Goal: Information Seeking & Learning: Learn about a topic

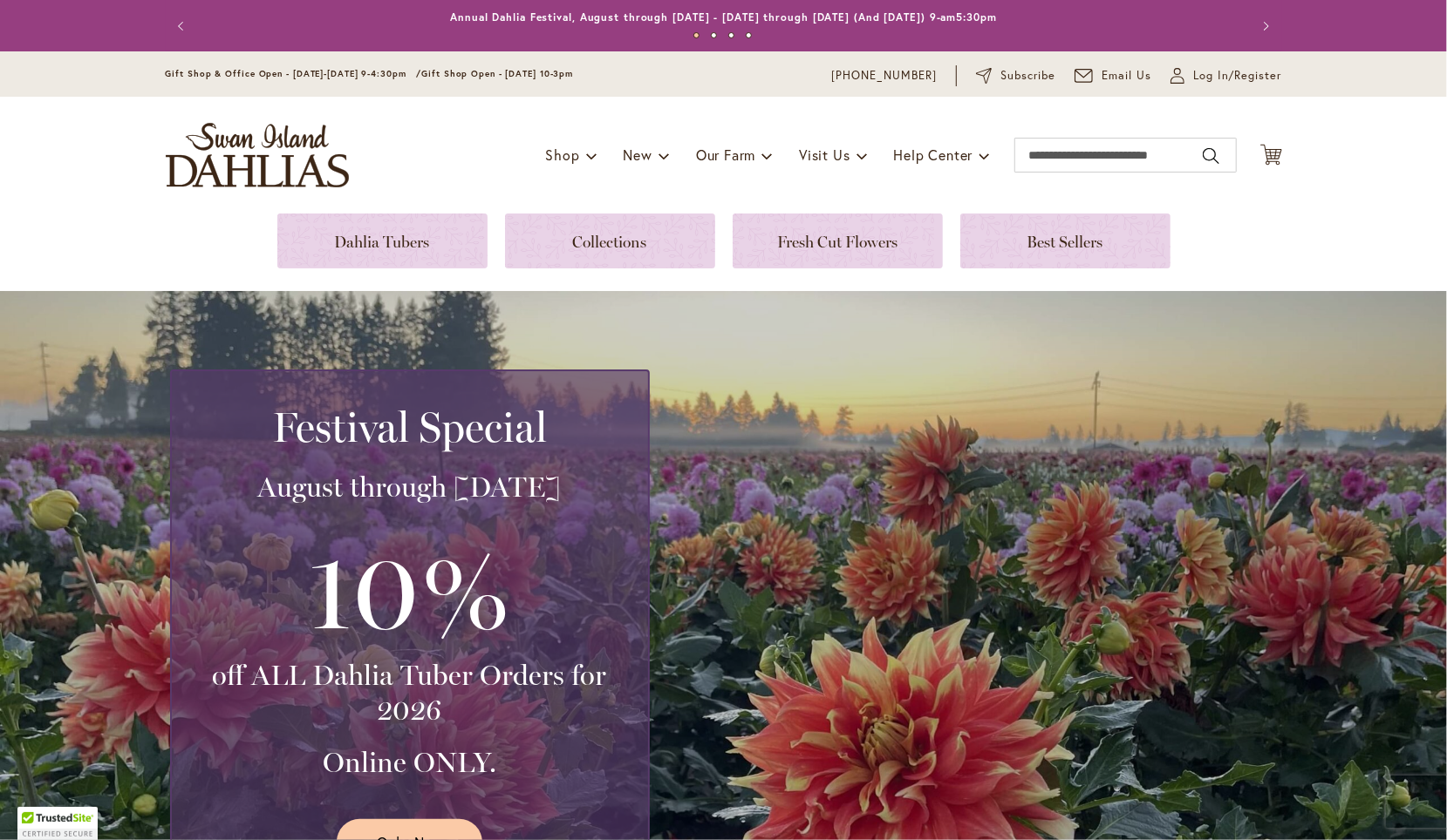
click at [360, 206] on div "Toggle Nav Shop Dahlia Tubers Collections Fresh Cut Dahlias Gardening Supplies …" at bounding box center [724, 155] width 1151 height 117
click at [368, 241] on link at bounding box center [383, 241] width 210 height 55
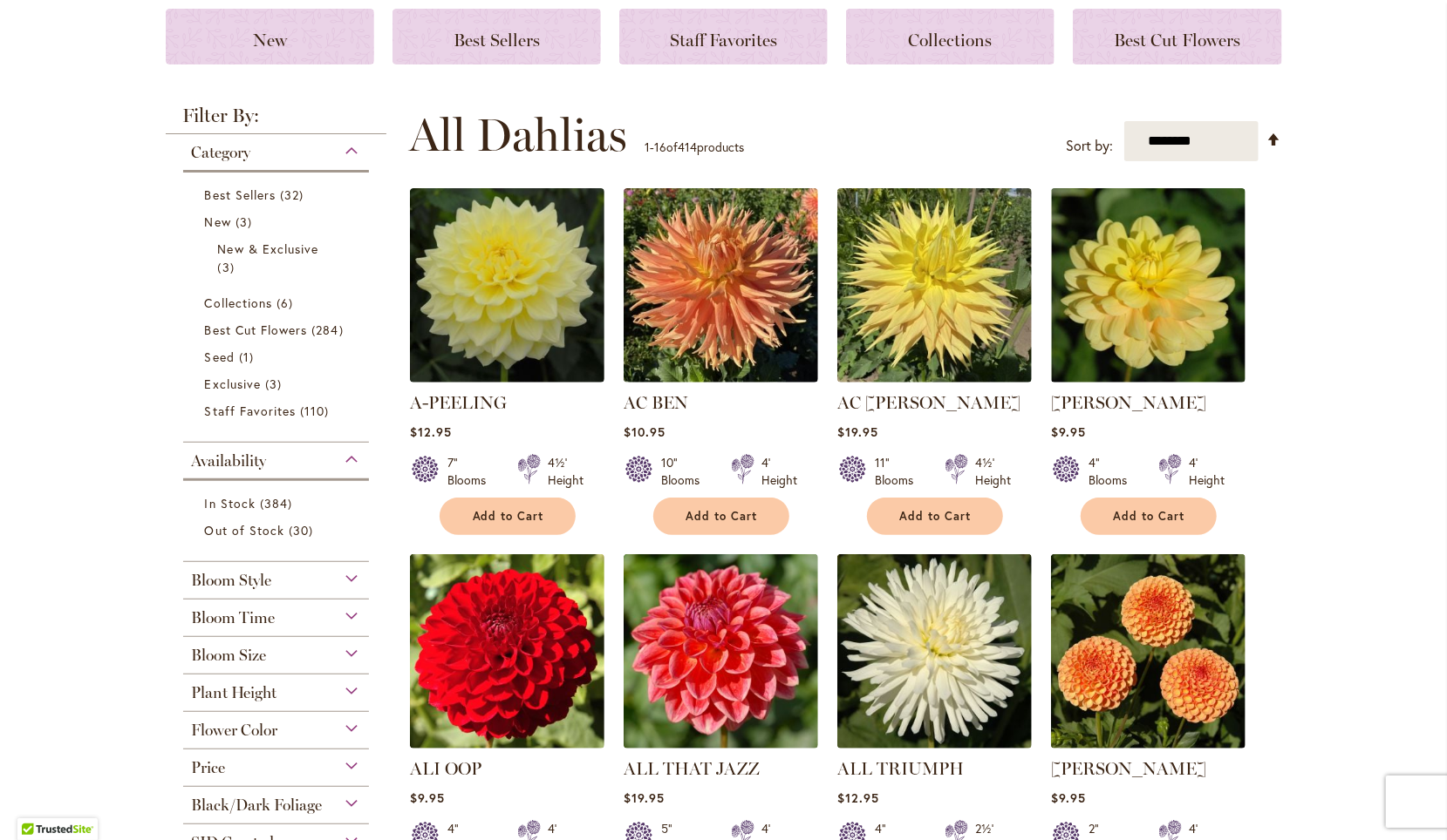
scroll to position [328, 0]
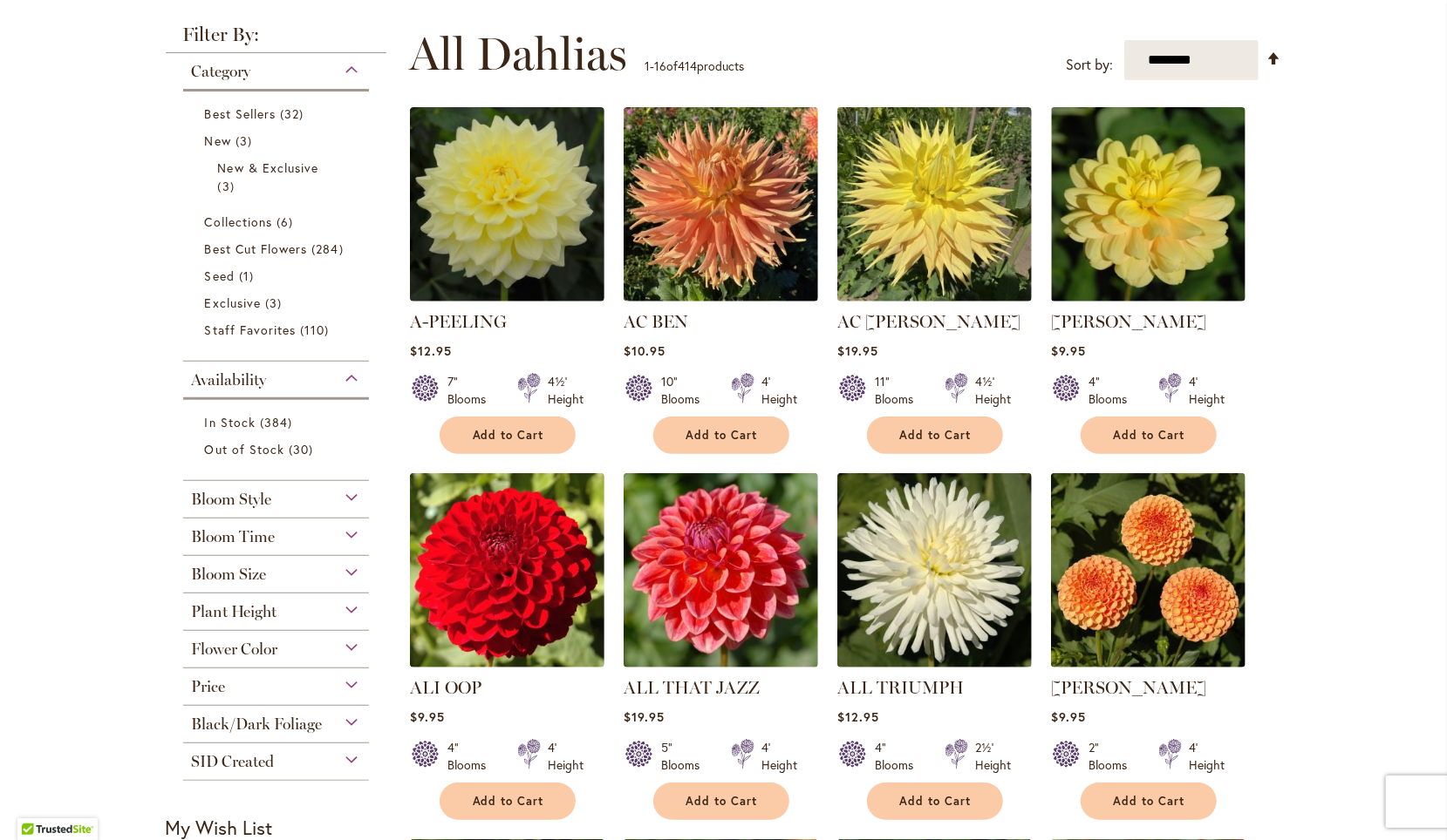
click at [346, 716] on div "Black/Dark Foliage" at bounding box center [276, 720] width 187 height 28
click at [281, 766] on link "Yes 8 items" at bounding box center [278, 766] width 147 height 18
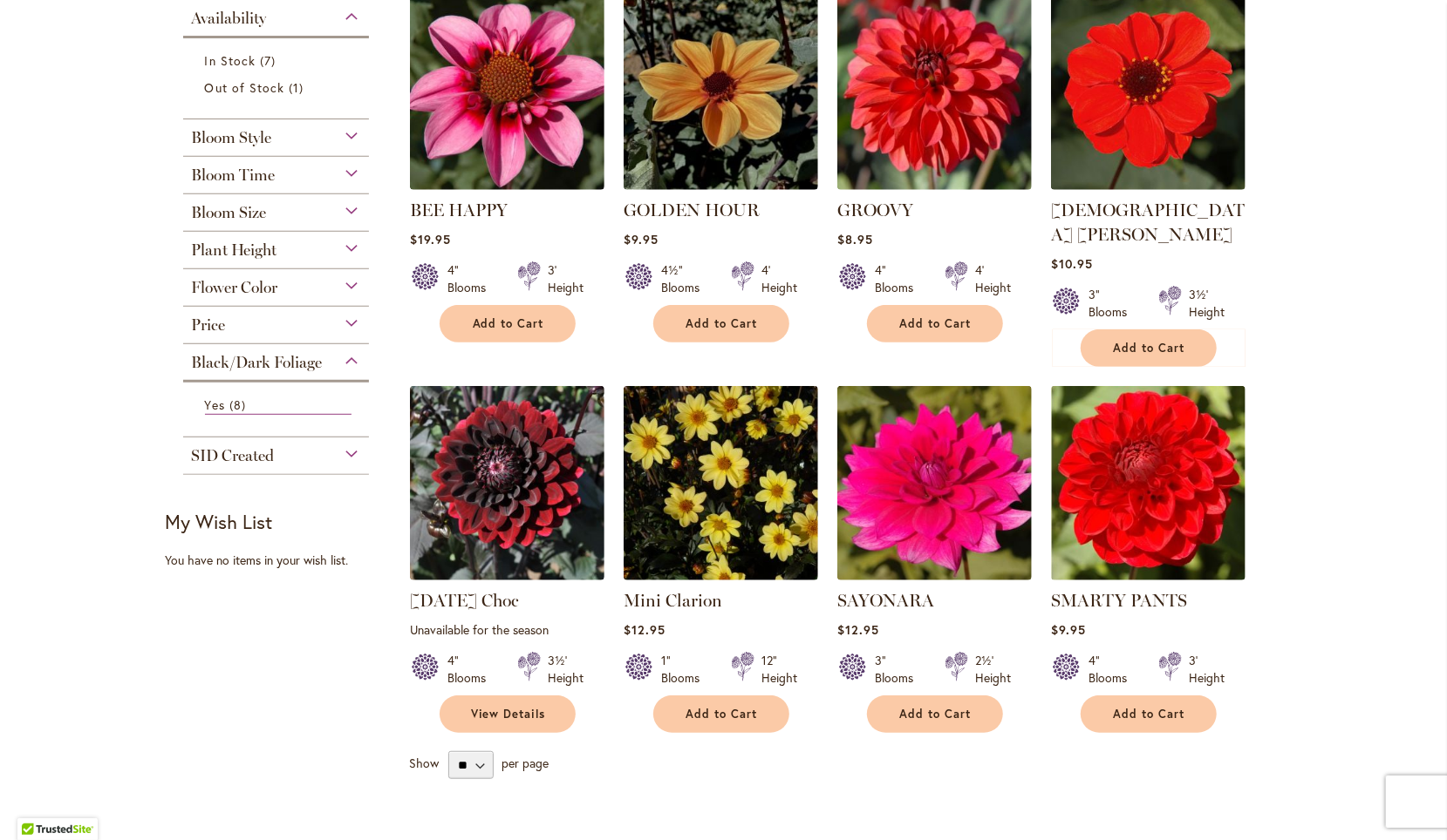
scroll to position [404, 0]
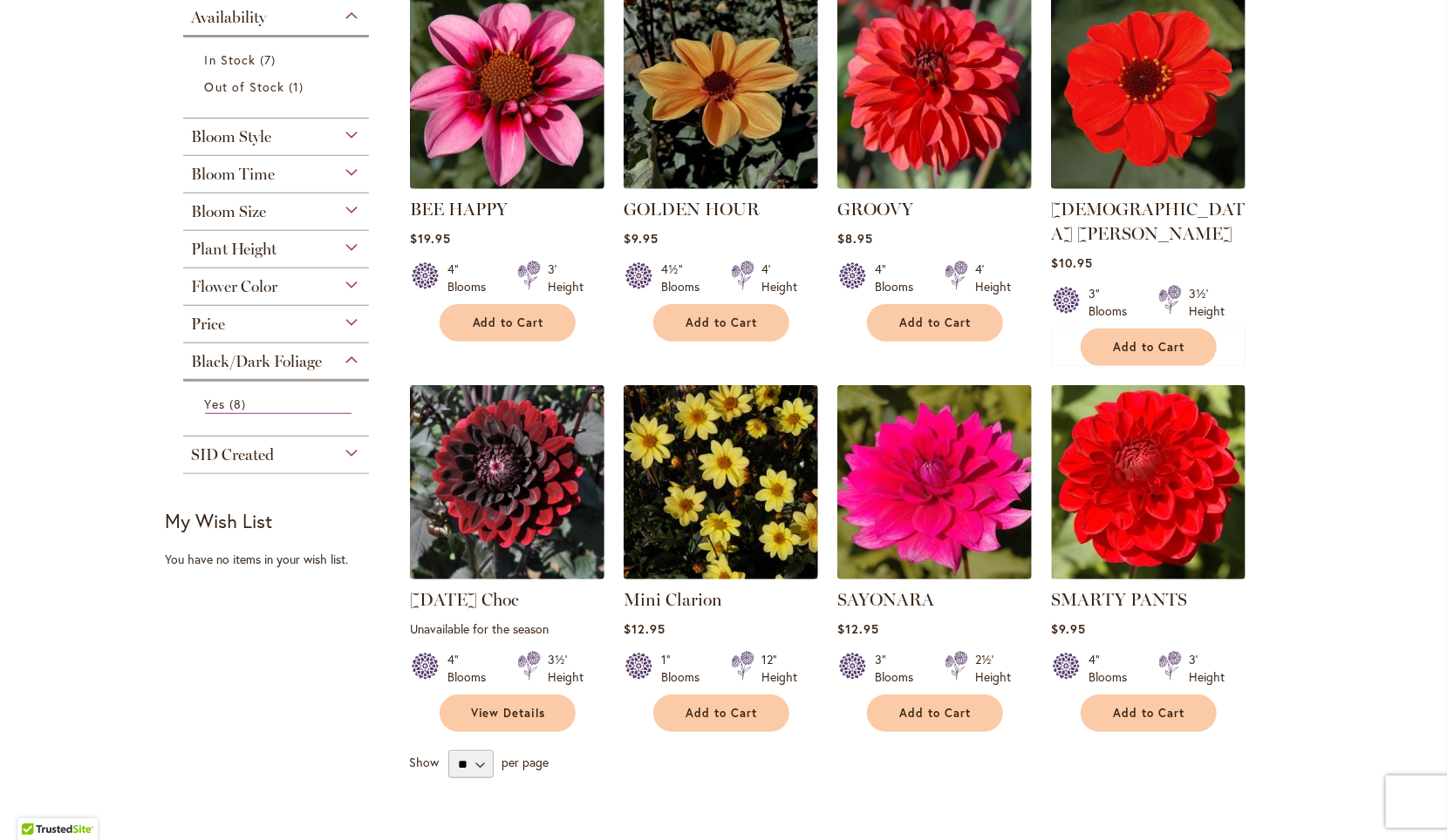
click at [1307, 410] on div "Skip to Content Gift Shop & Office Open - Monday-Friday 9-4:30pm / Gift Shop Op…" at bounding box center [724, 654] width 1447 height 2015
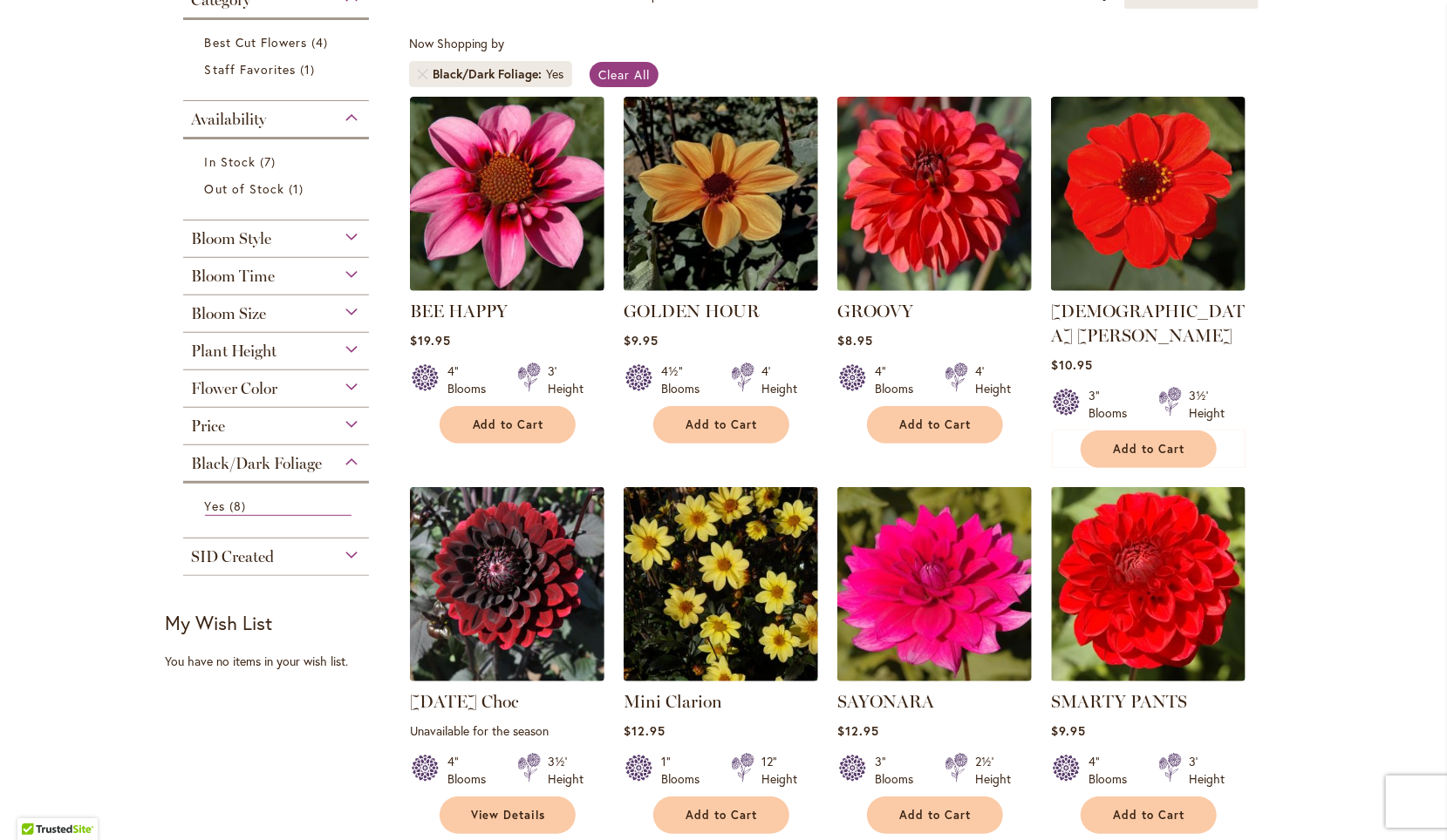
scroll to position [301, 0]
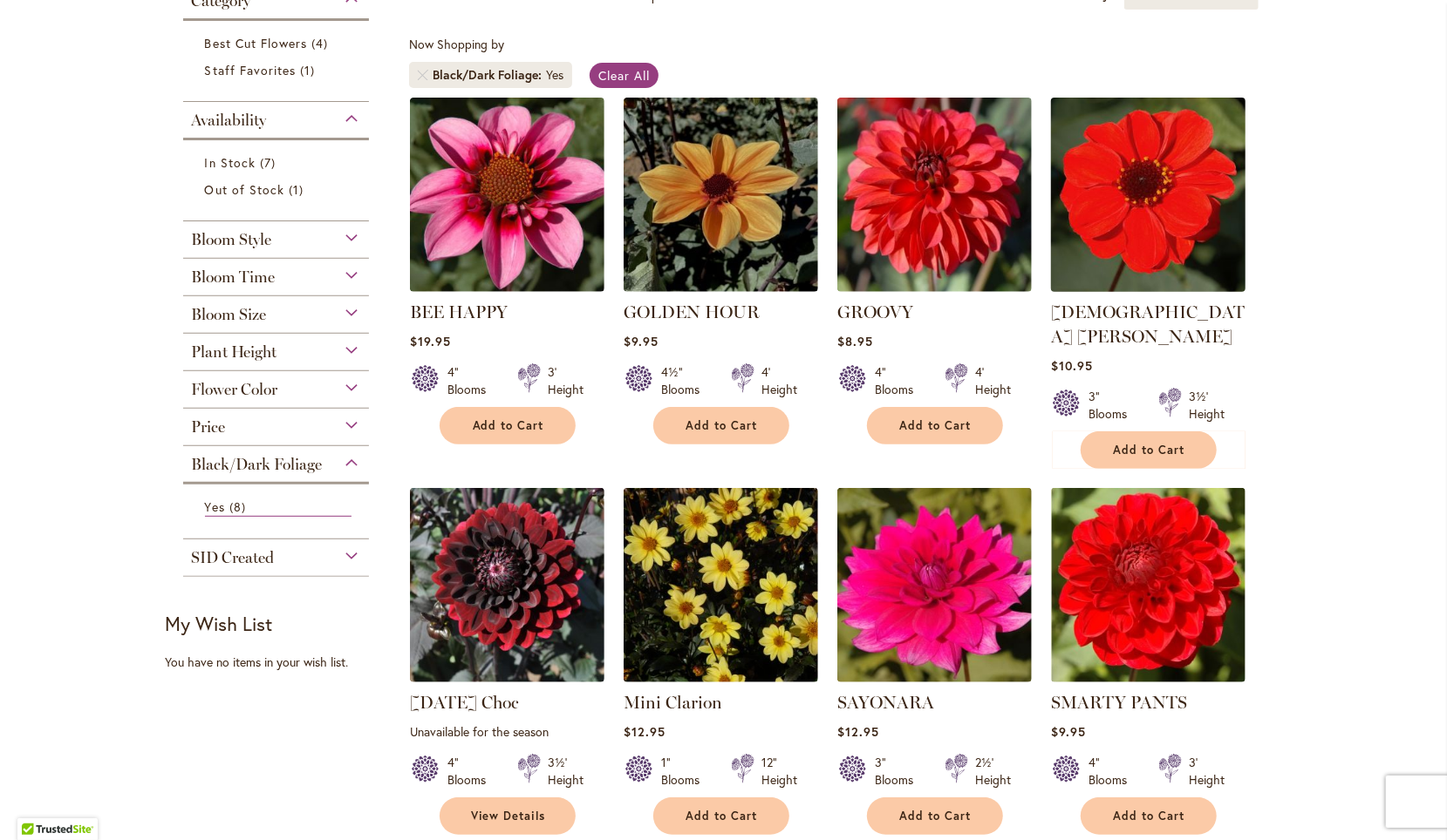
click at [1126, 202] on img at bounding box center [1147, 195] width 204 height 204
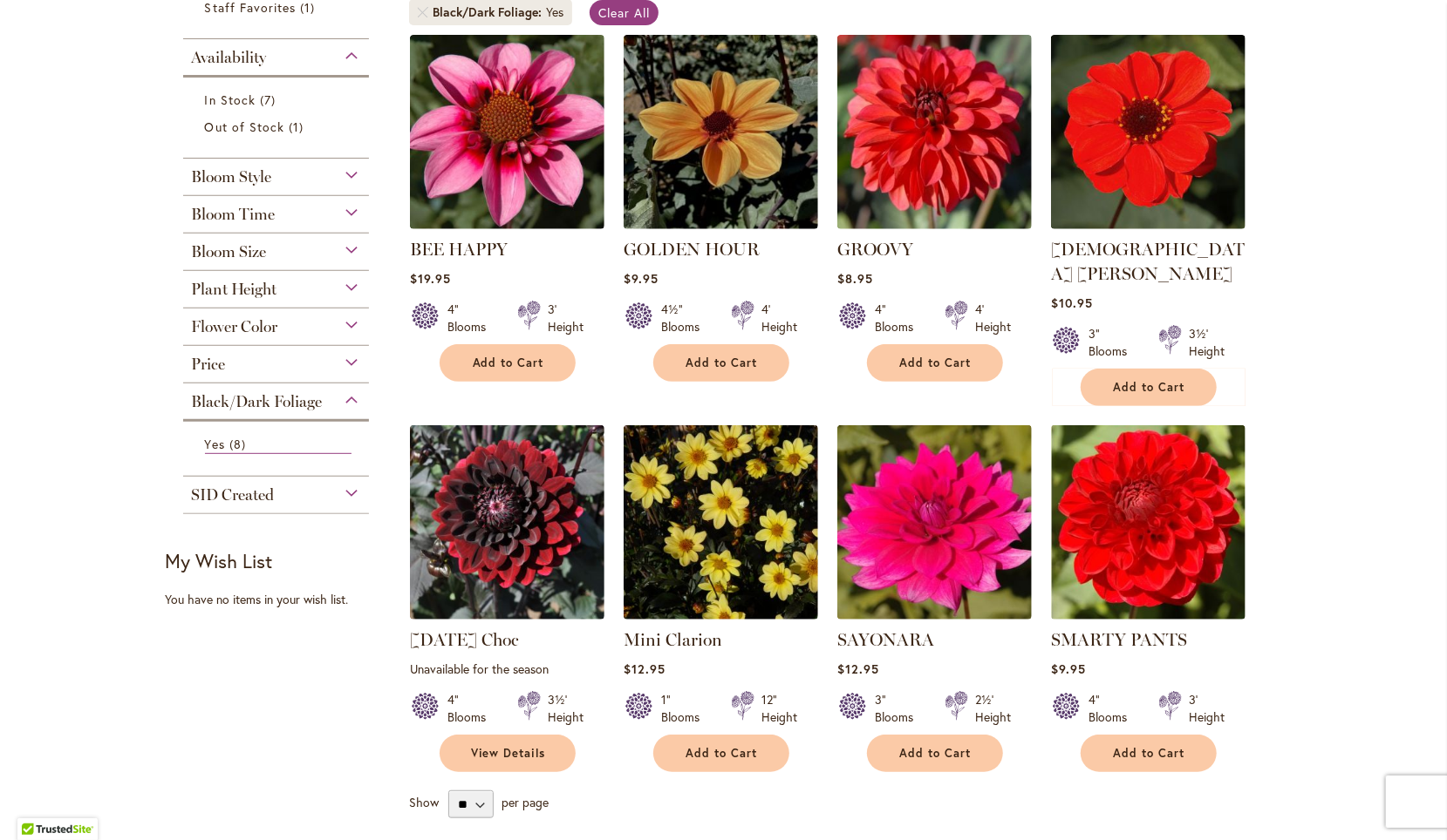
scroll to position [365, 0]
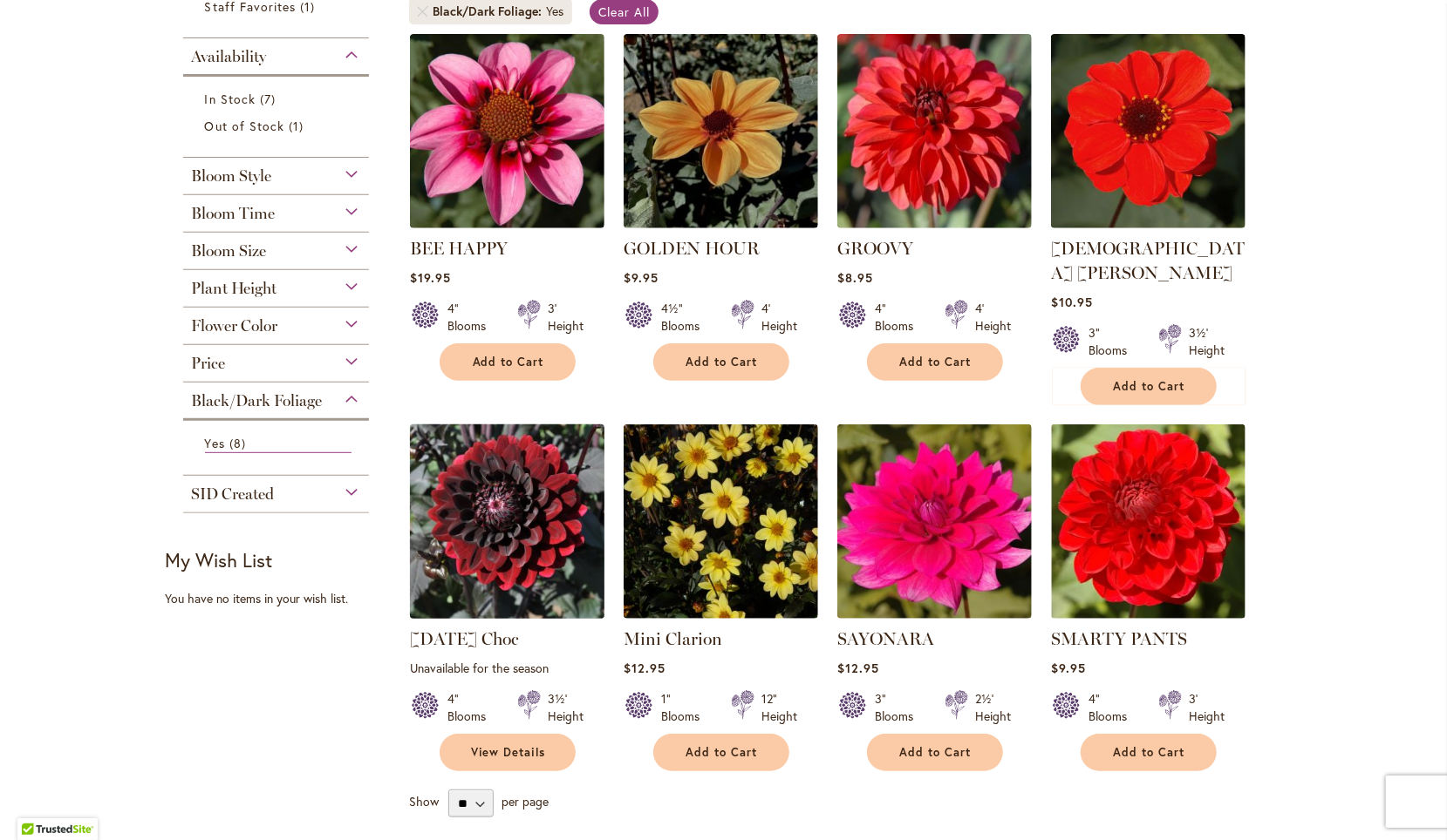
click at [506, 489] on img at bounding box center [507, 521] width 204 height 204
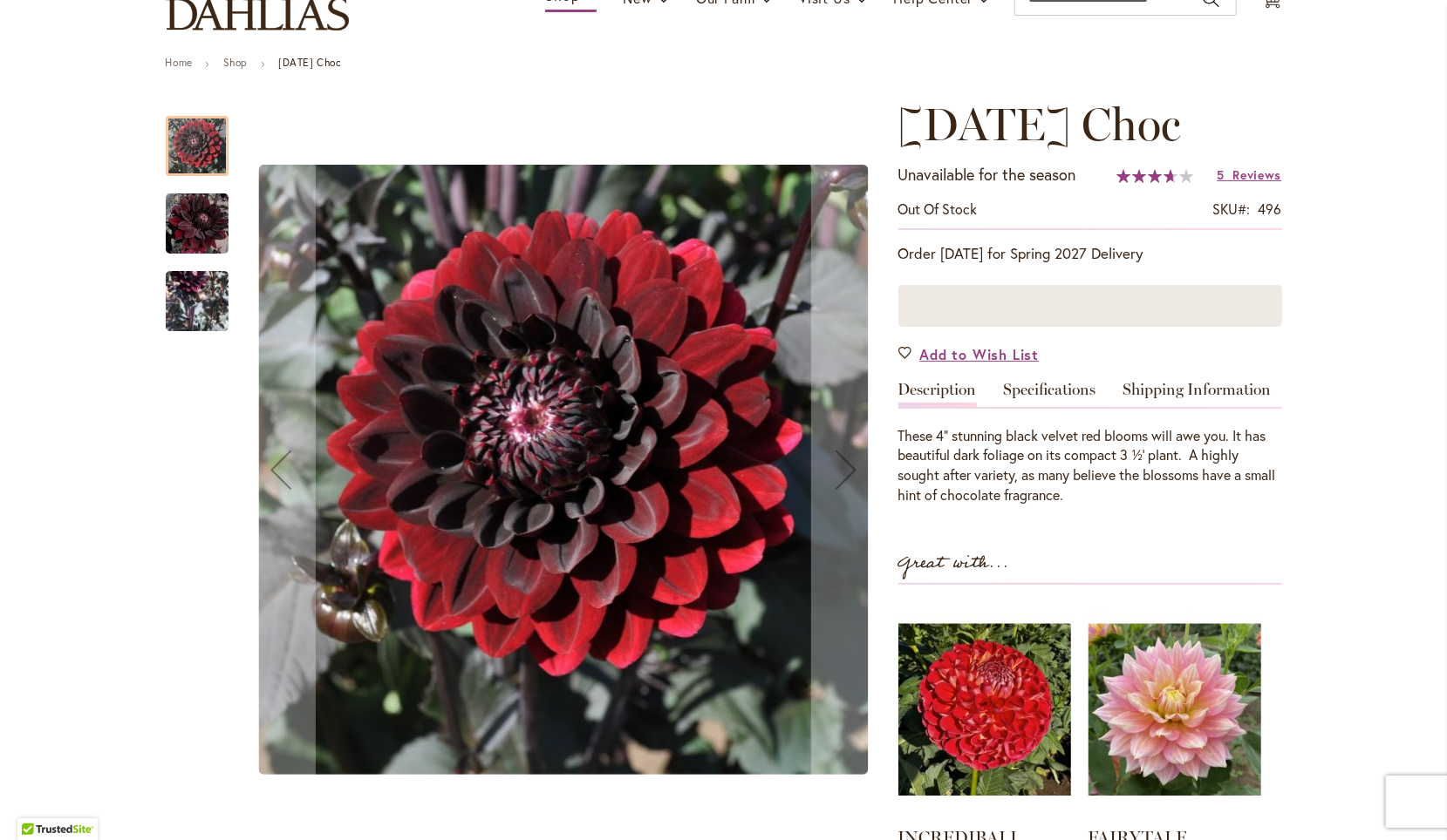
scroll to position [159, 0]
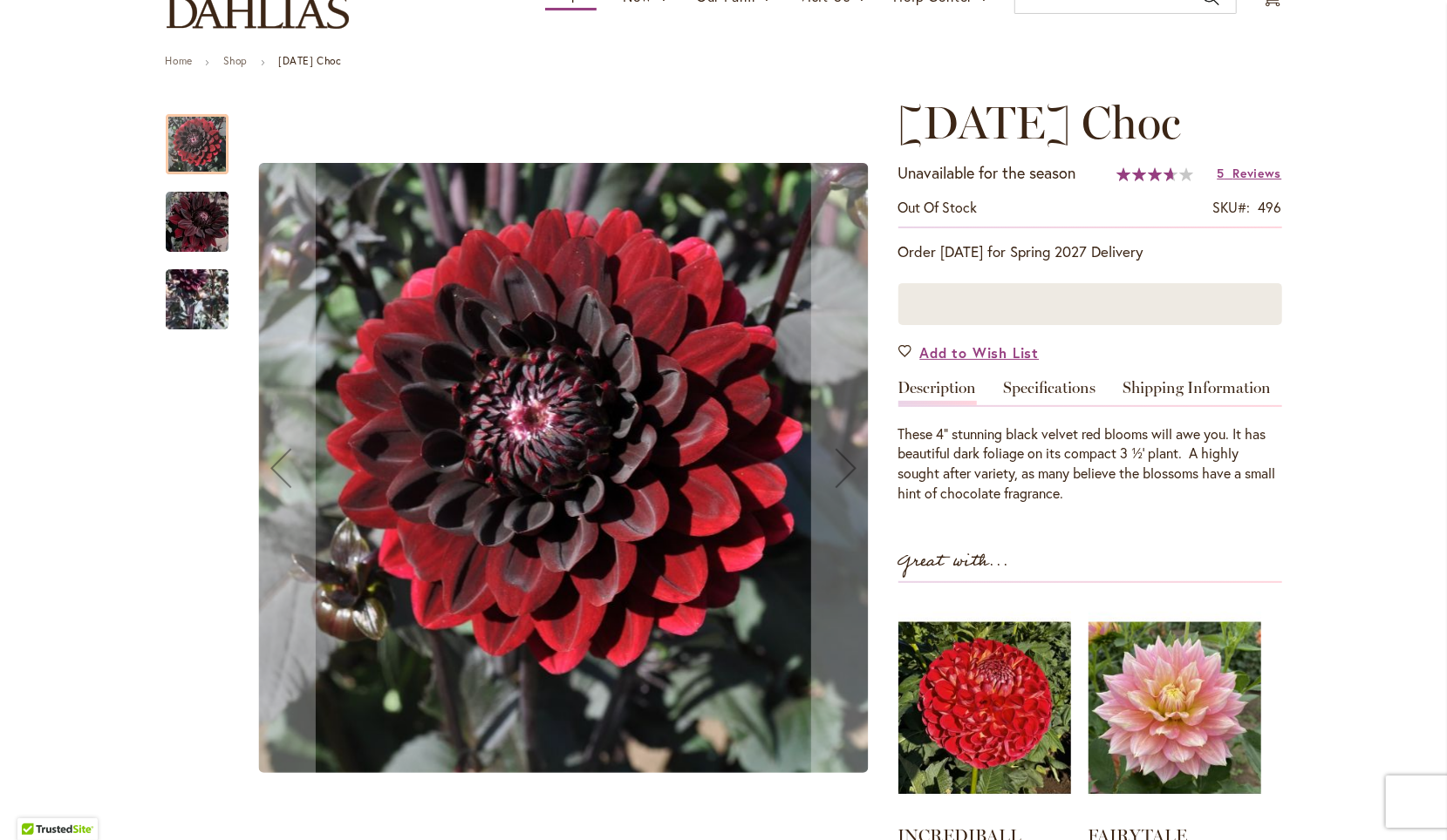
click at [193, 292] on img "Karma Choc" at bounding box center [197, 299] width 63 height 127
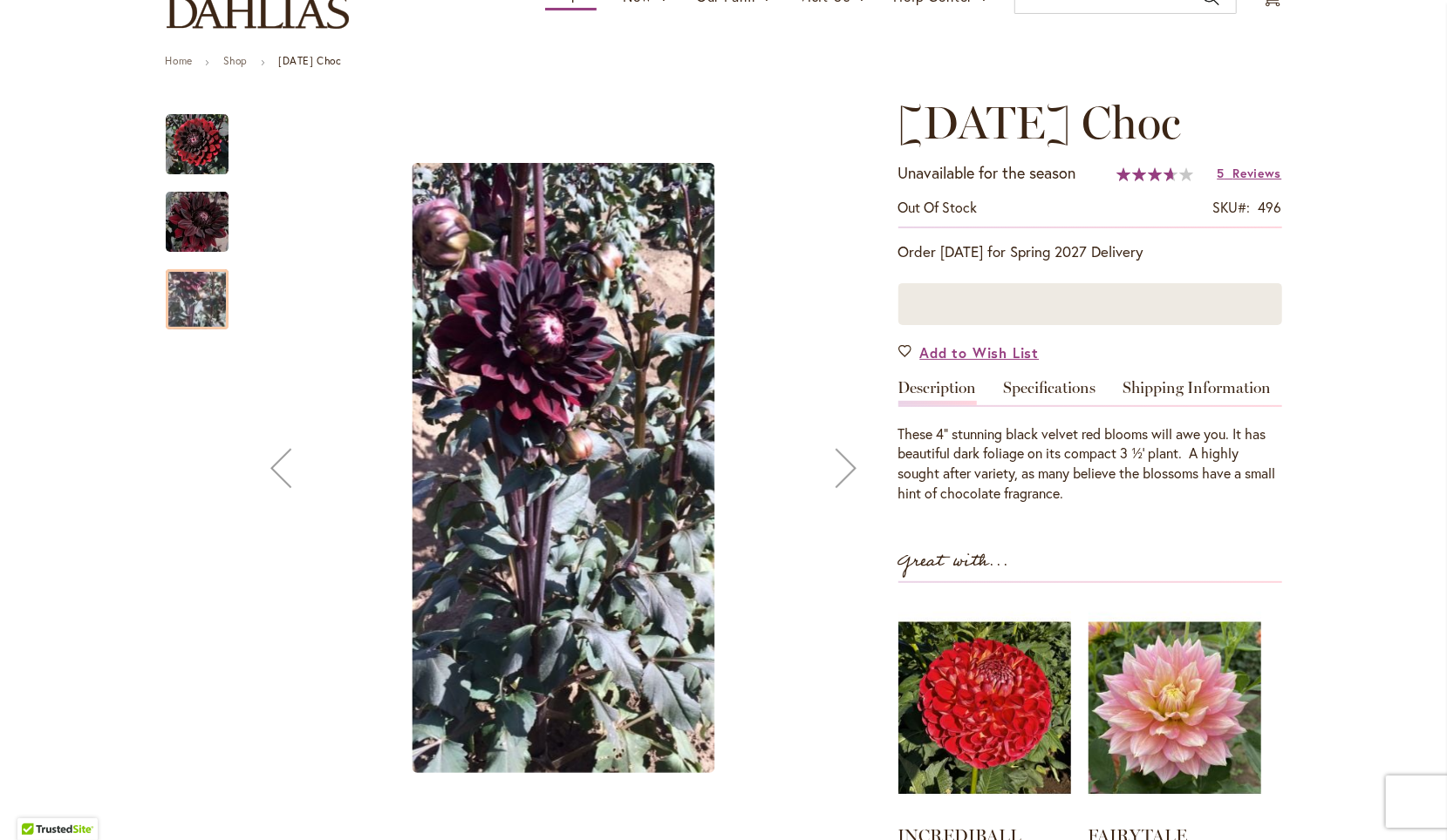
click at [178, 214] on img "Karma Choc" at bounding box center [197, 222] width 63 height 65
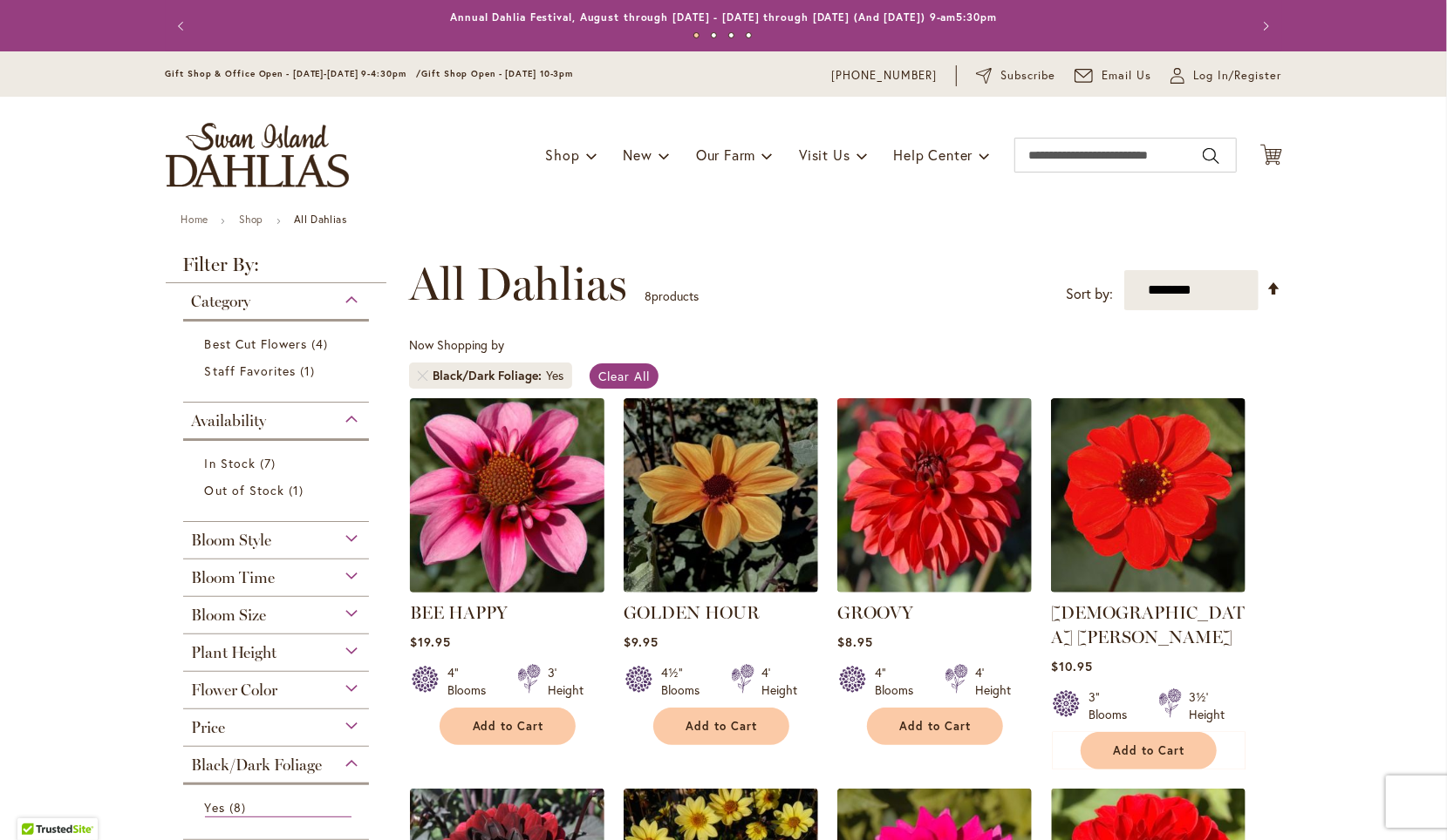
click at [503, 454] on img at bounding box center [507, 495] width 204 height 204
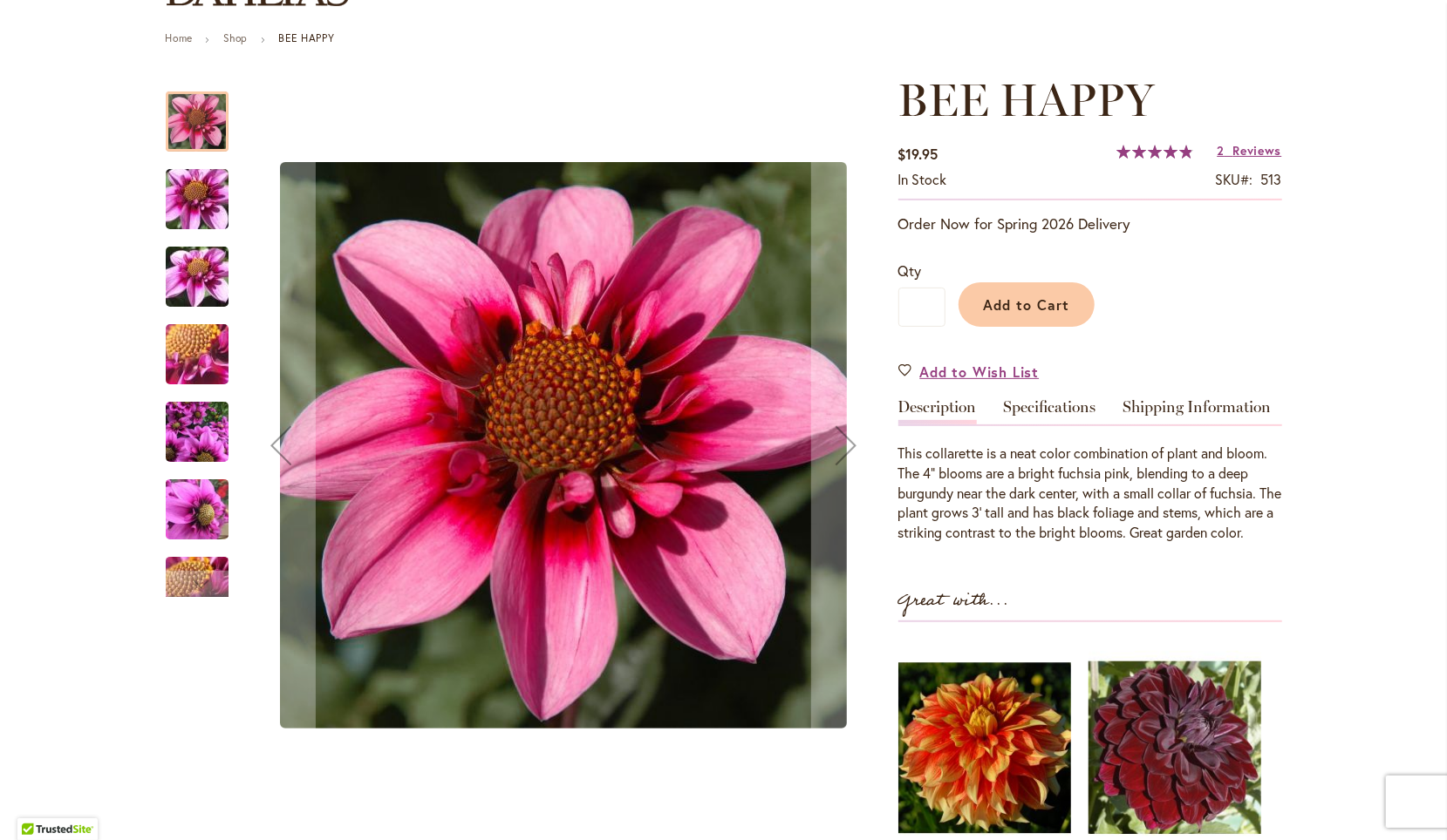
scroll to position [248, 0]
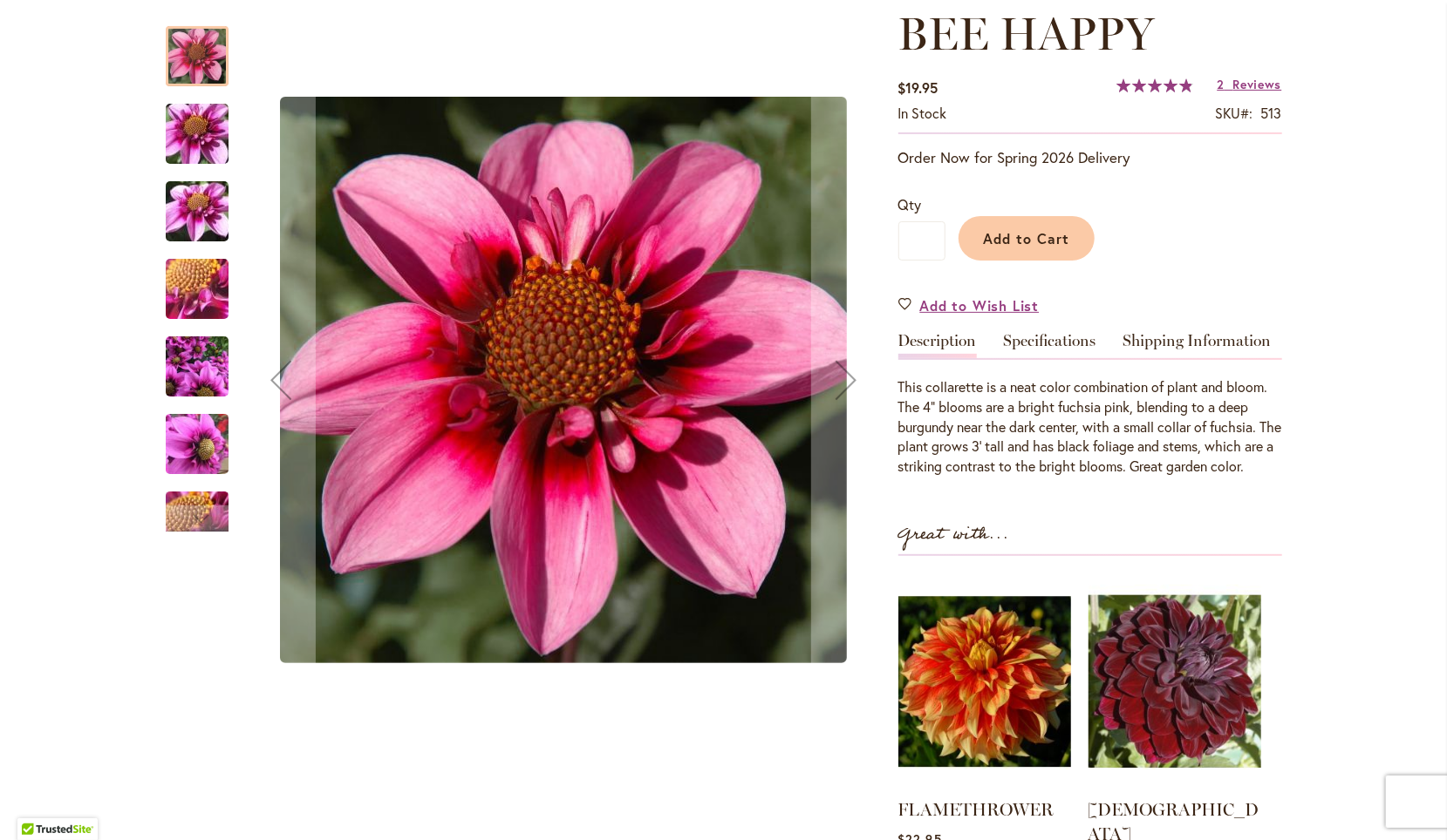
click at [186, 123] on img "BEE HAPPY" at bounding box center [197, 134] width 126 height 94
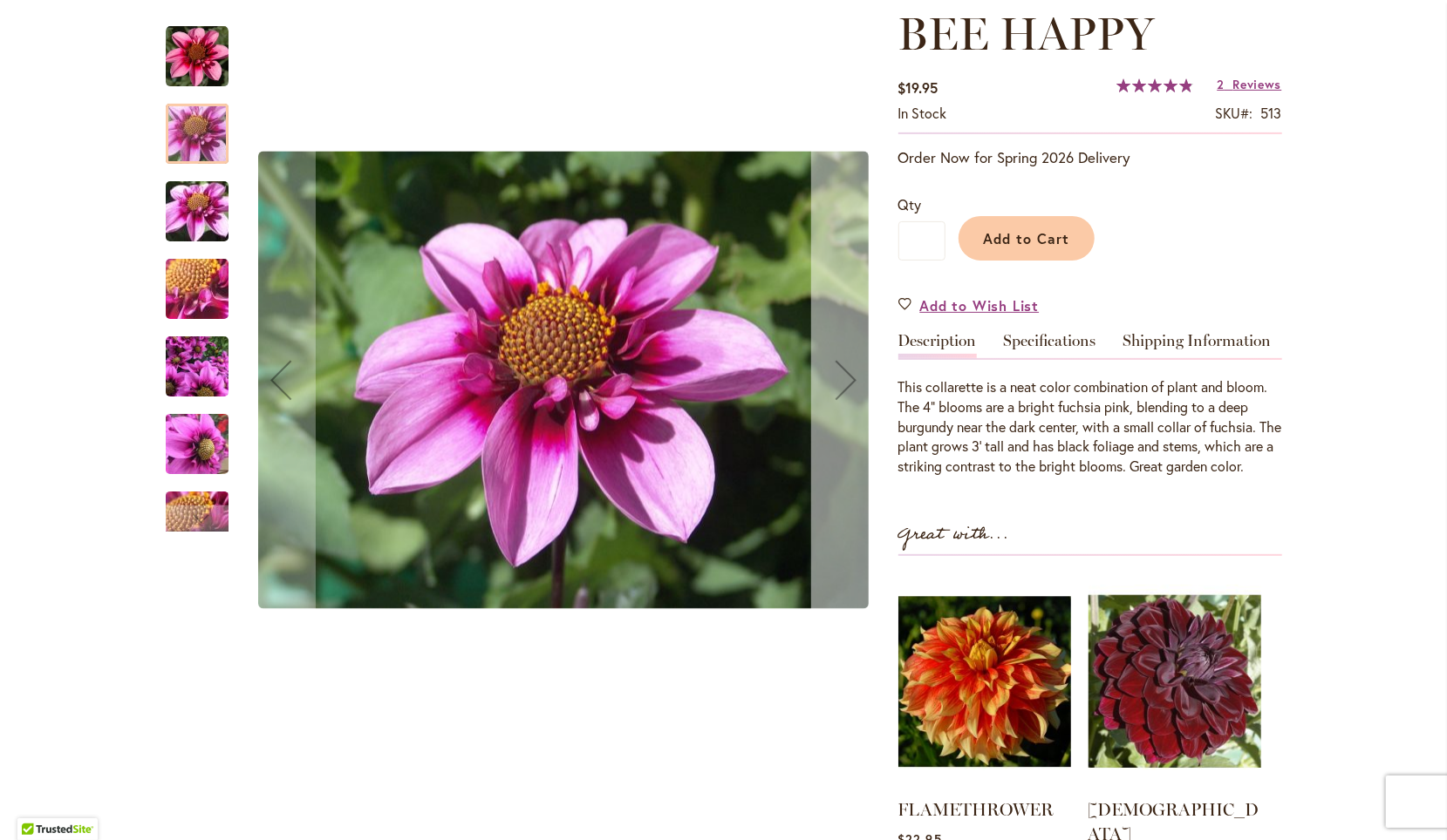
click at [839, 378] on div "Next" at bounding box center [846, 381] width 70 height 70
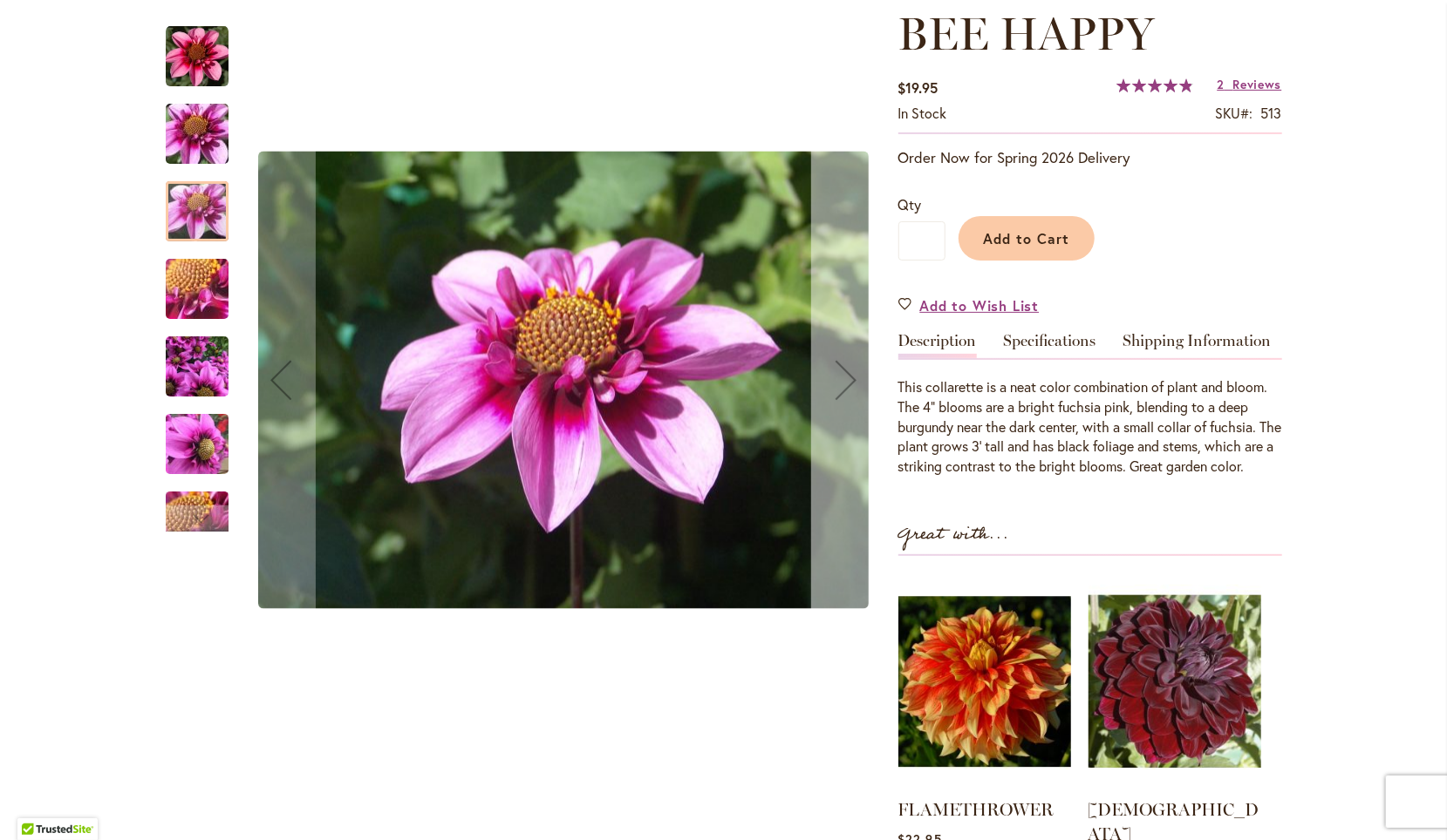
click at [839, 378] on div "Next" at bounding box center [846, 381] width 70 height 70
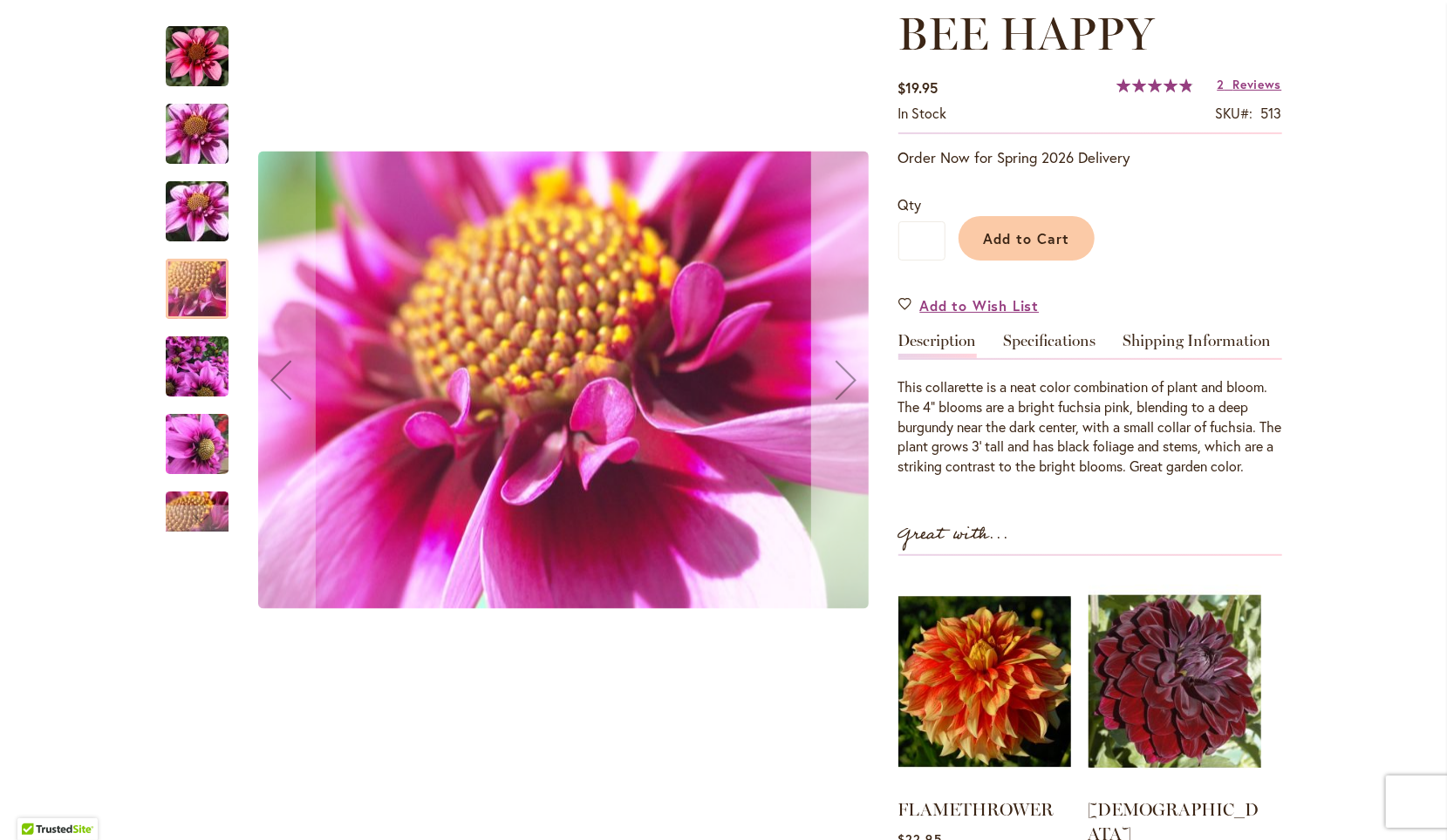
click at [839, 378] on div "Next" at bounding box center [846, 381] width 70 height 70
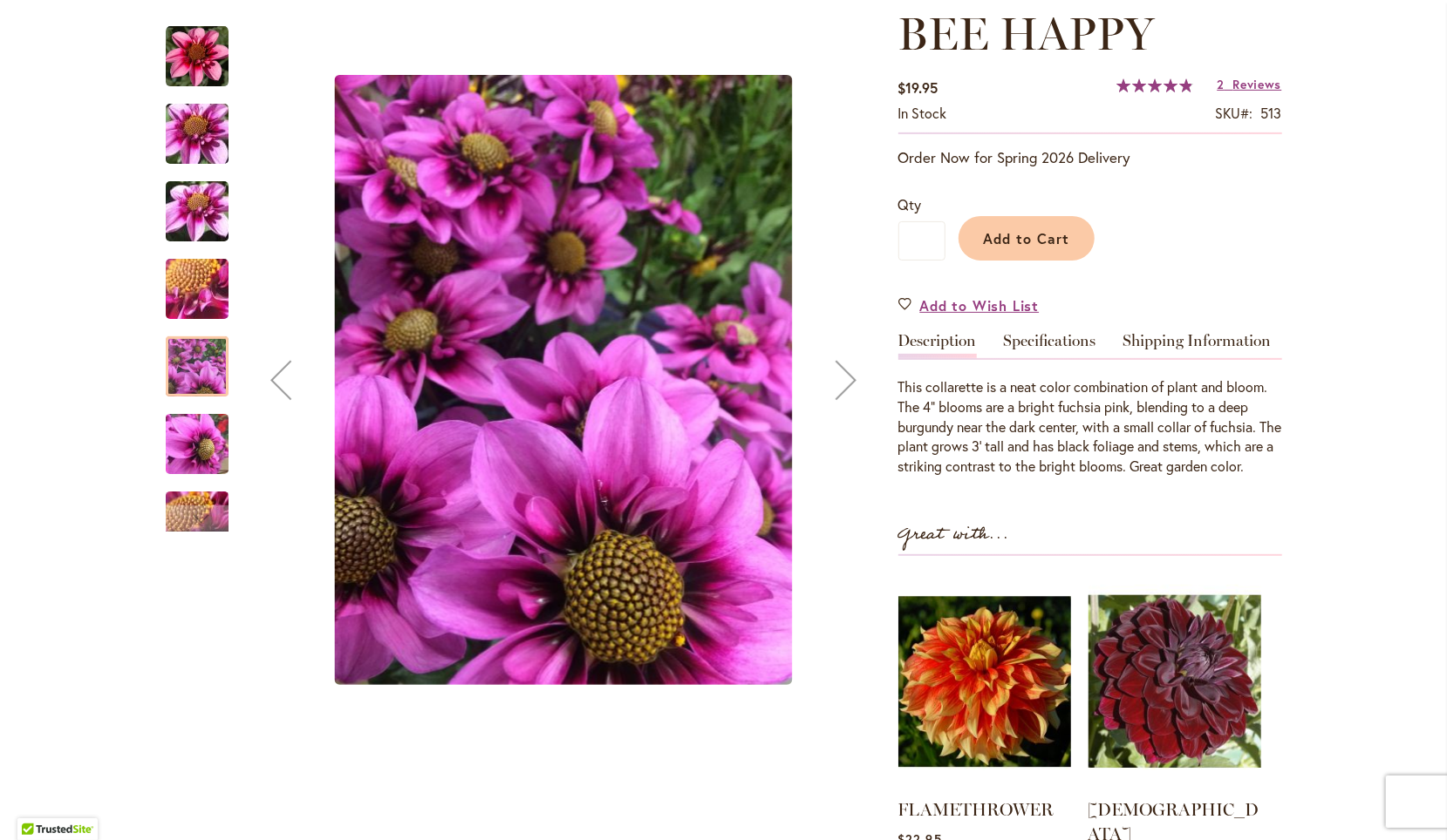
click at [839, 378] on div "Next" at bounding box center [846, 381] width 70 height 70
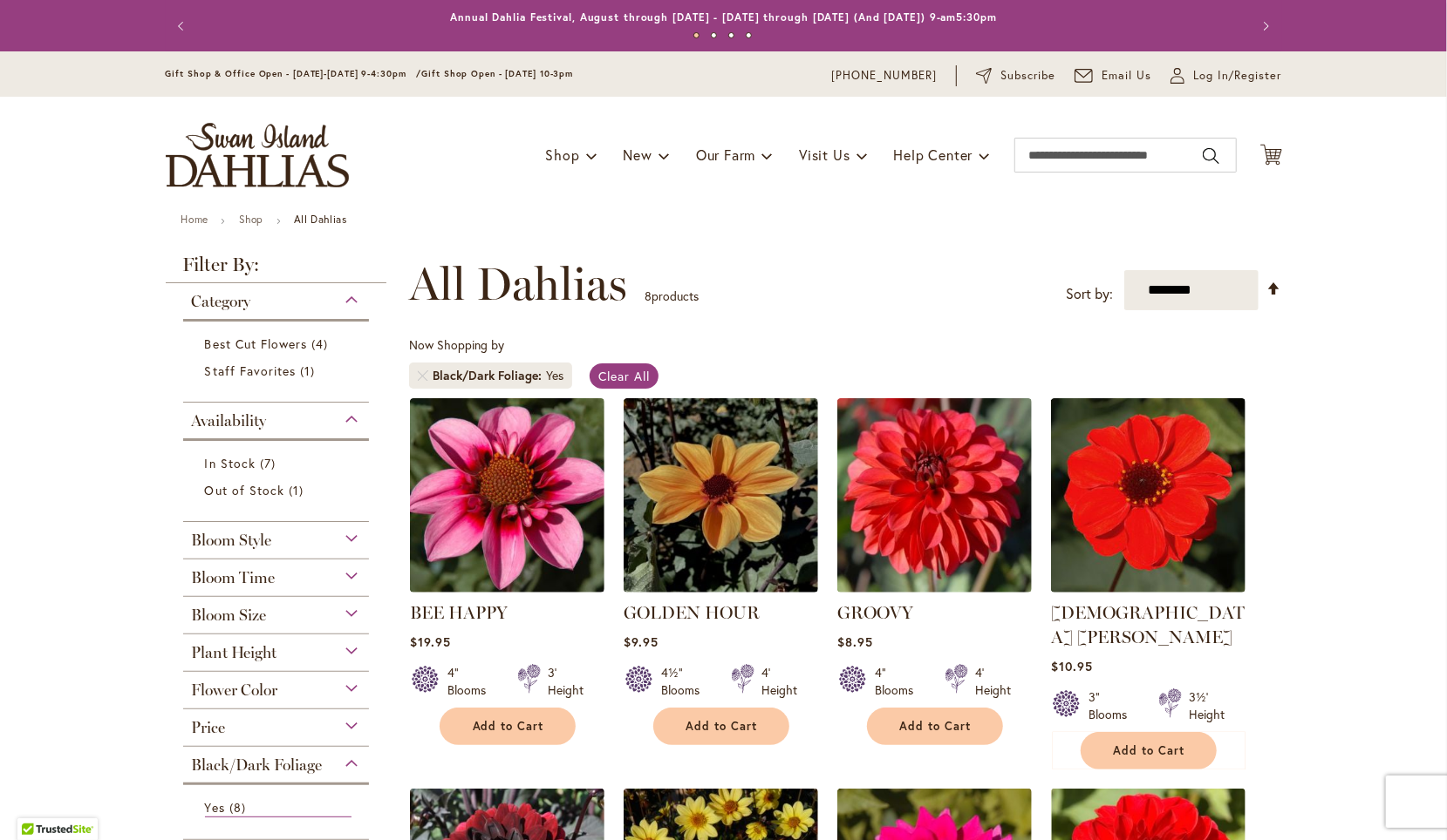
click at [341, 537] on div "Bloom Style" at bounding box center [276, 536] width 187 height 28
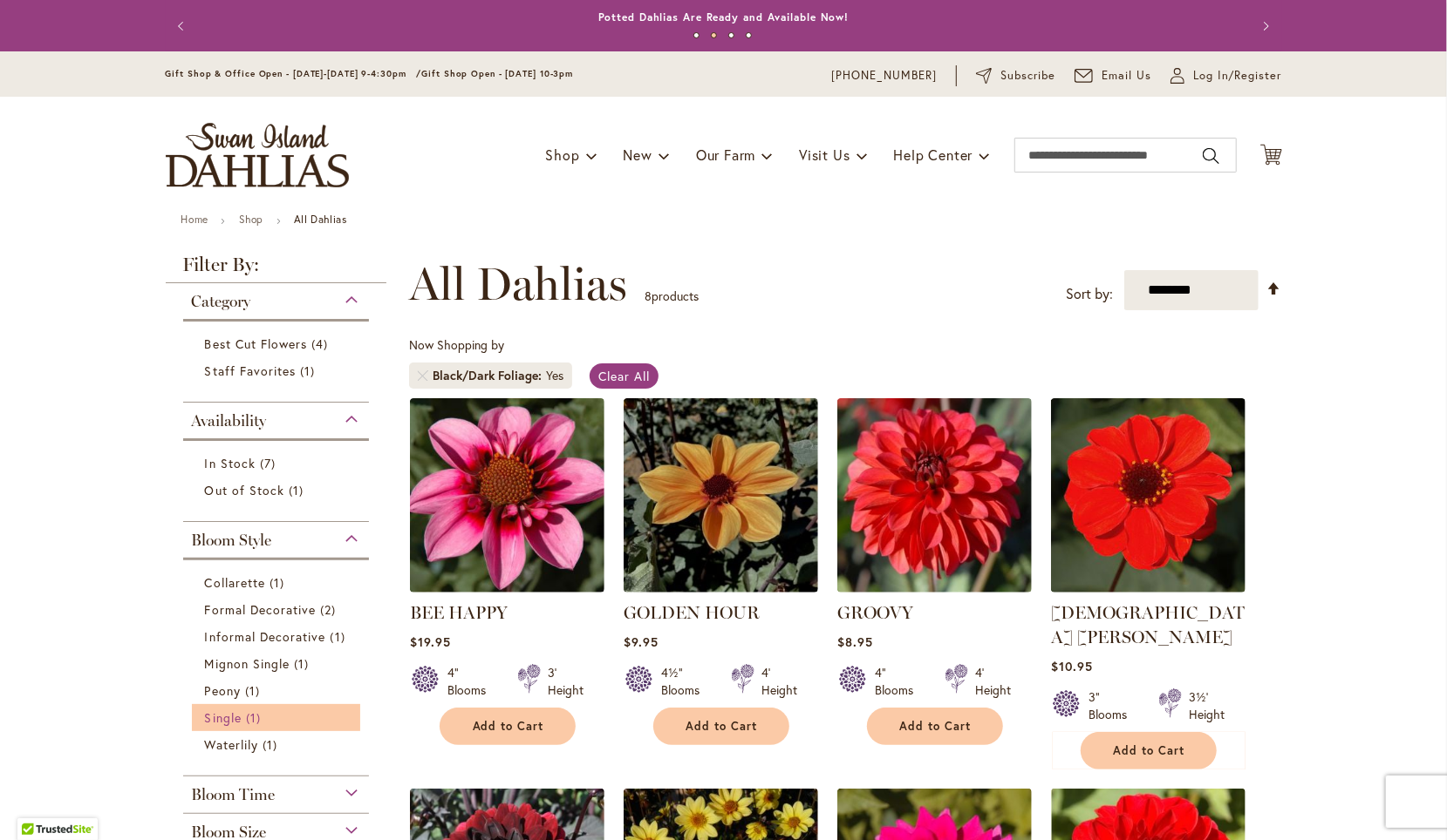
click at [231, 714] on span "Single" at bounding box center [223, 717] width 37 height 17
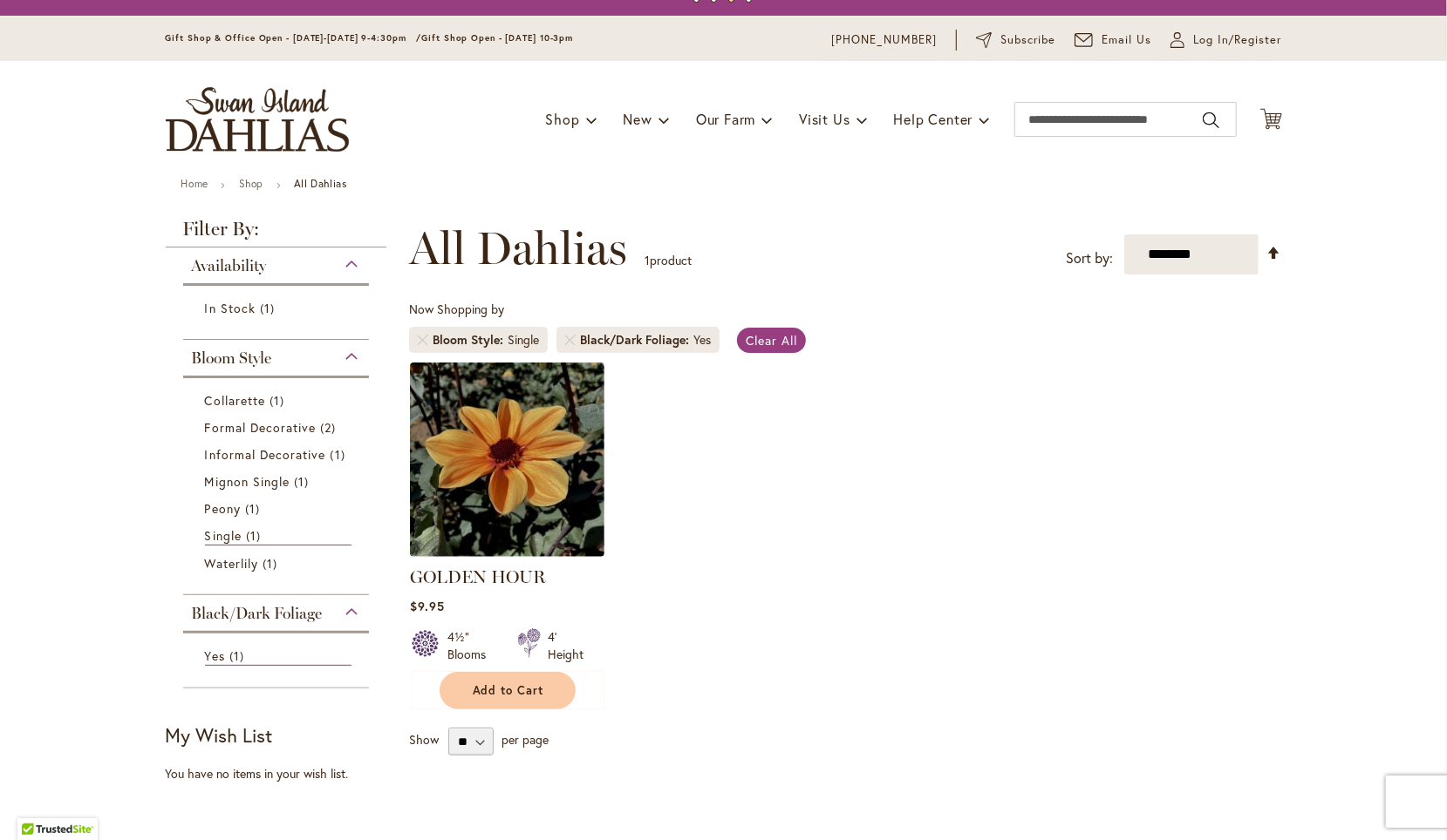
scroll to position [35, 0]
click at [346, 267] on div "Availability" at bounding box center [276, 263] width 187 height 28
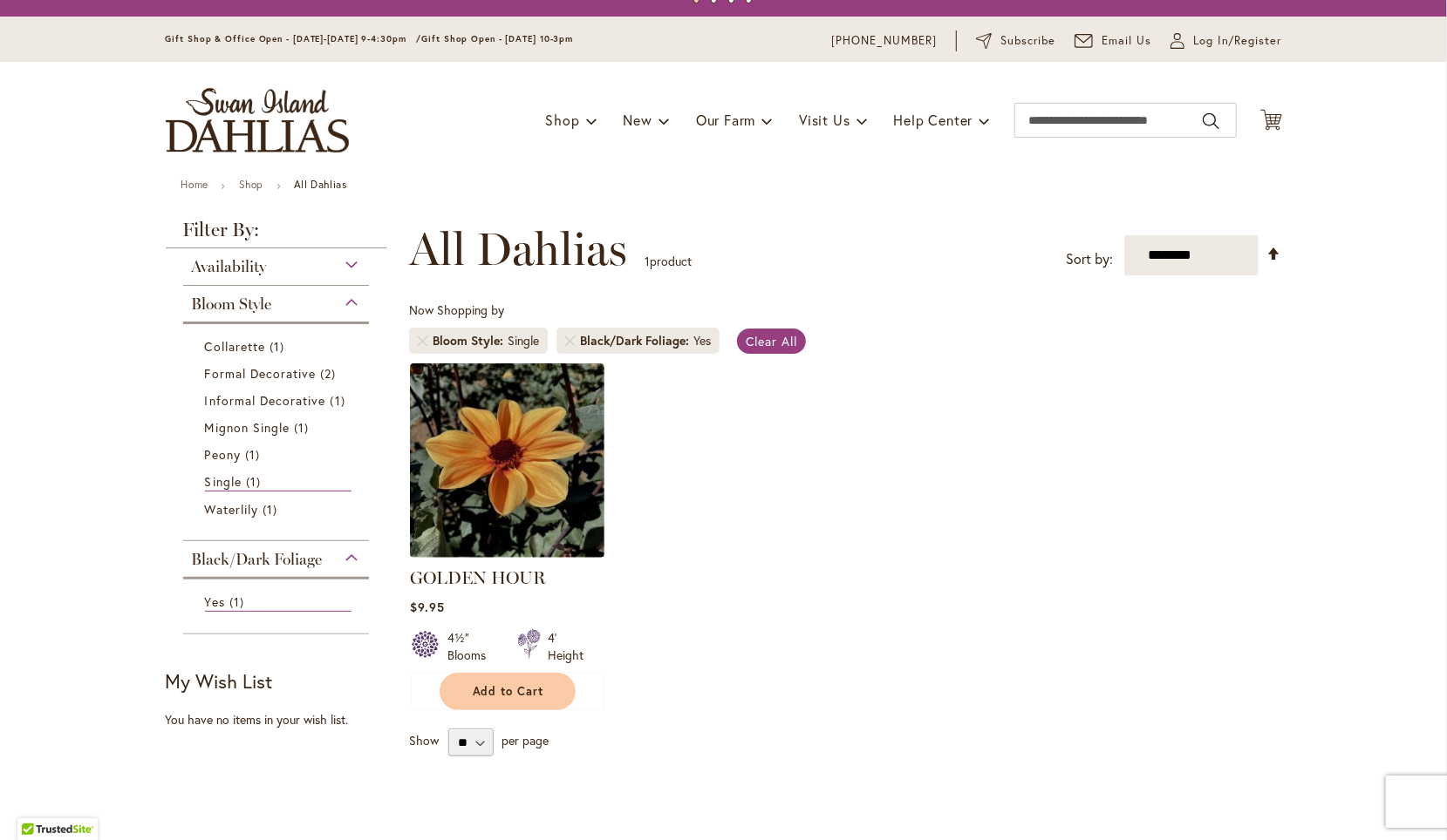
click at [346, 267] on div "Availability" at bounding box center [276, 263] width 187 height 28
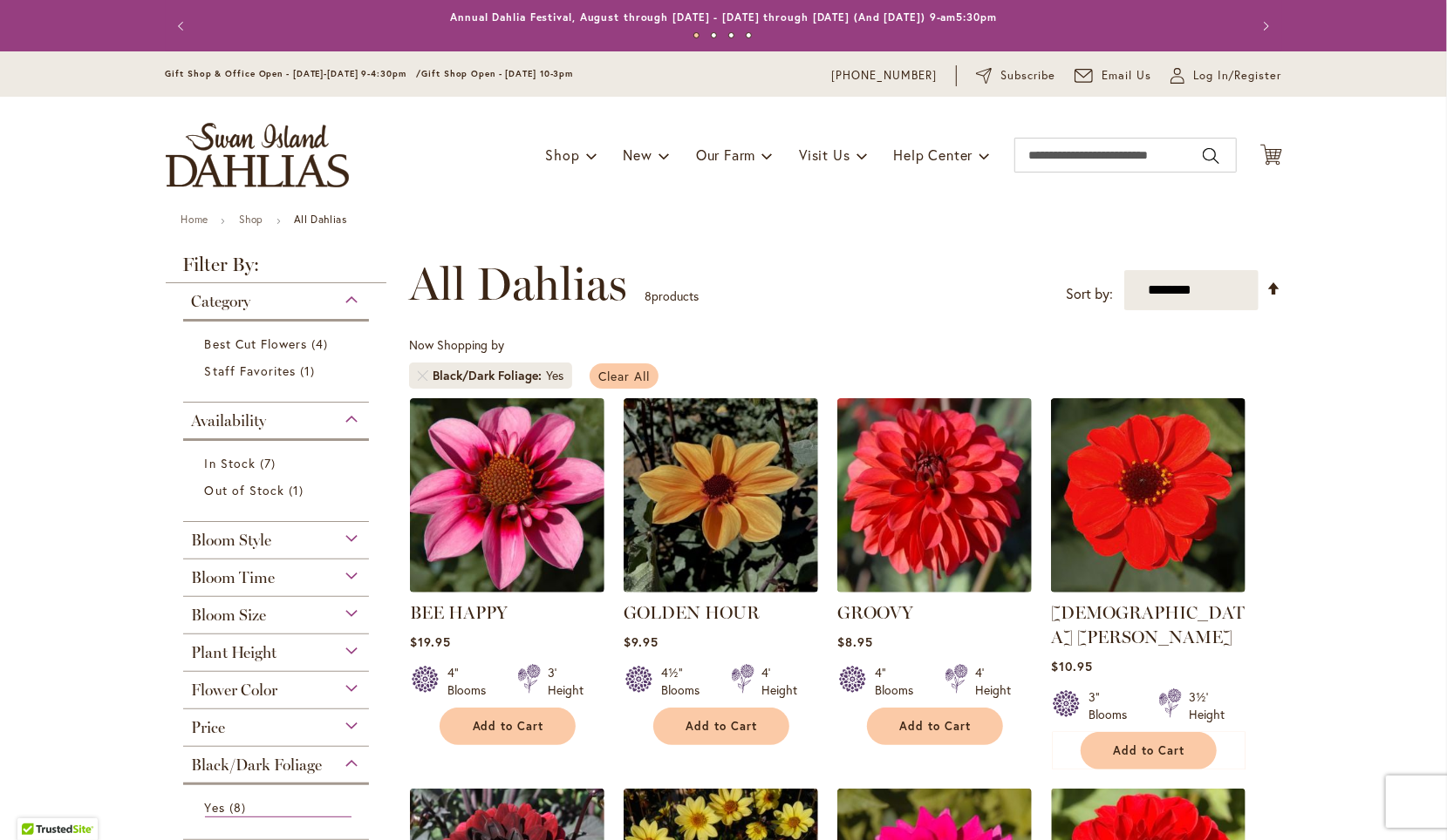
click at [624, 376] on span "Clear All" at bounding box center [624, 376] width 51 height 17
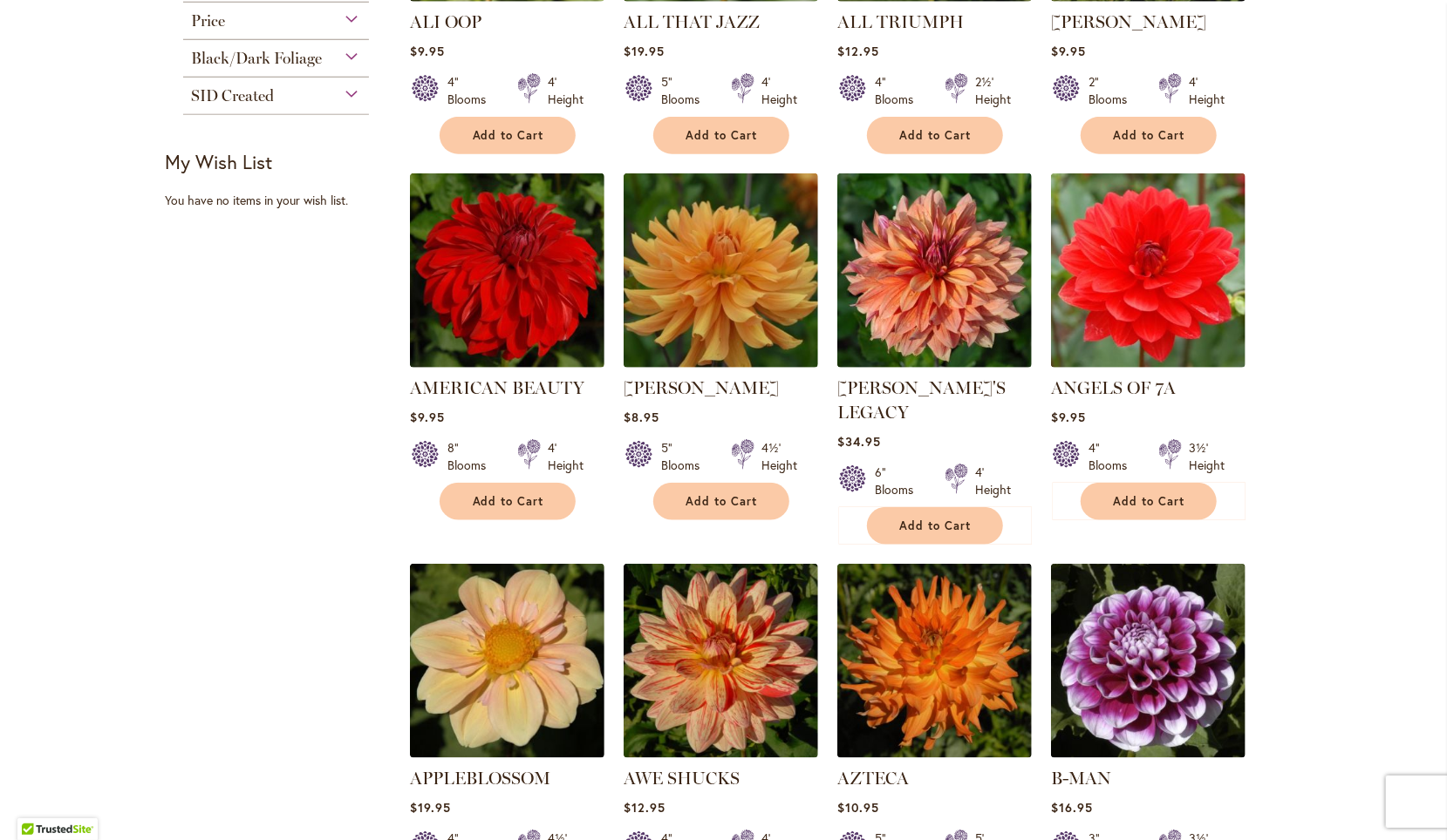
scroll to position [995, 0]
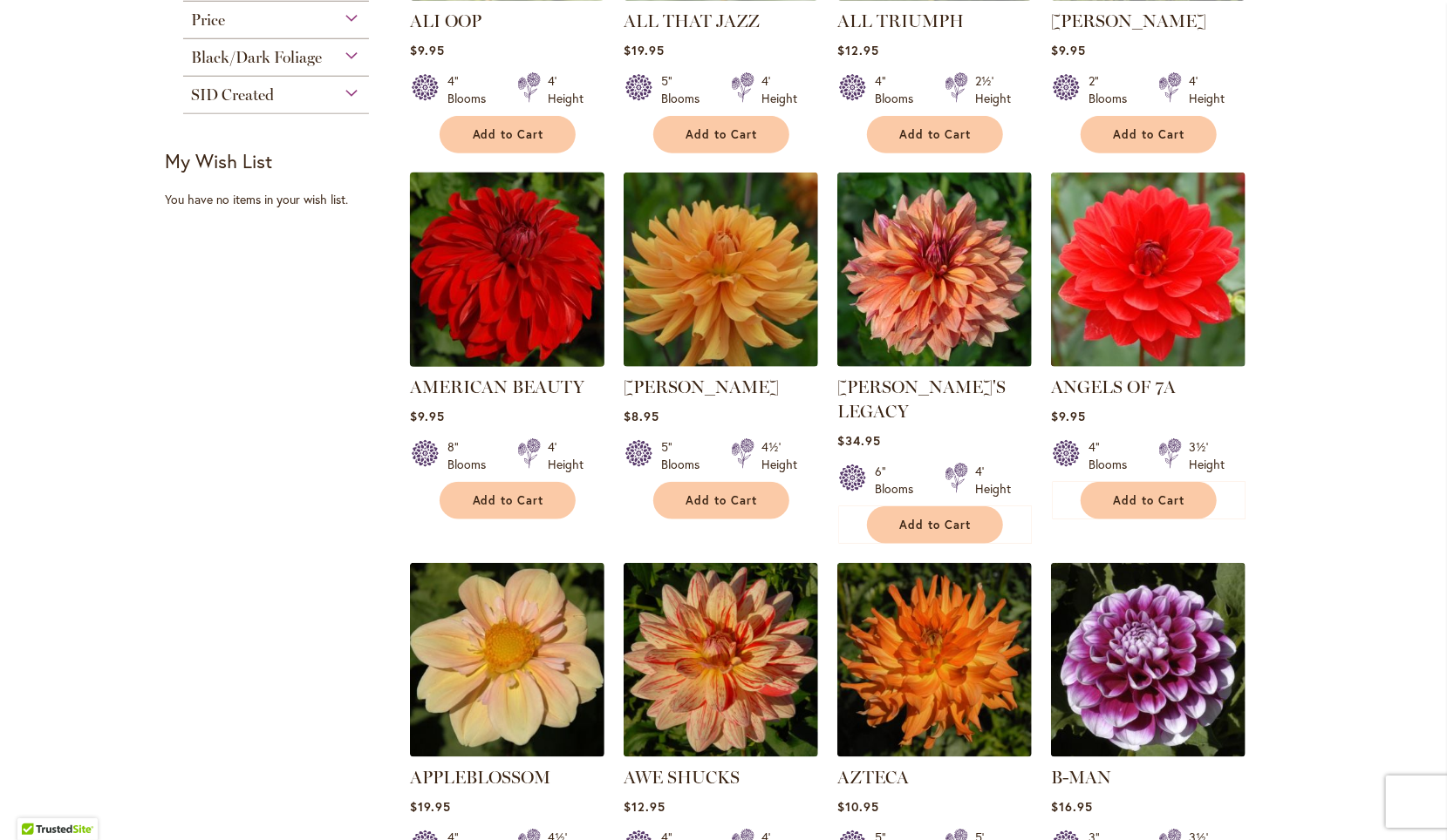
click at [517, 250] on img at bounding box center [507, 270] width 204 height 204
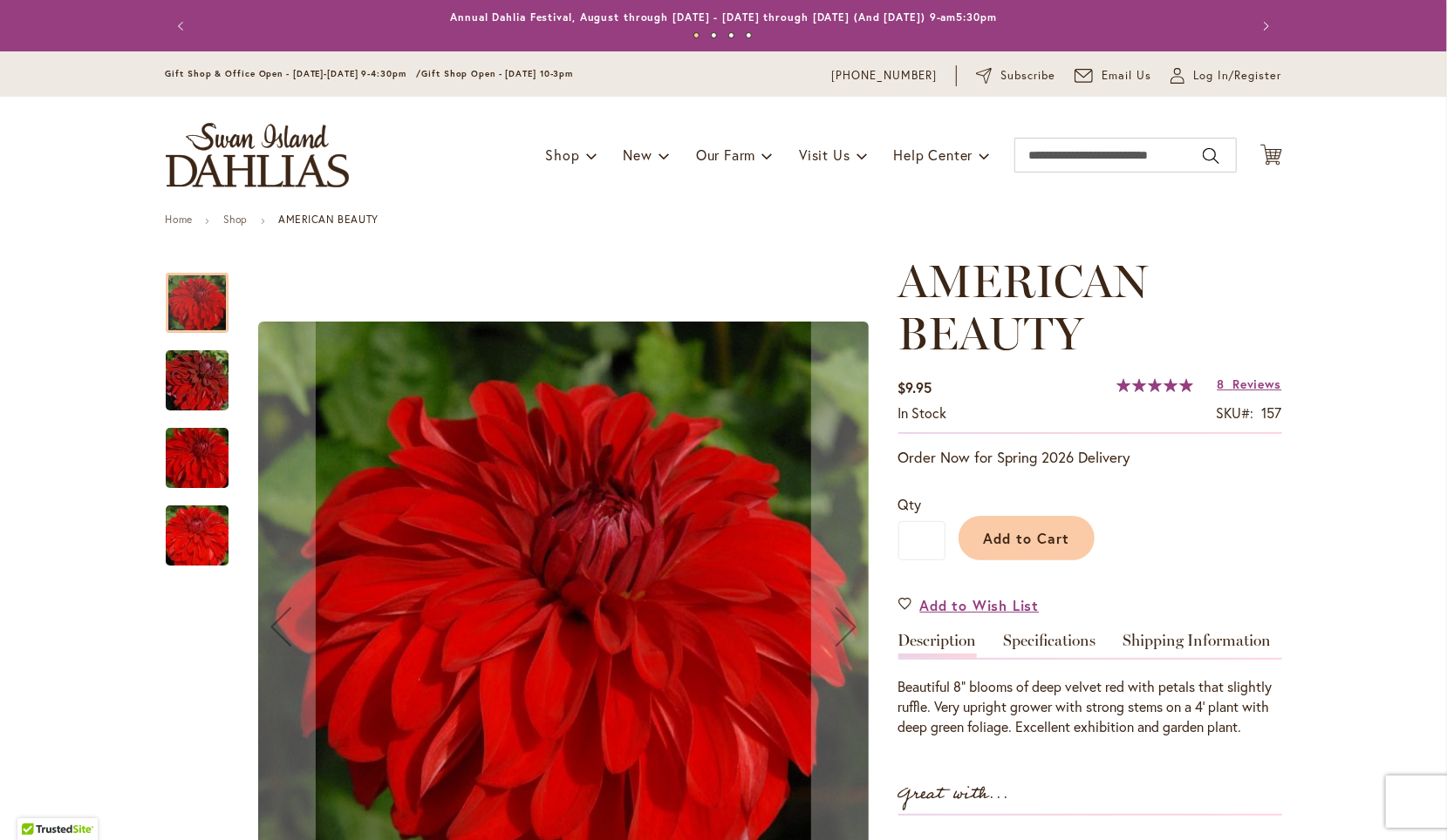
scroll to position [154, 0]
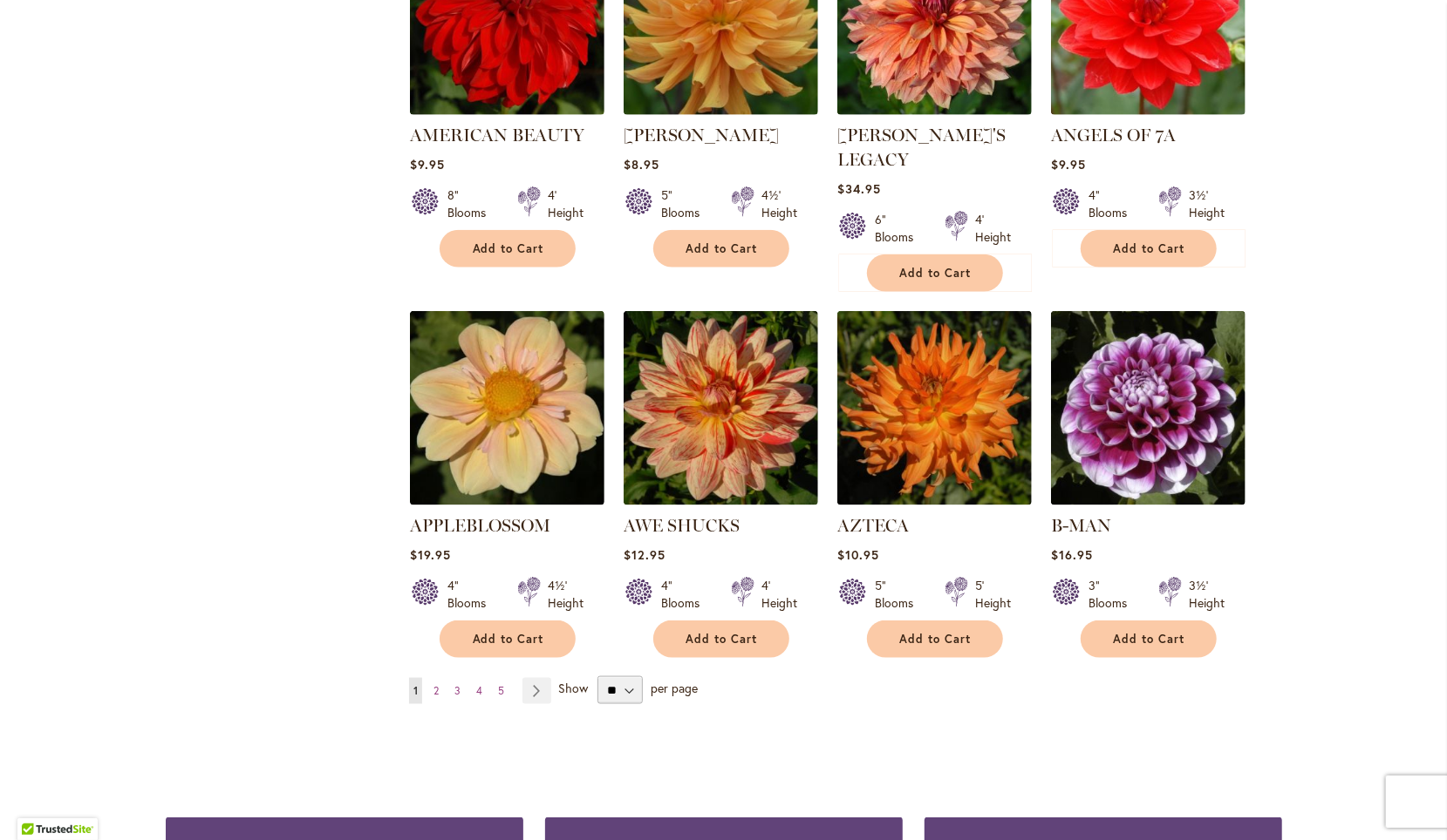
scroll to position [1249, 0]
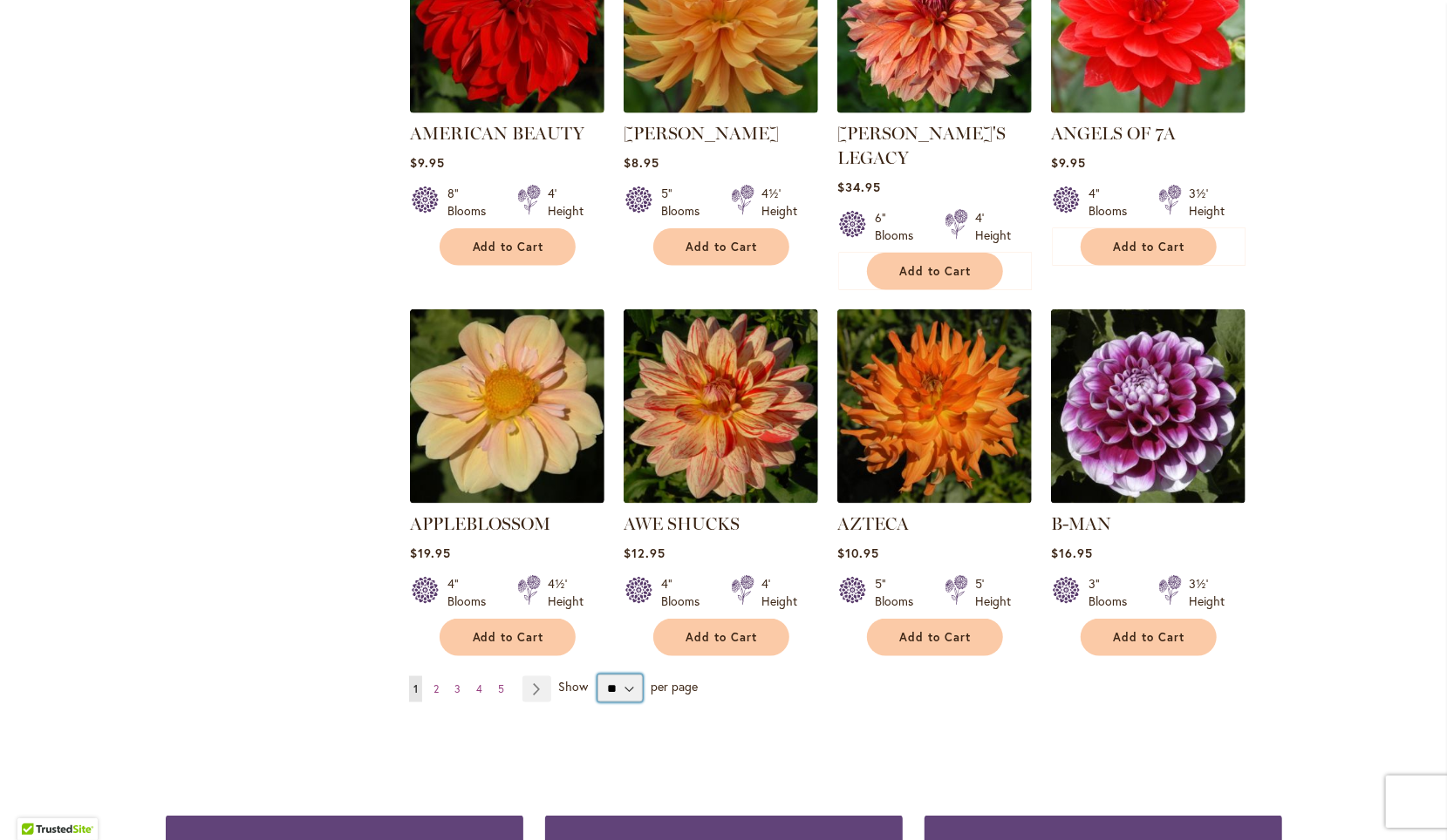
click at [618, 674] on select "** ** ** **" at bounding box center [620, 688] width 45 height 28
select select "**"
click at [598, 674] on select "** ** ** **" at bounding box center [620, 688] width 45 height 28
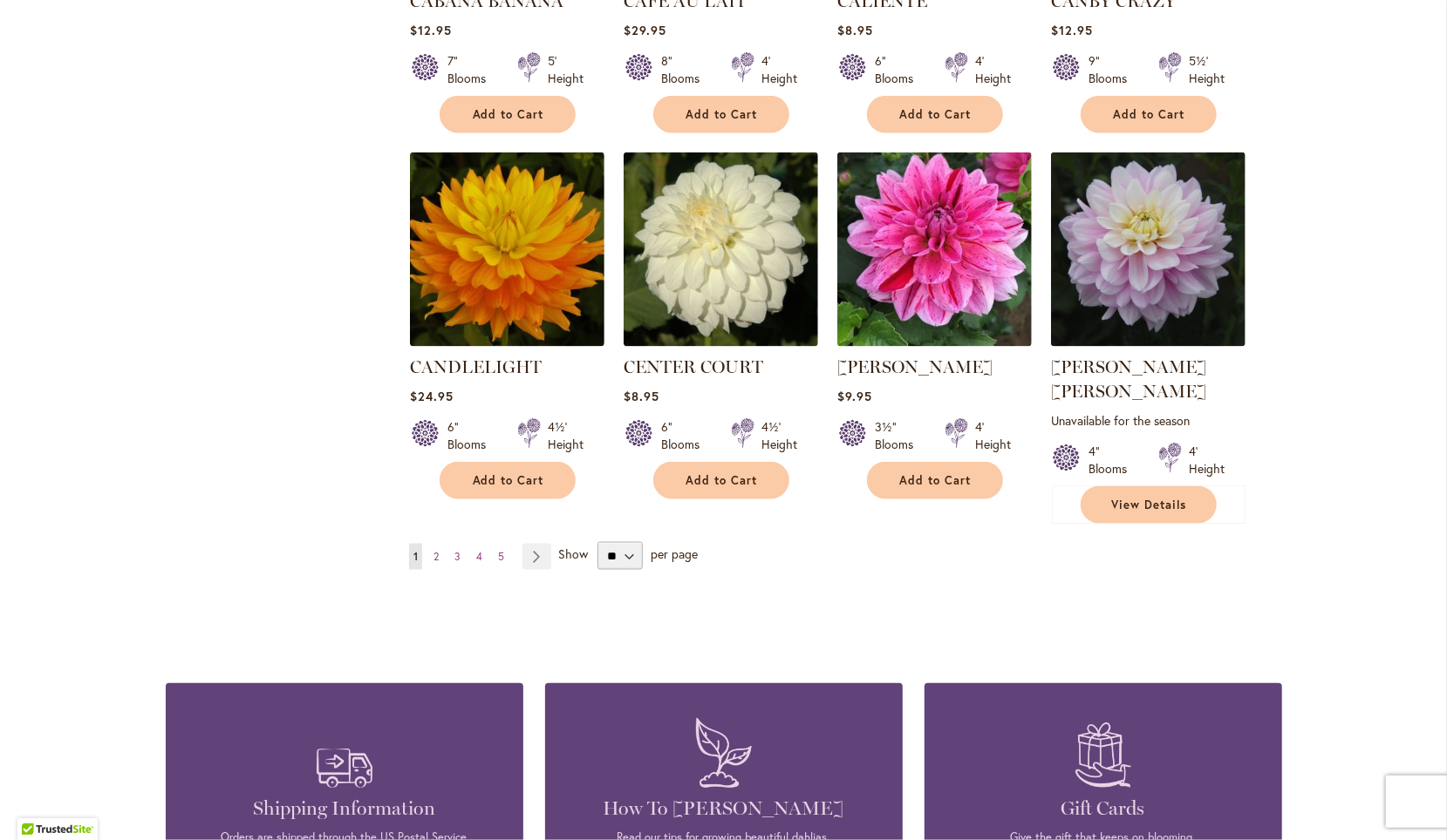
scroll to position [5850, 0]
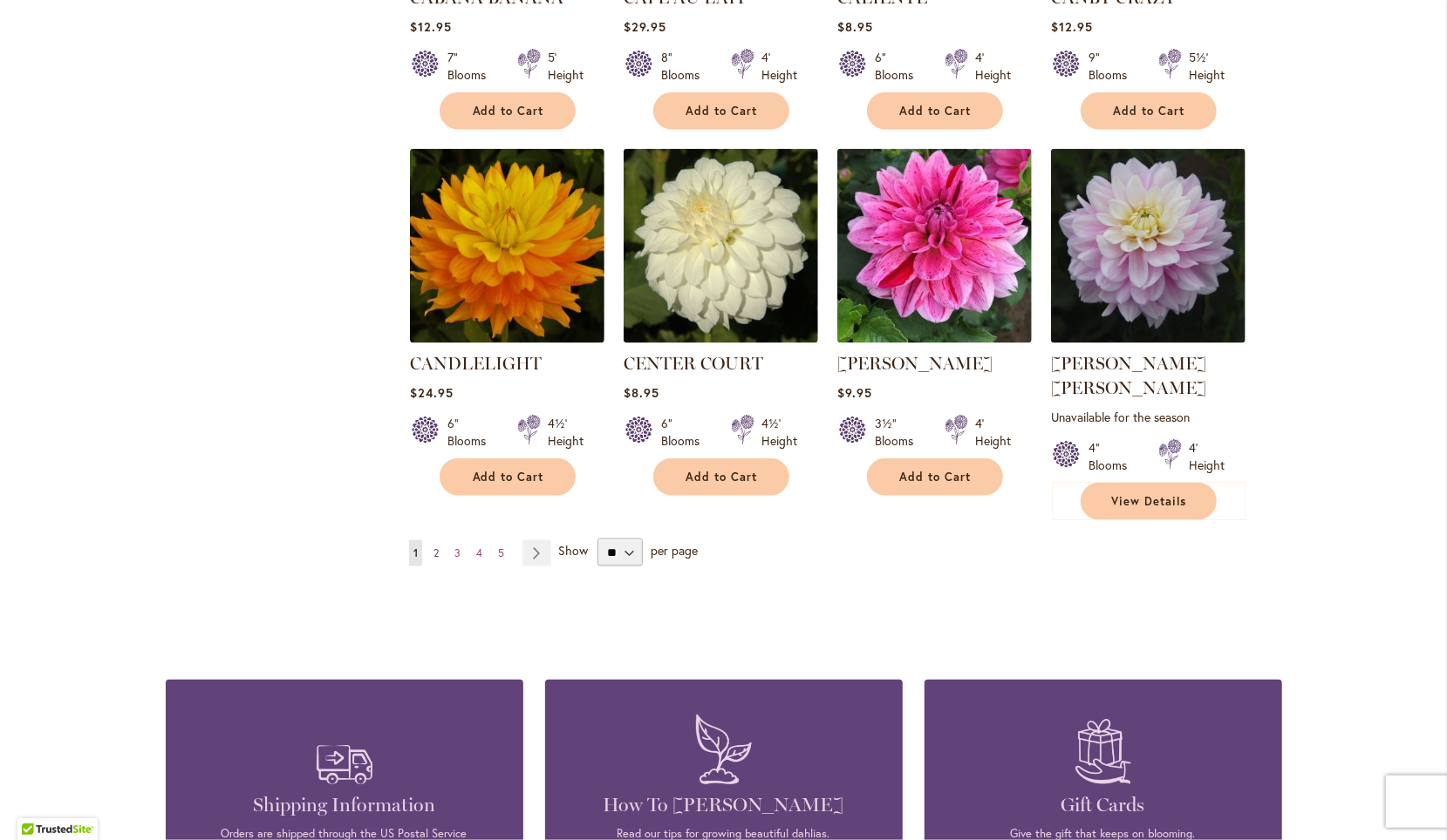
click at [434, 546] on span "2" at bounding box center [436, 552] width 5 height 13
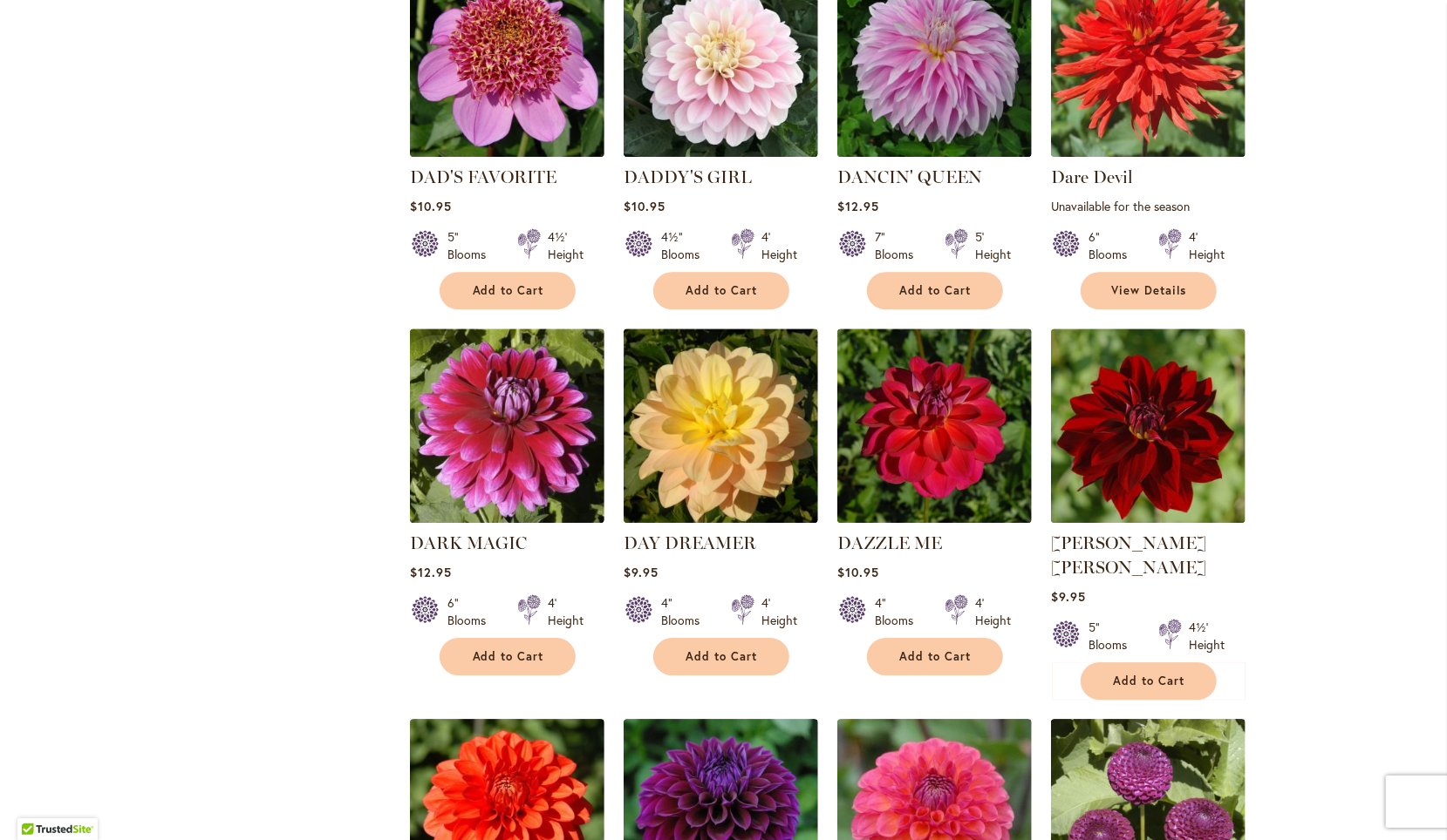
scroll to position [3178, 0]
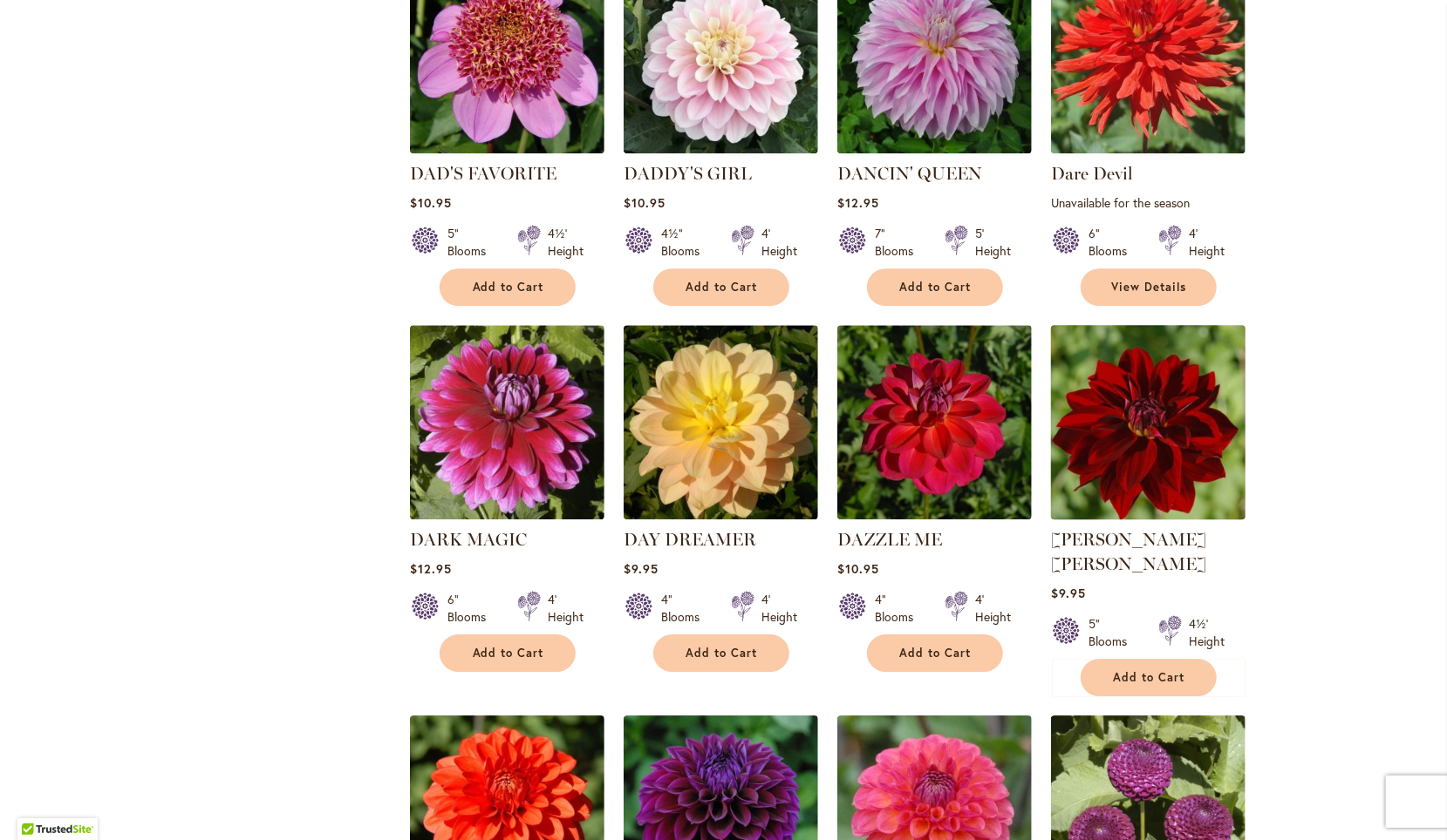
click at [1158, 346] on img at bounding box center [1147, 422] width 204 height 204
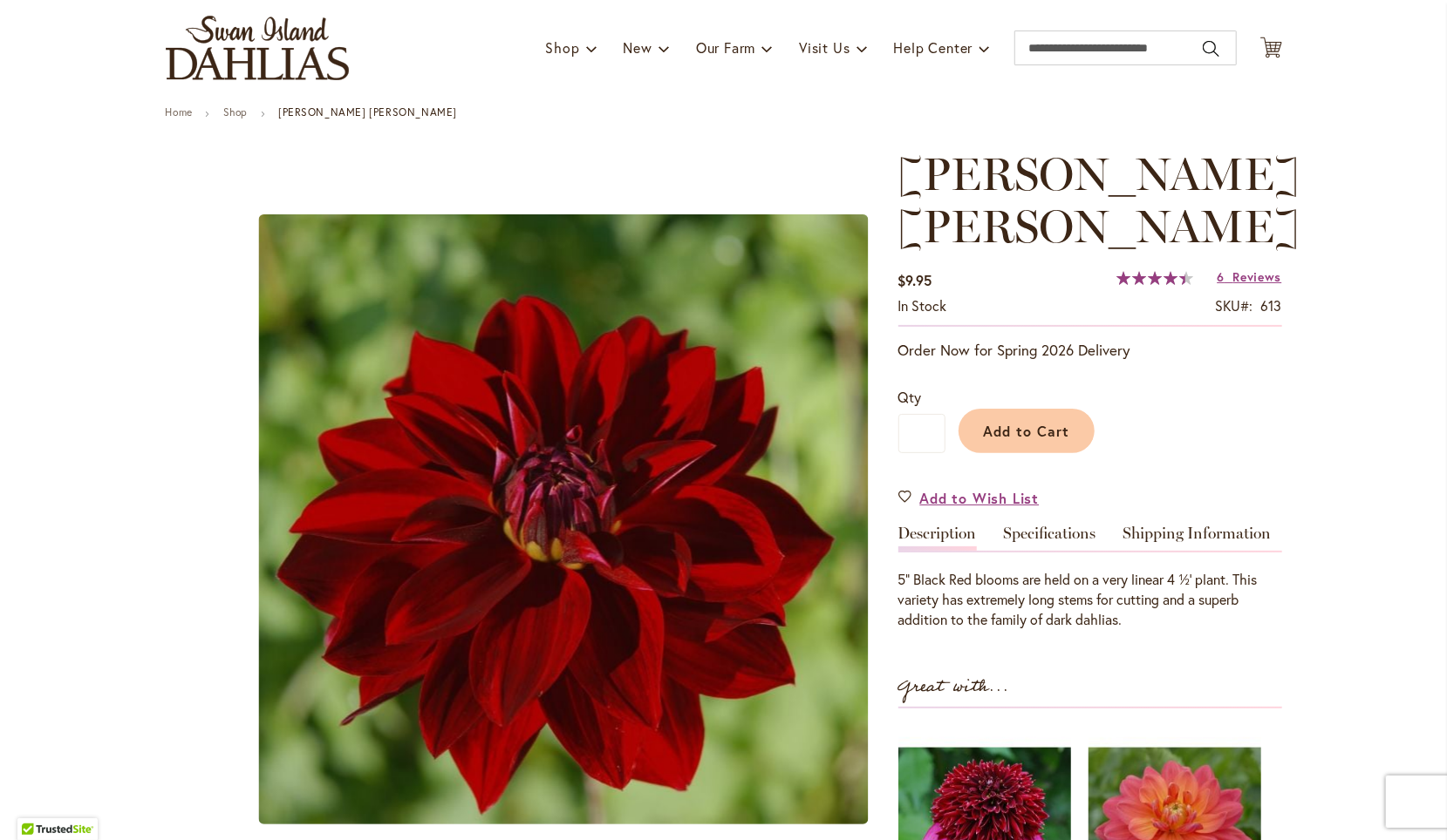
scroll to position [106, 0]
click at [1236, 270] on span "Reviews" at bounding box center [1257, 278] width 49 height 17
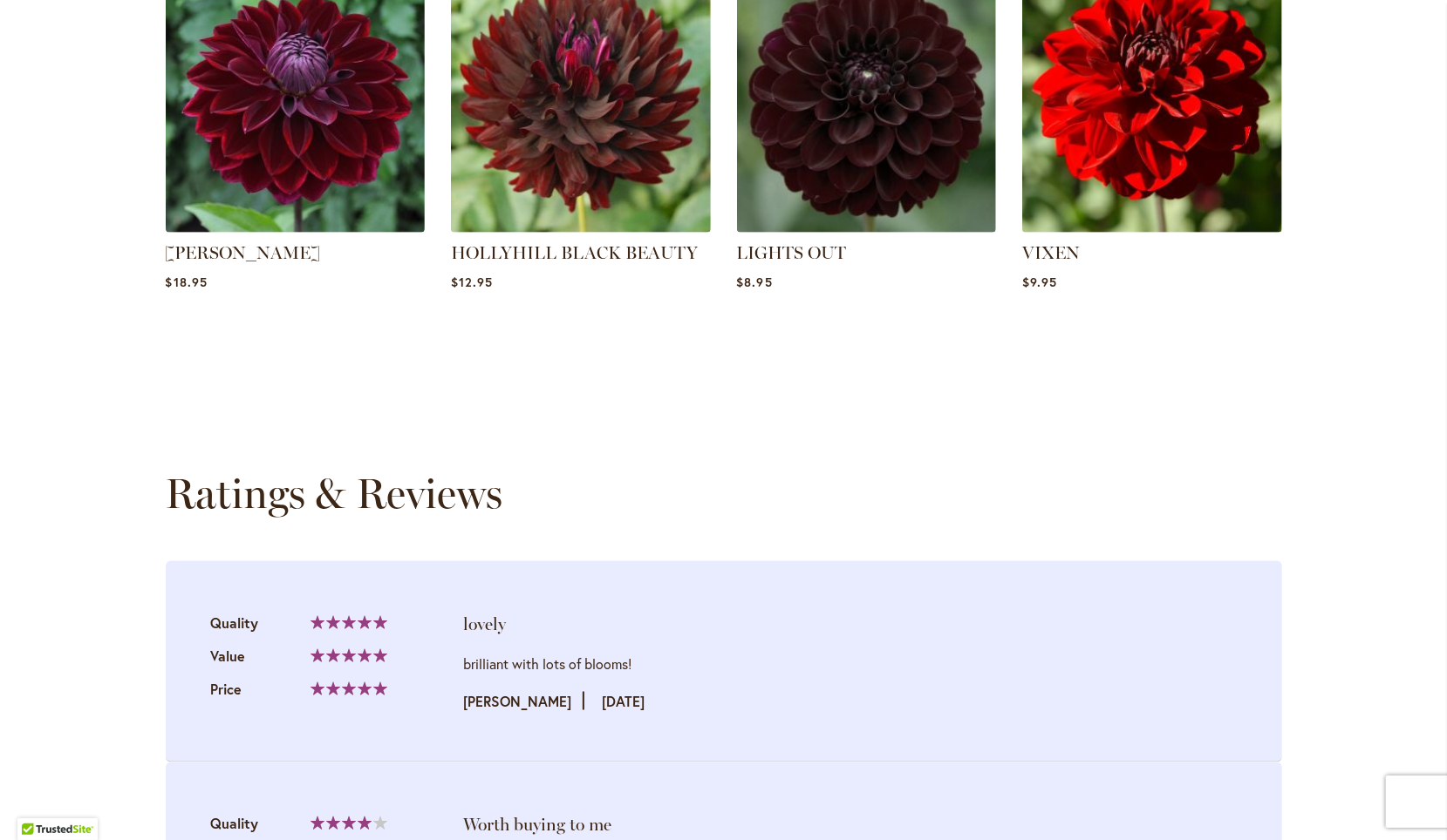
scroll to position [1185, 0]
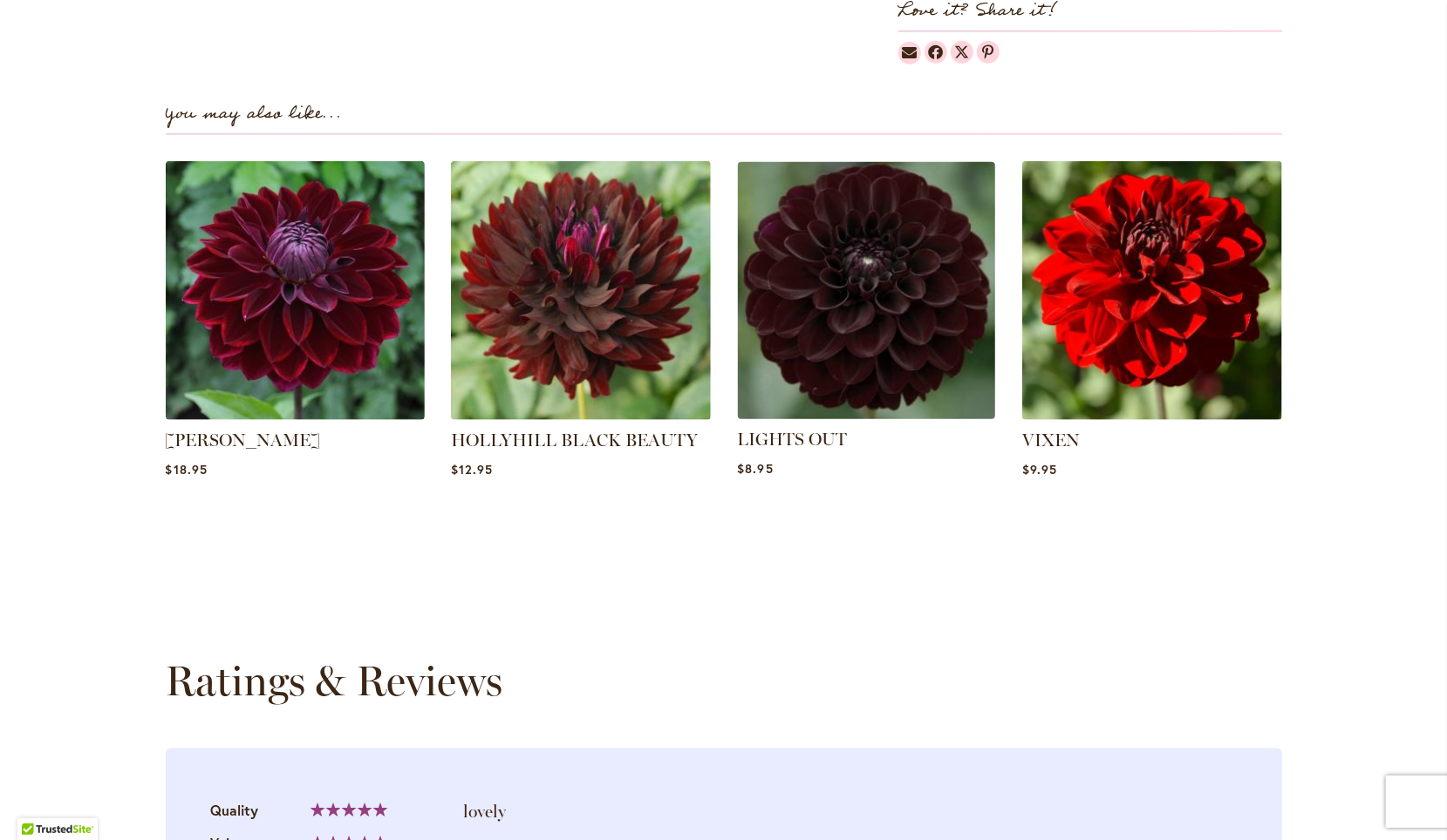
click at [825, 198] on img at bounding box center [865, 290] width 271 height 271
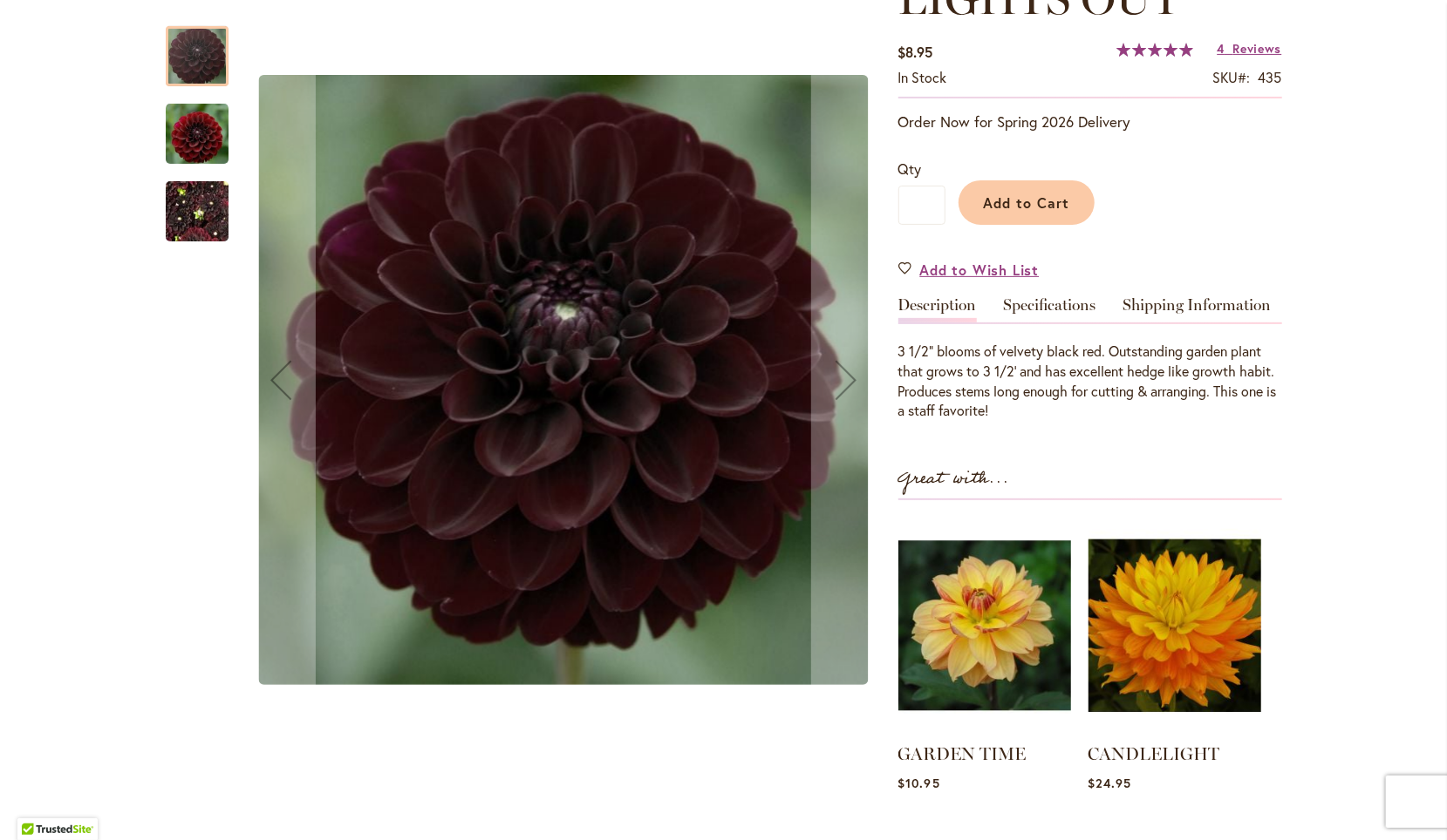
scroll to position [285, 0]
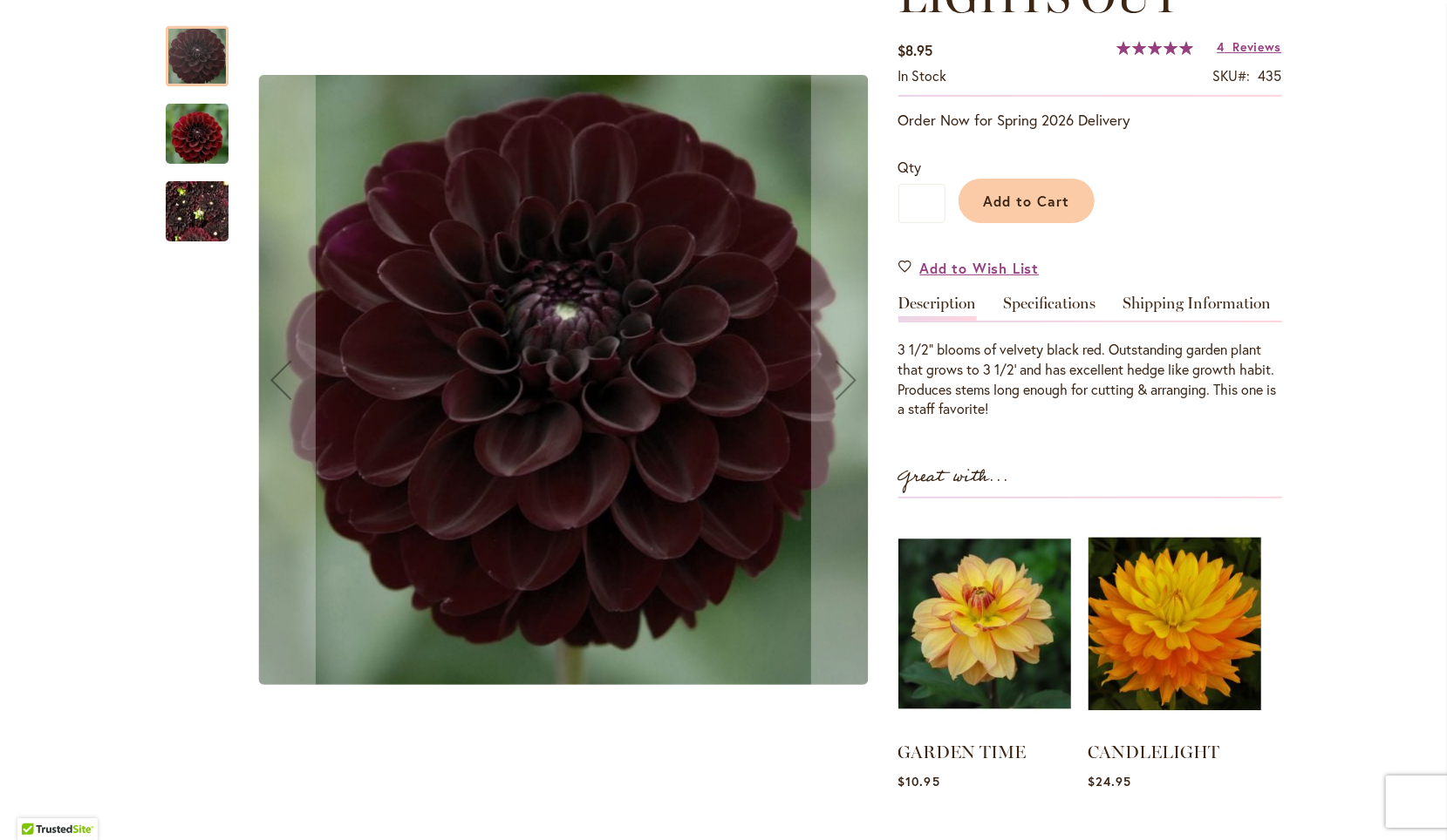
click at [208, 135] on img "LIGHTS OUT" at bounding box center [197, 133] width 63 height 65
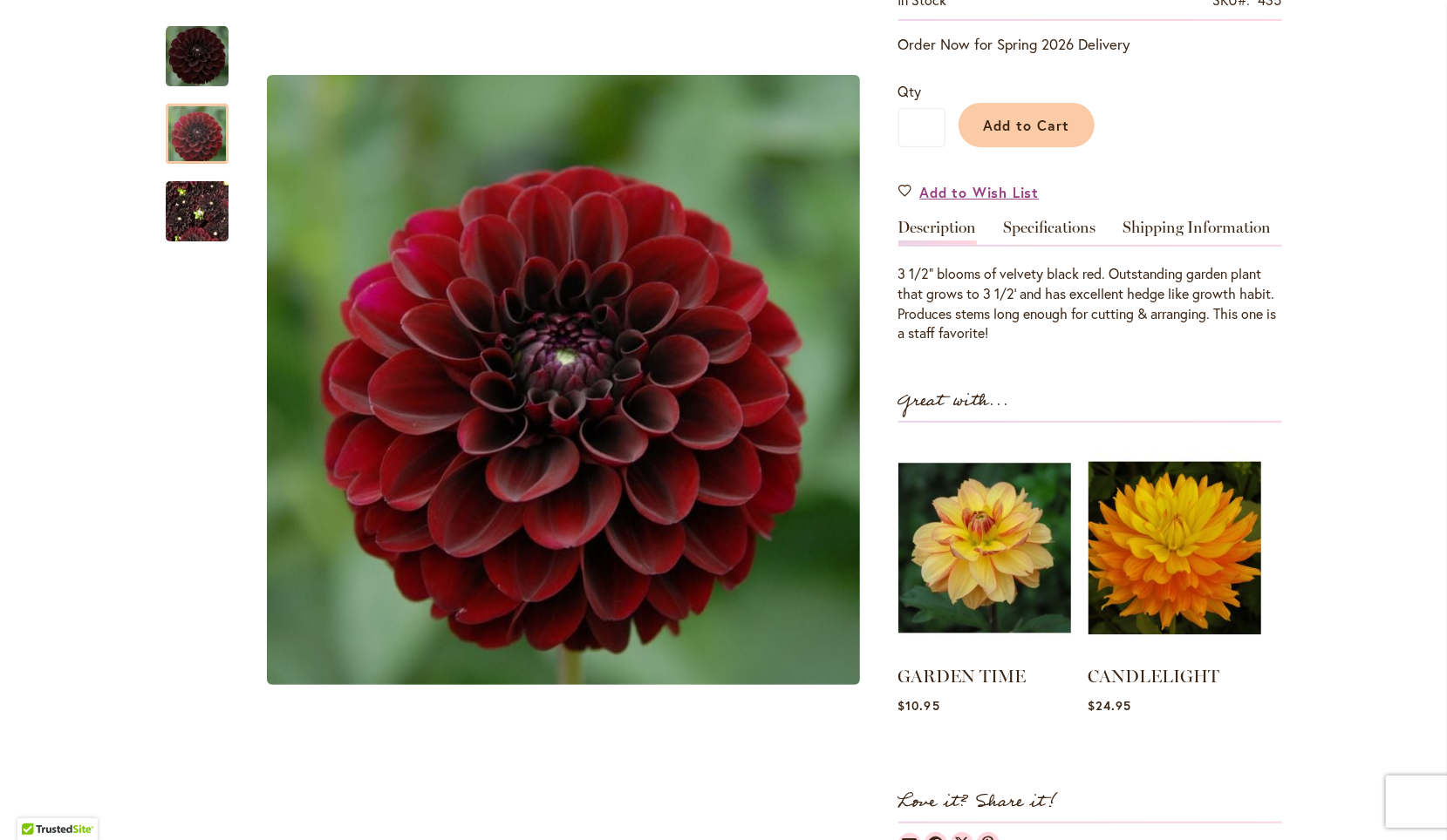
scroll to position [202, 0]
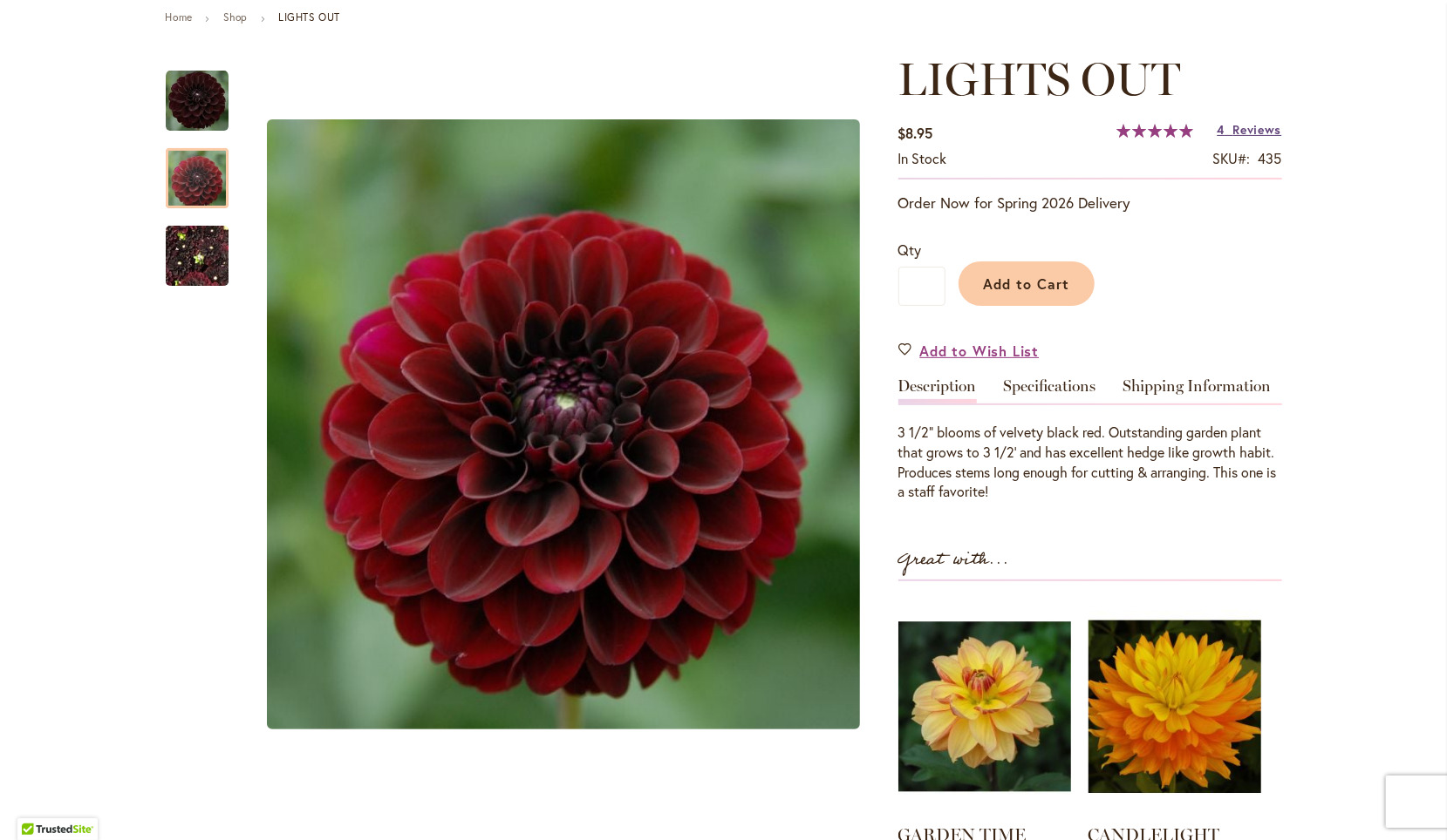
click at [1247, 130] on span "Reviews" at bounding box center [1257, 129] width 49 height 17
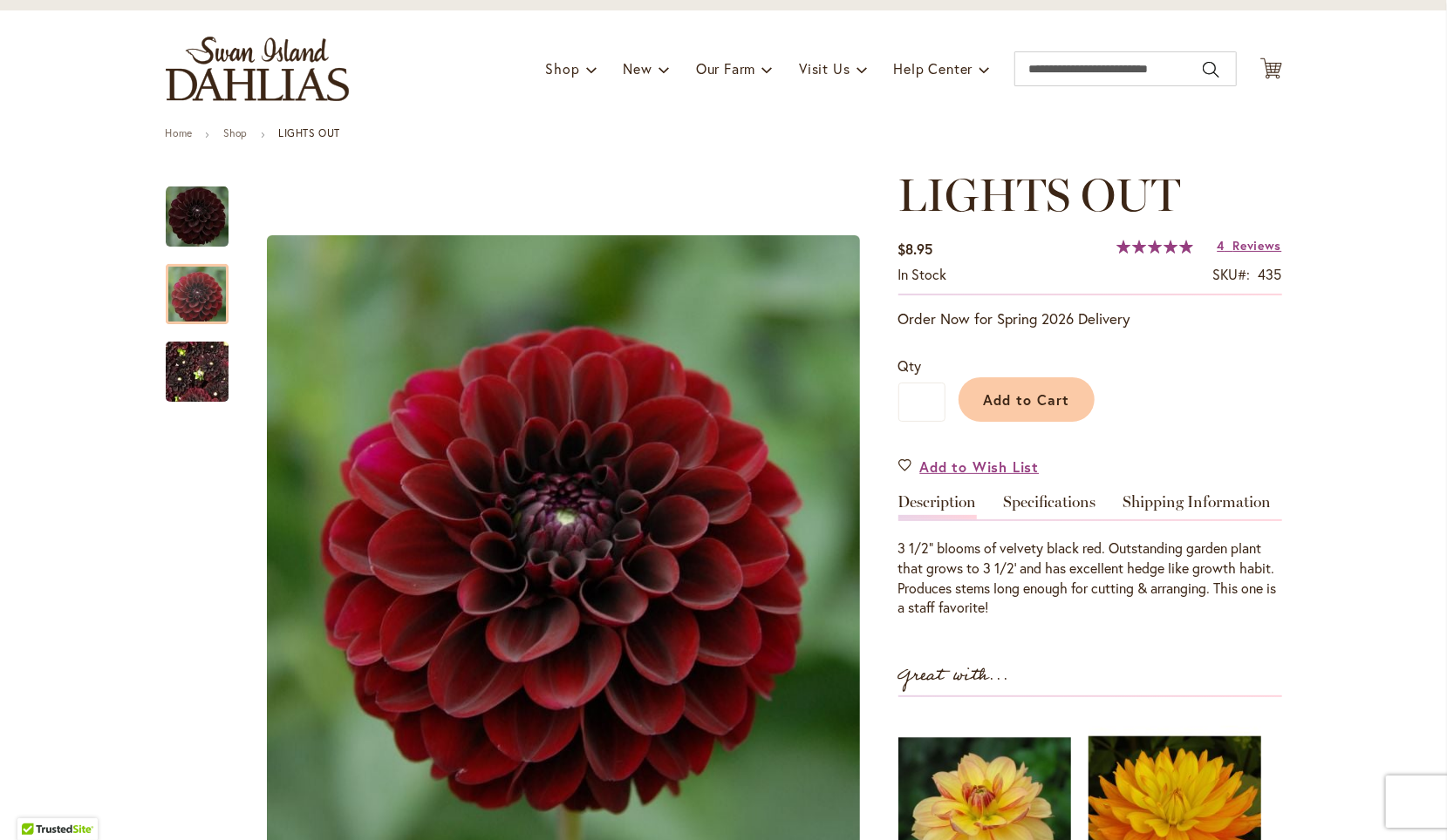
scroll to position [86, 0]
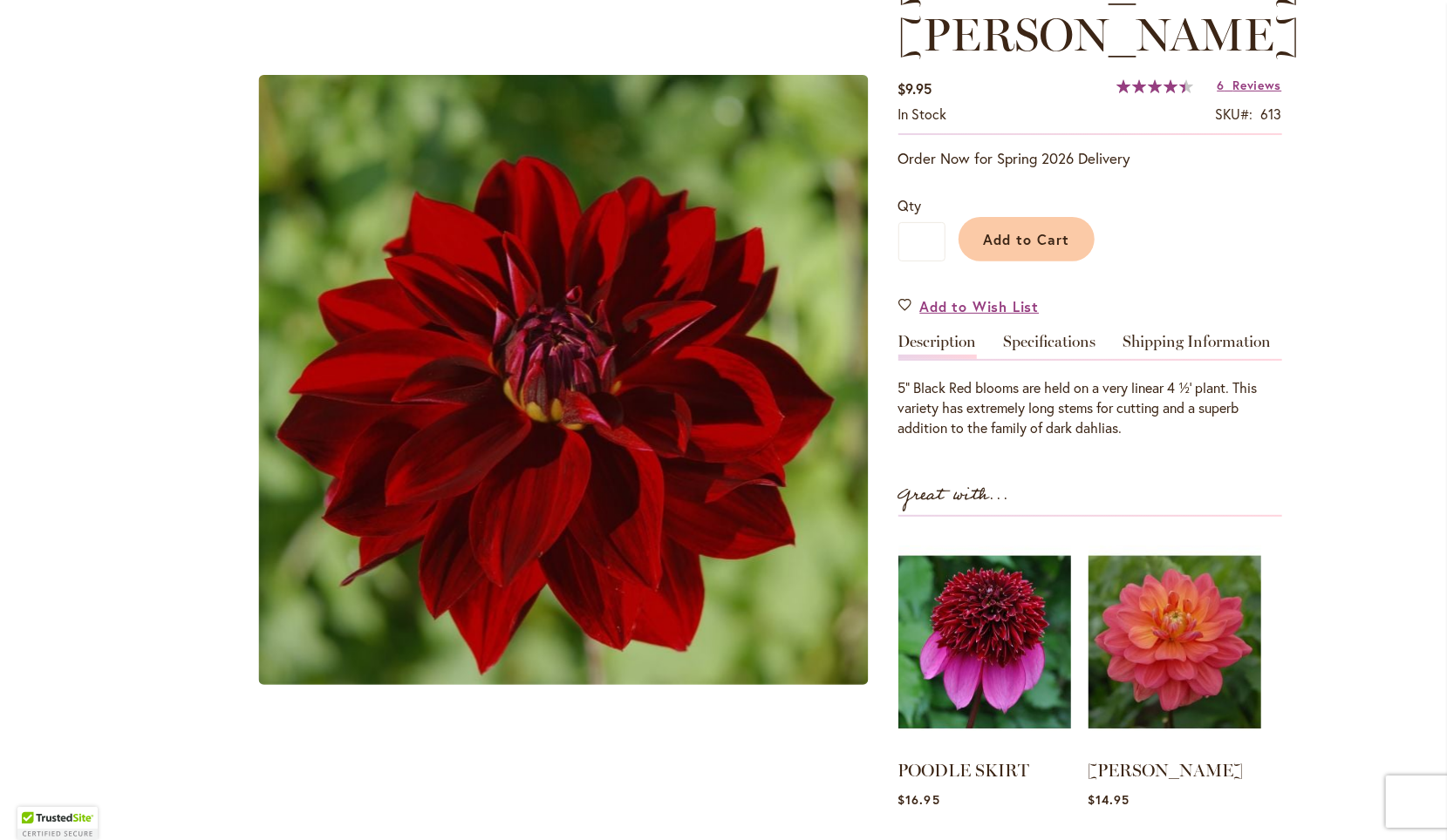
scroll to position [182, 0]
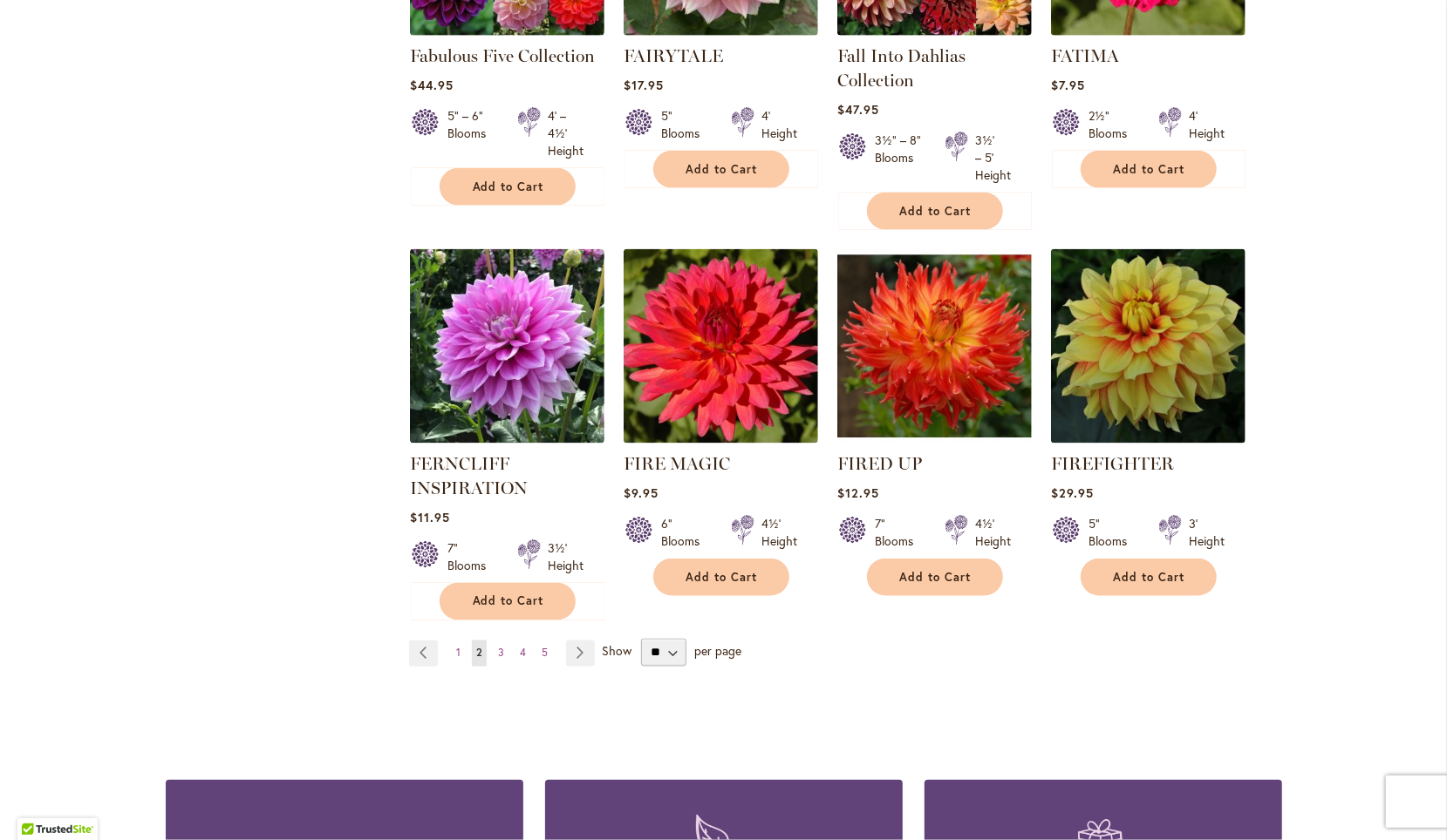
scroll to position [5909, 0]
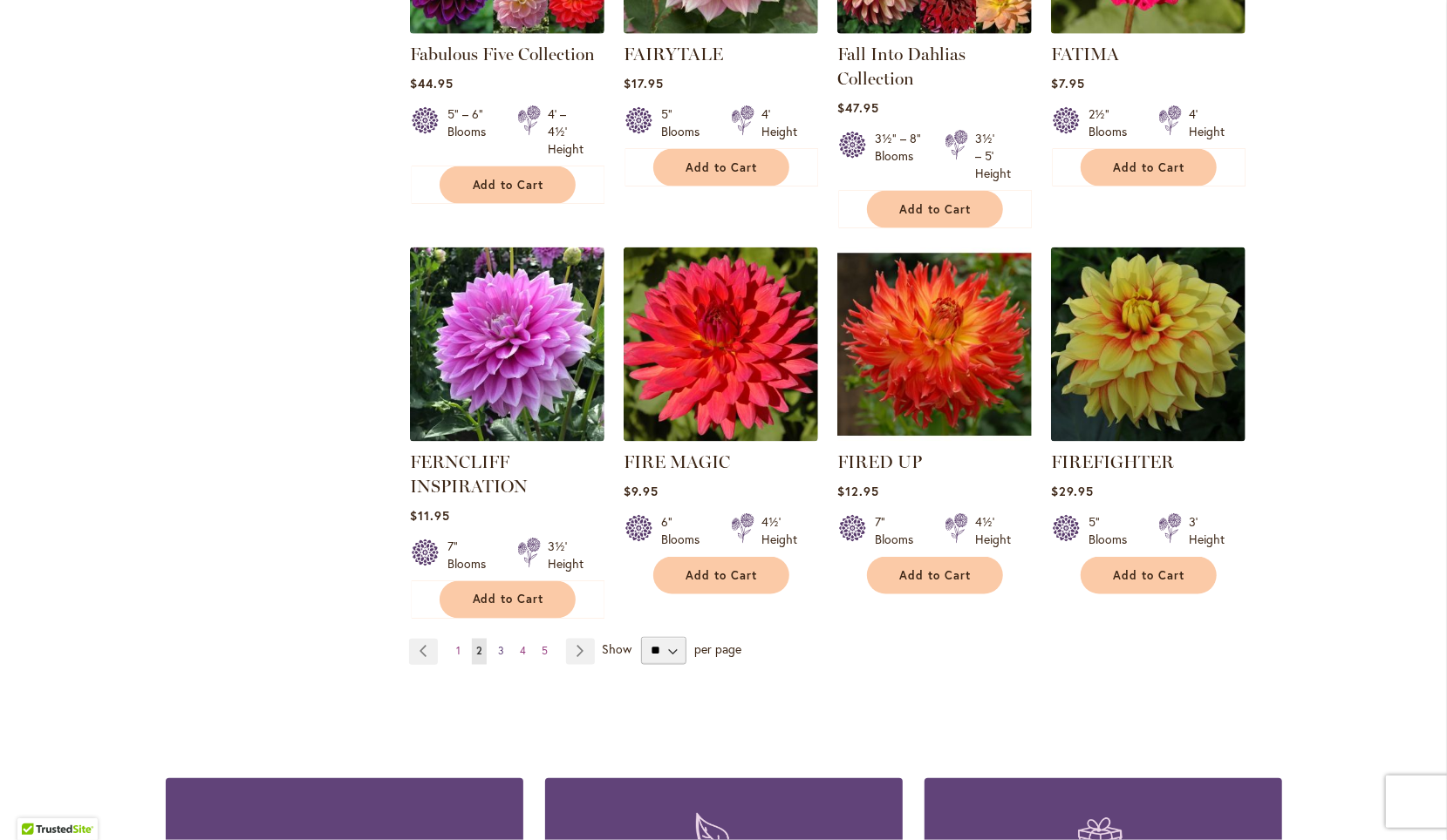
click at [498, 645] on span "3" at bounding box center [501, 651] width 6 height 13
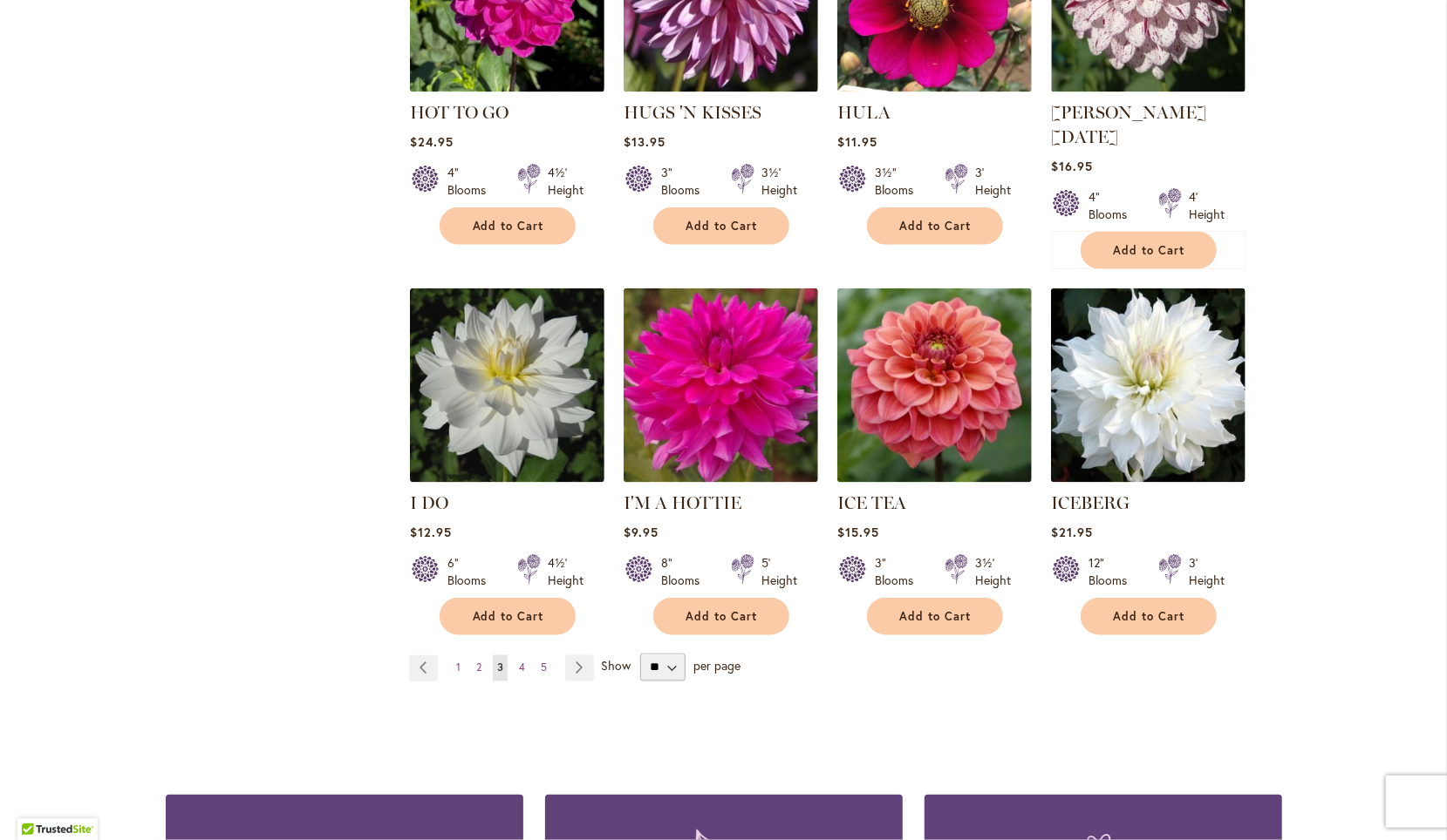
scroll to position [5877, 0]
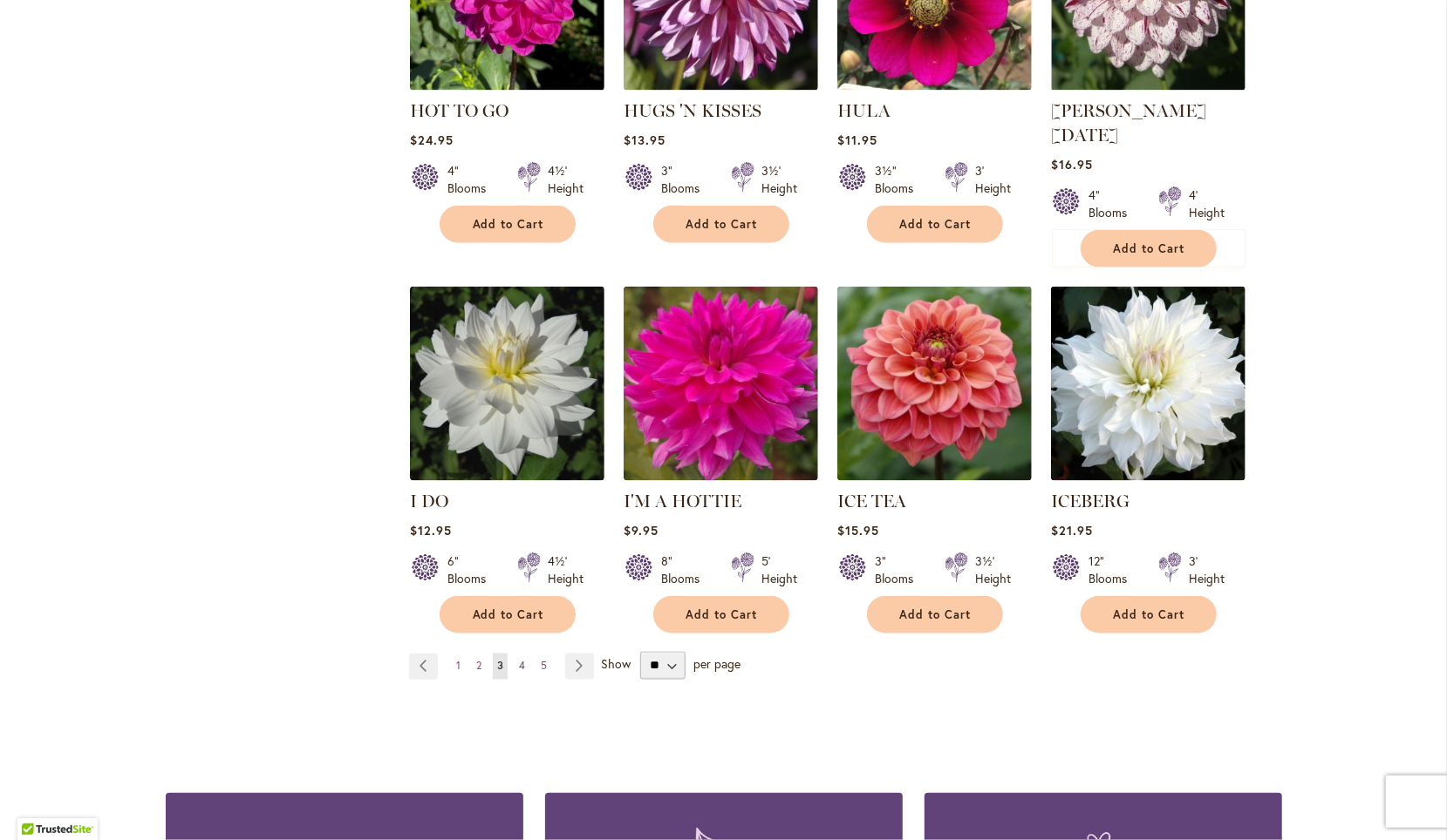
click at [519, 660] on span "4" at bounding box center [522, 666] width 6 height 13
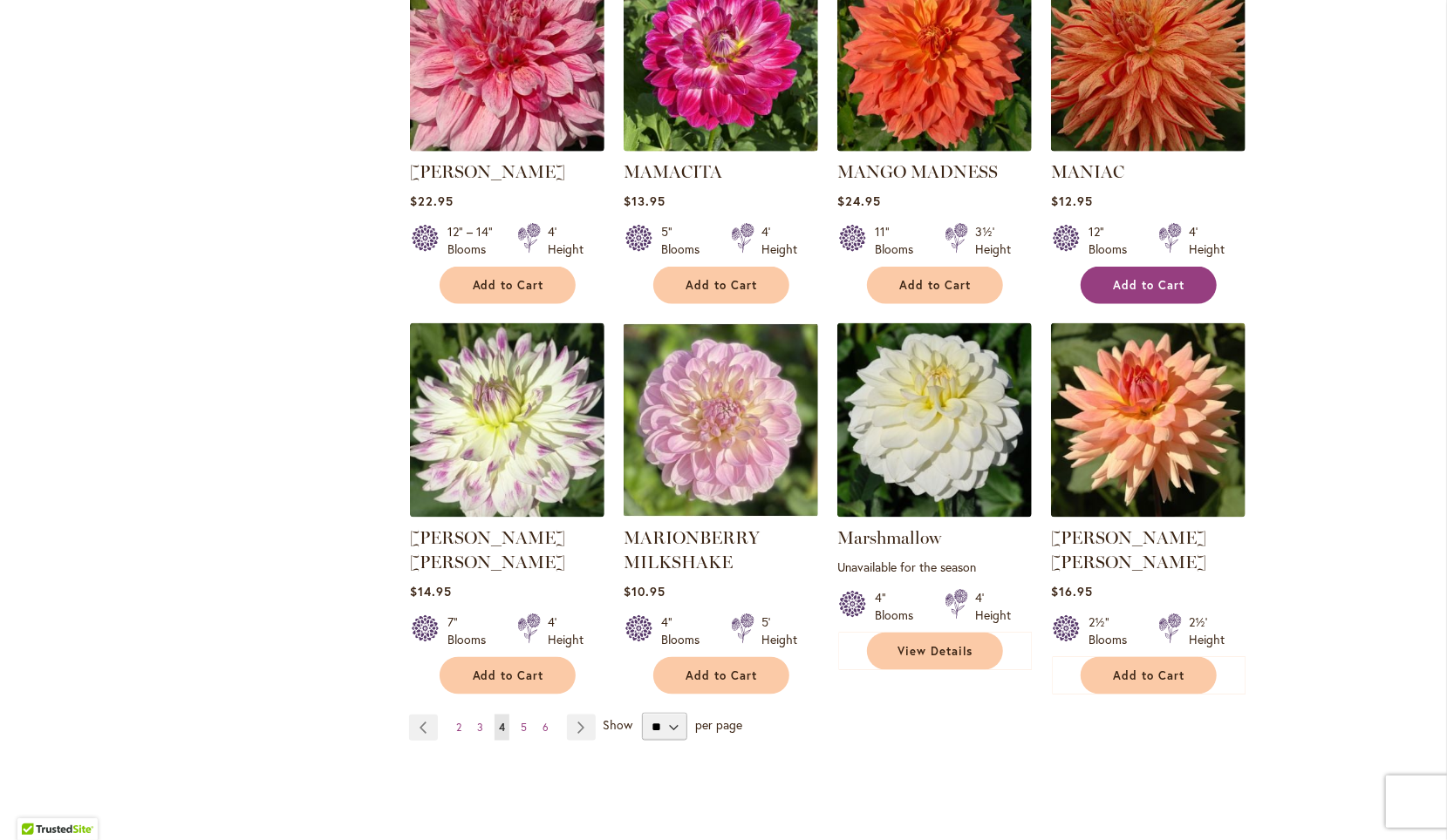
scroll to position [5768, 0]
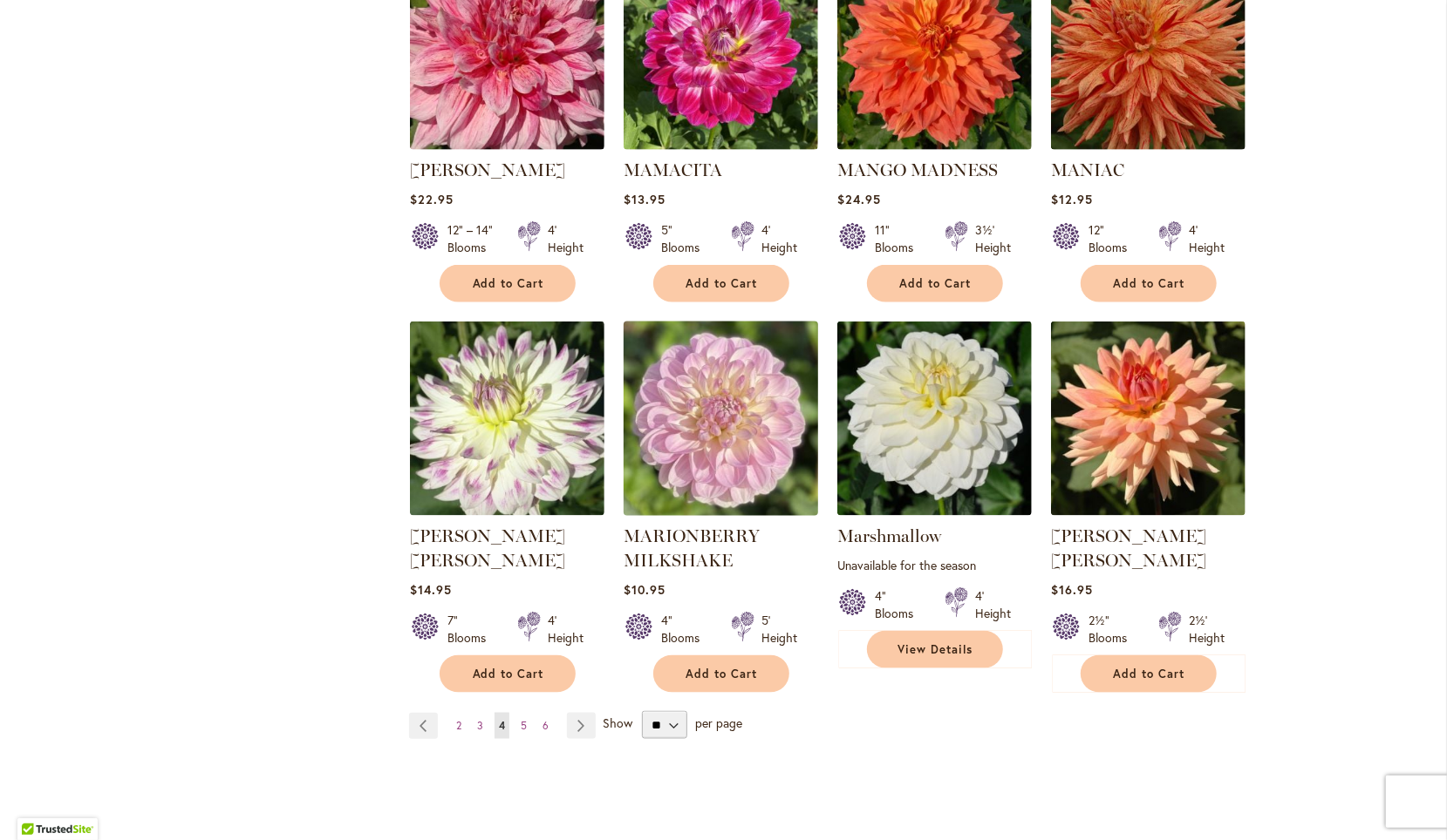
click at [707, 318] on img at bounding box center [721, 420] width 204 height 204
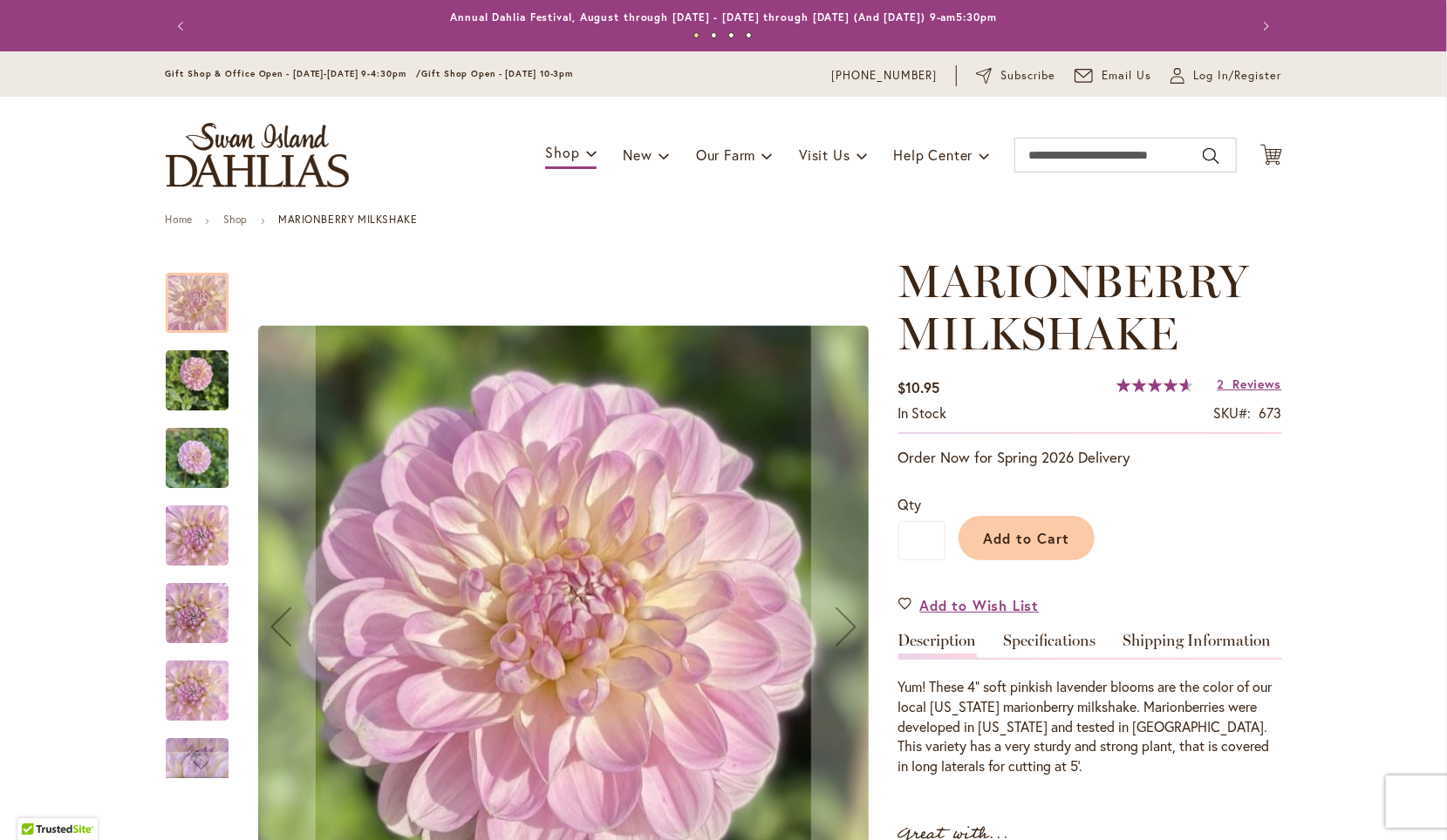
scroll to position [202, 0]
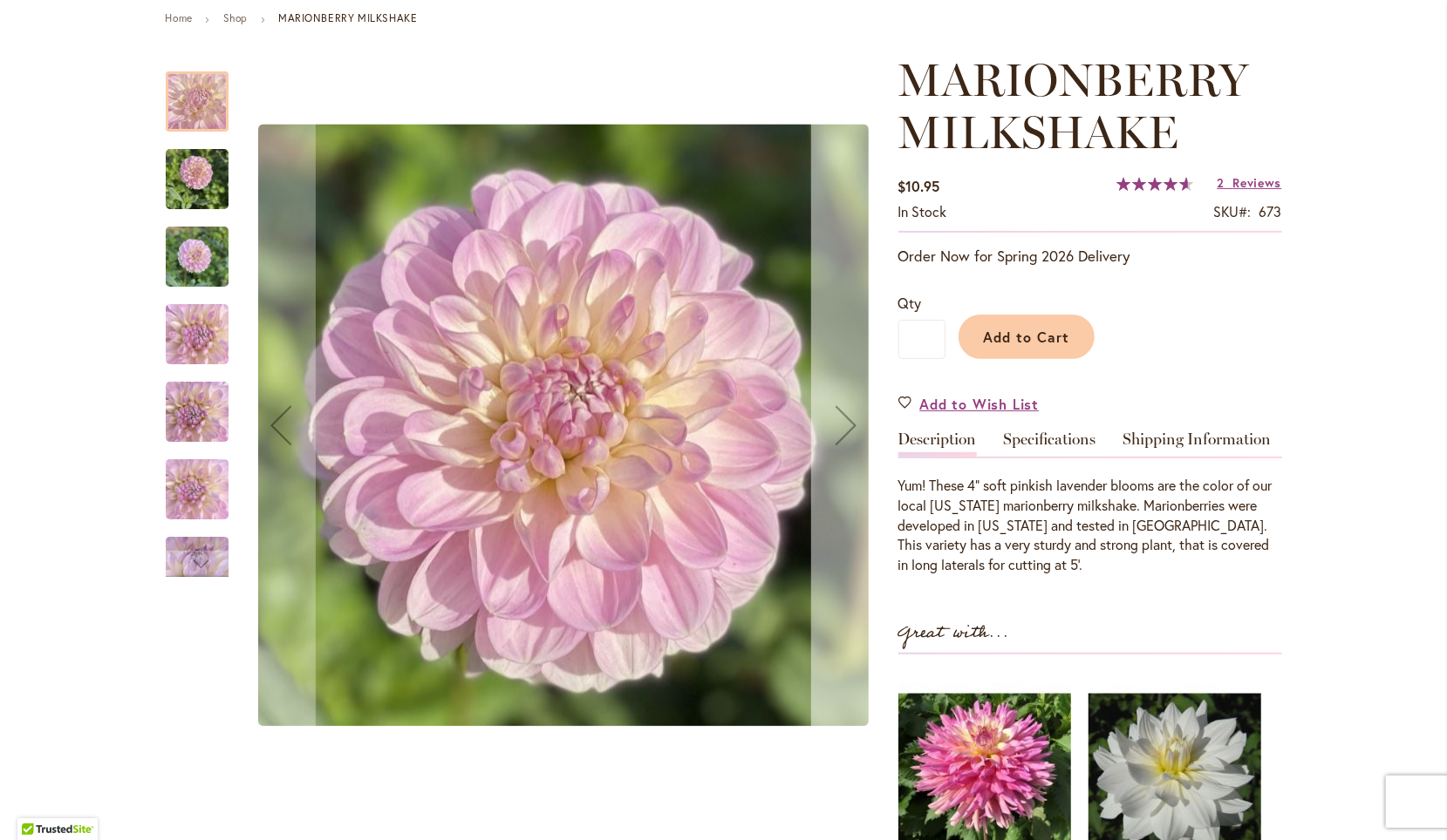
click at [832, 416] on div "Next" at bounding box center [846, 425] width 70 height 70
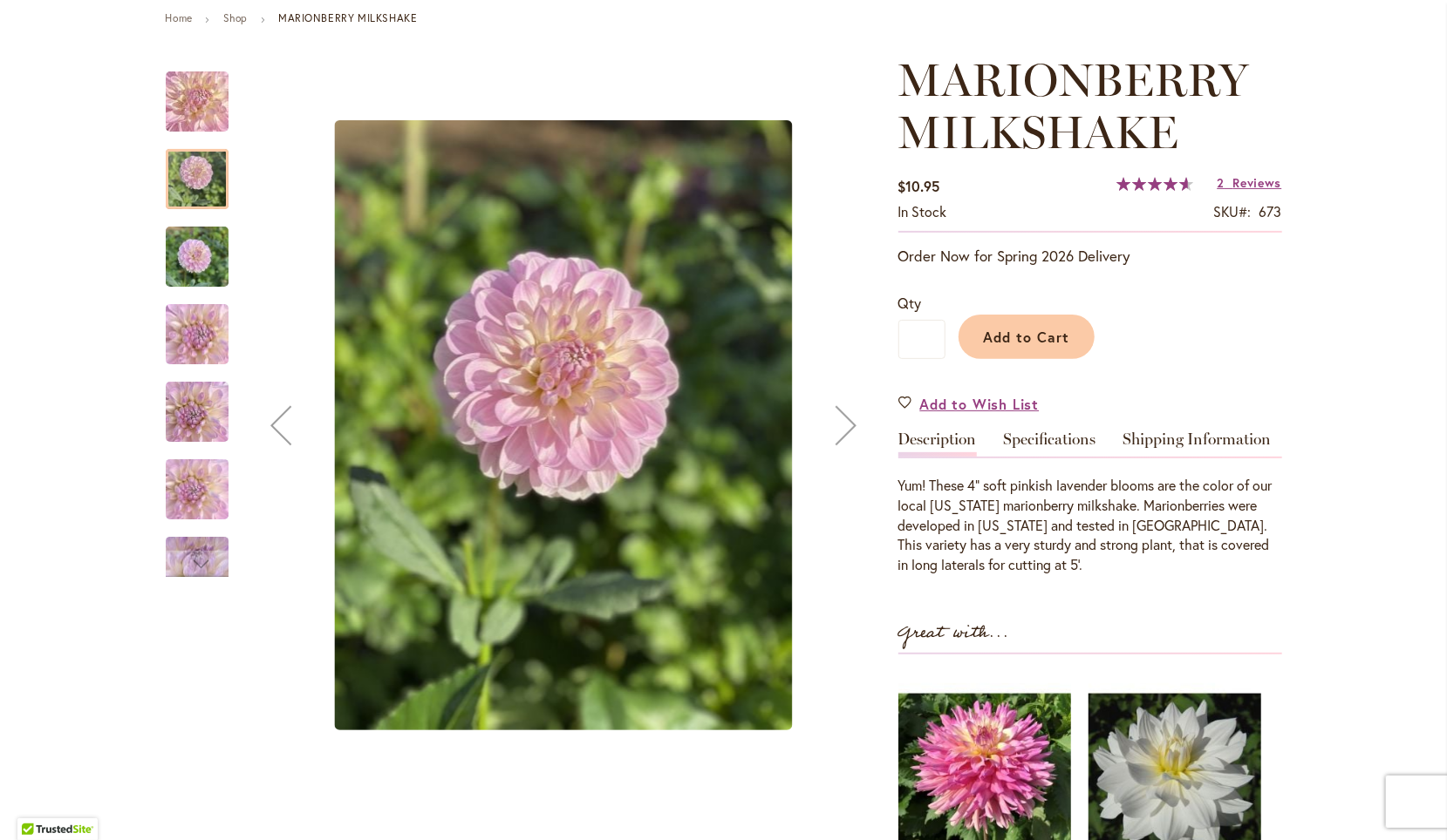
click at [832, 416] on div "Next" at bounding box center [846, 425] width 70 height 70
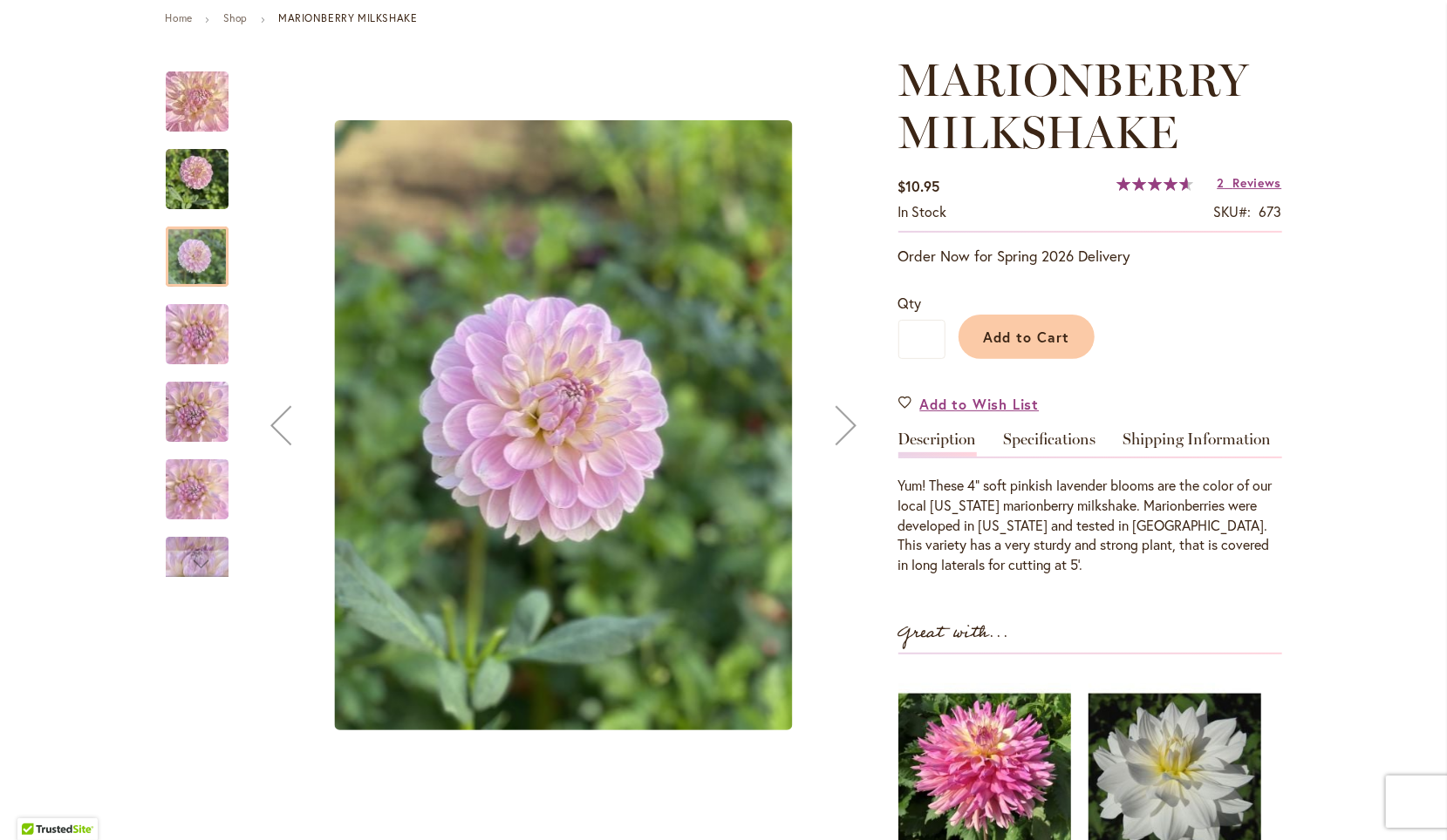
click at [832, 416] on div "Next" at bounding box center [846, 425] width 70 height 70
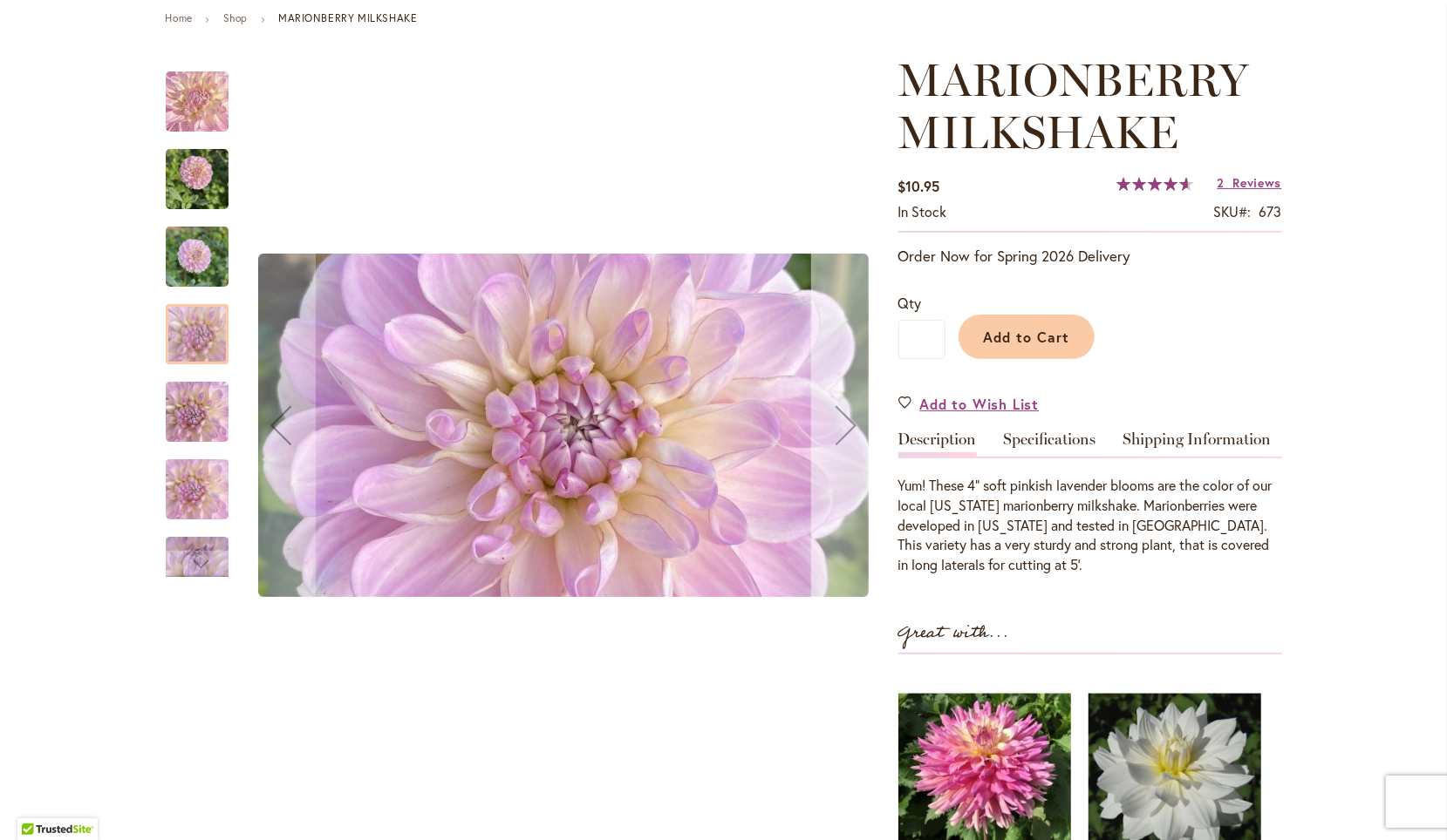
click at [832, 416] on div "Next" at bounding box center [846, 425] width 70 height 70
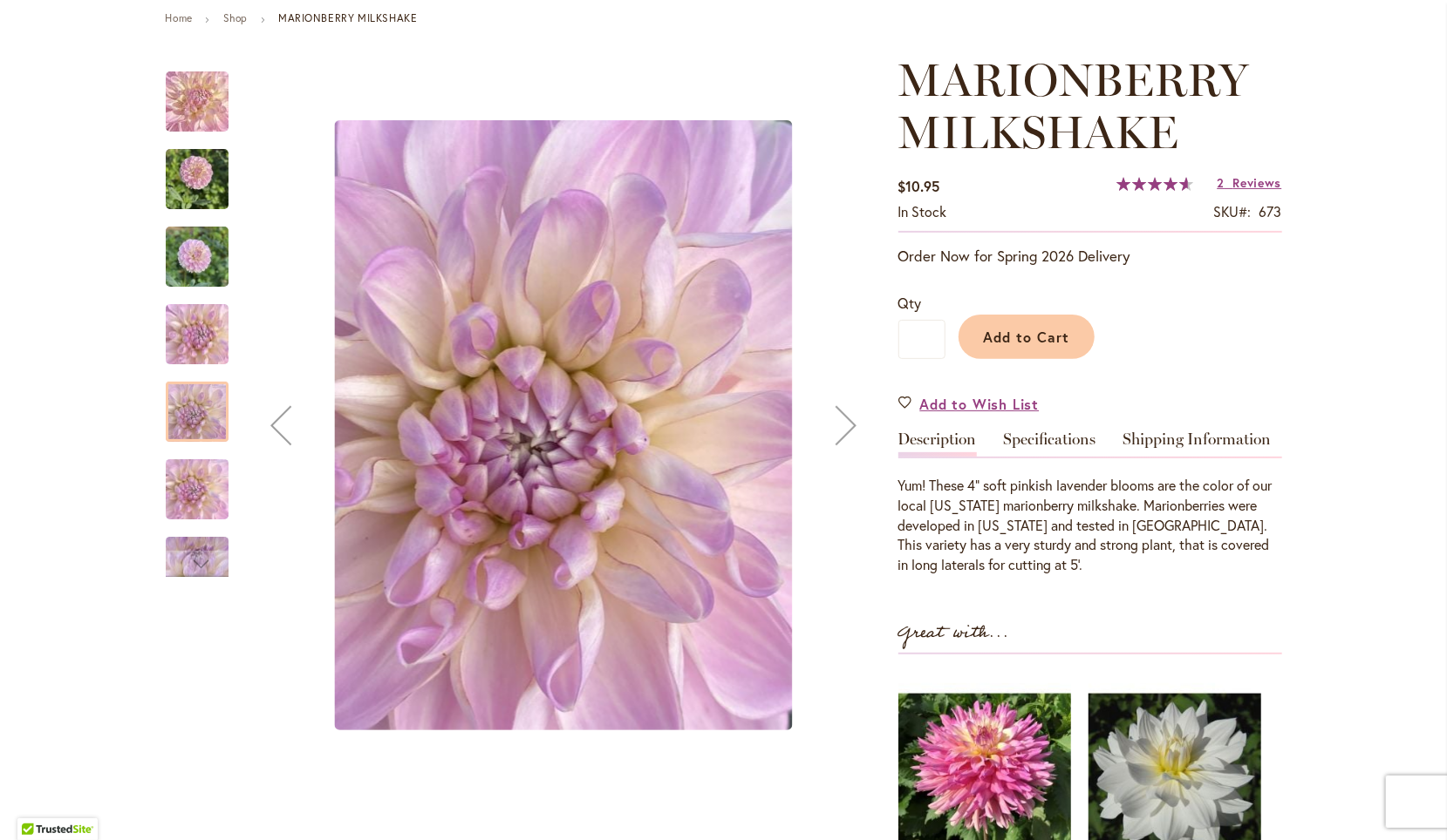
click at [832, 416] on div "Next" at bounding box center [846, 425] width 70 height 70
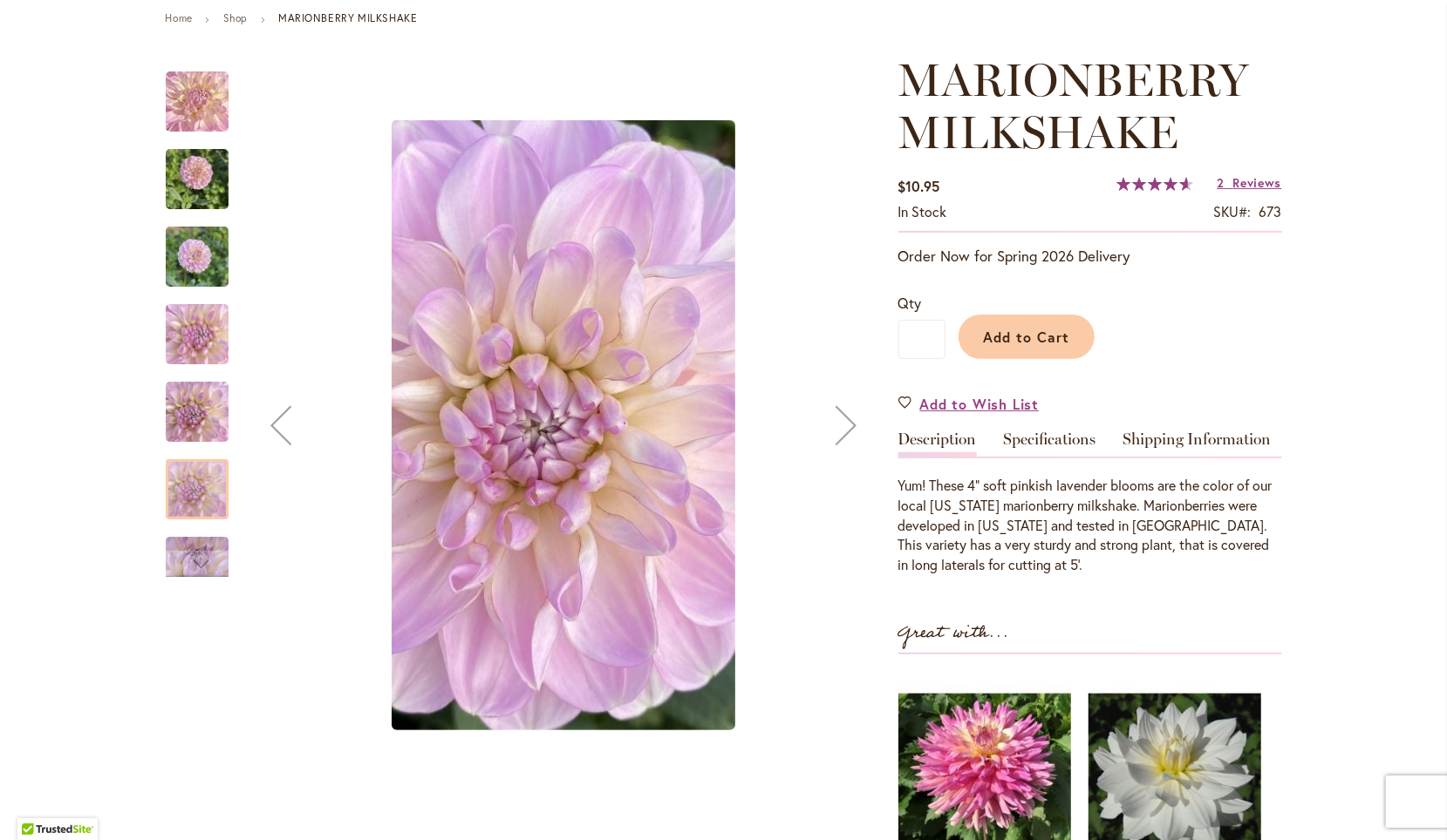
click at [832, 416] on div "Next" at bounding box center [846, 425] width 70 height 70
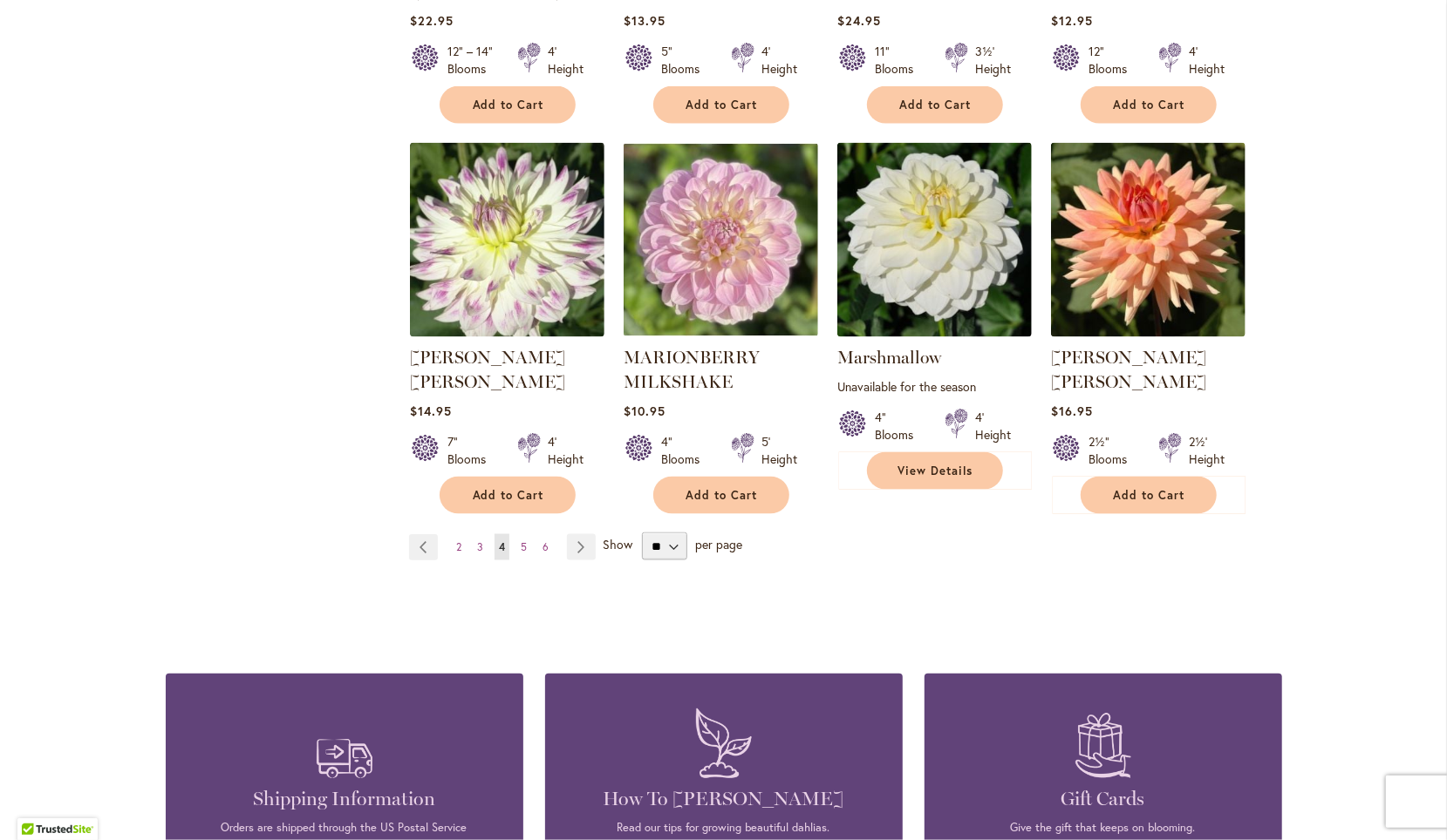
scroll to position [5949, 0]
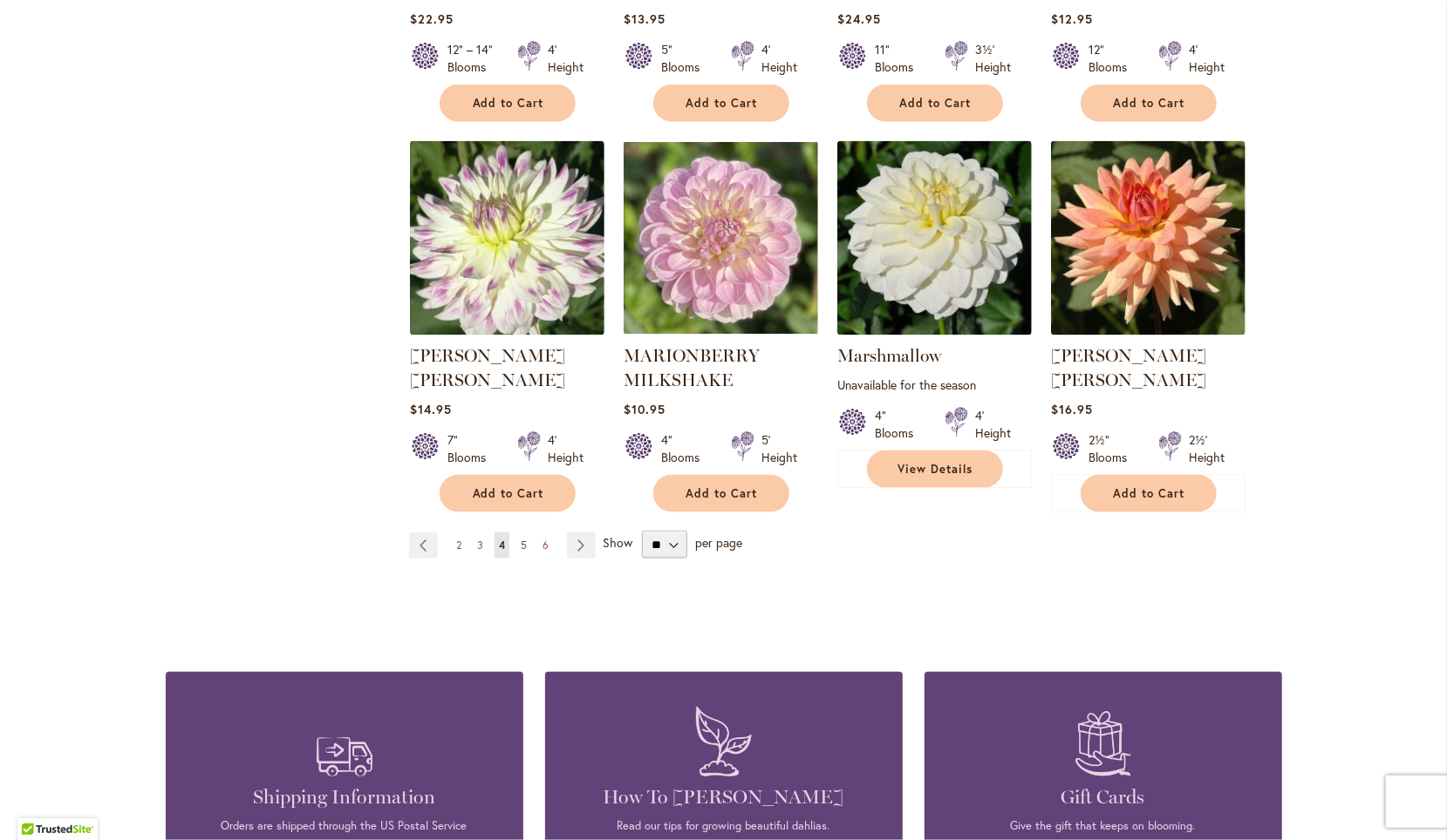
click at [517, 532] on link "Page 5" at bounding box center [524, 545] width 15 height 26
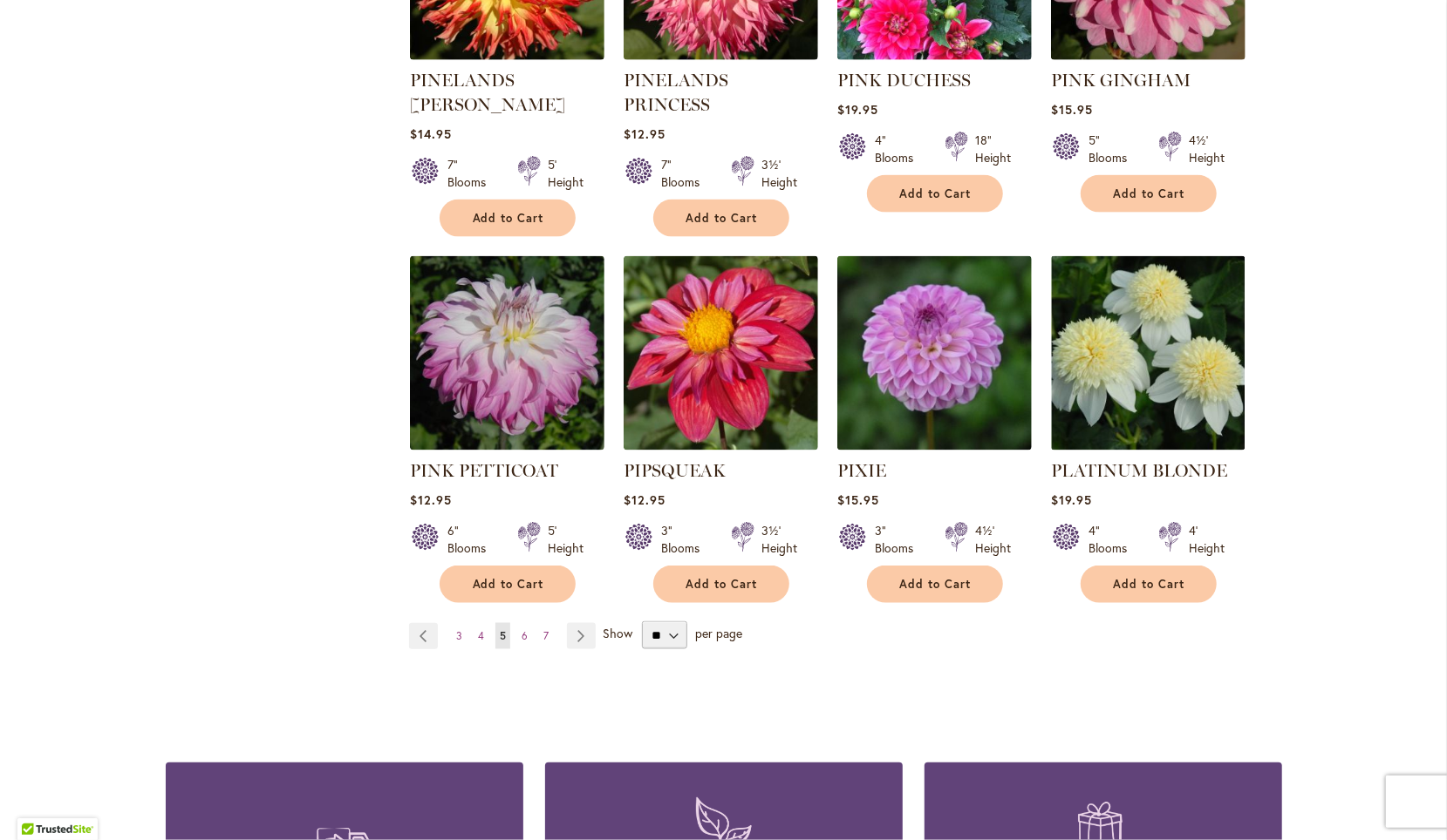
scroll to position [5842, 0]
click at [522, 628] on span "6" at bounding box center [525, 634] width 6 height 13
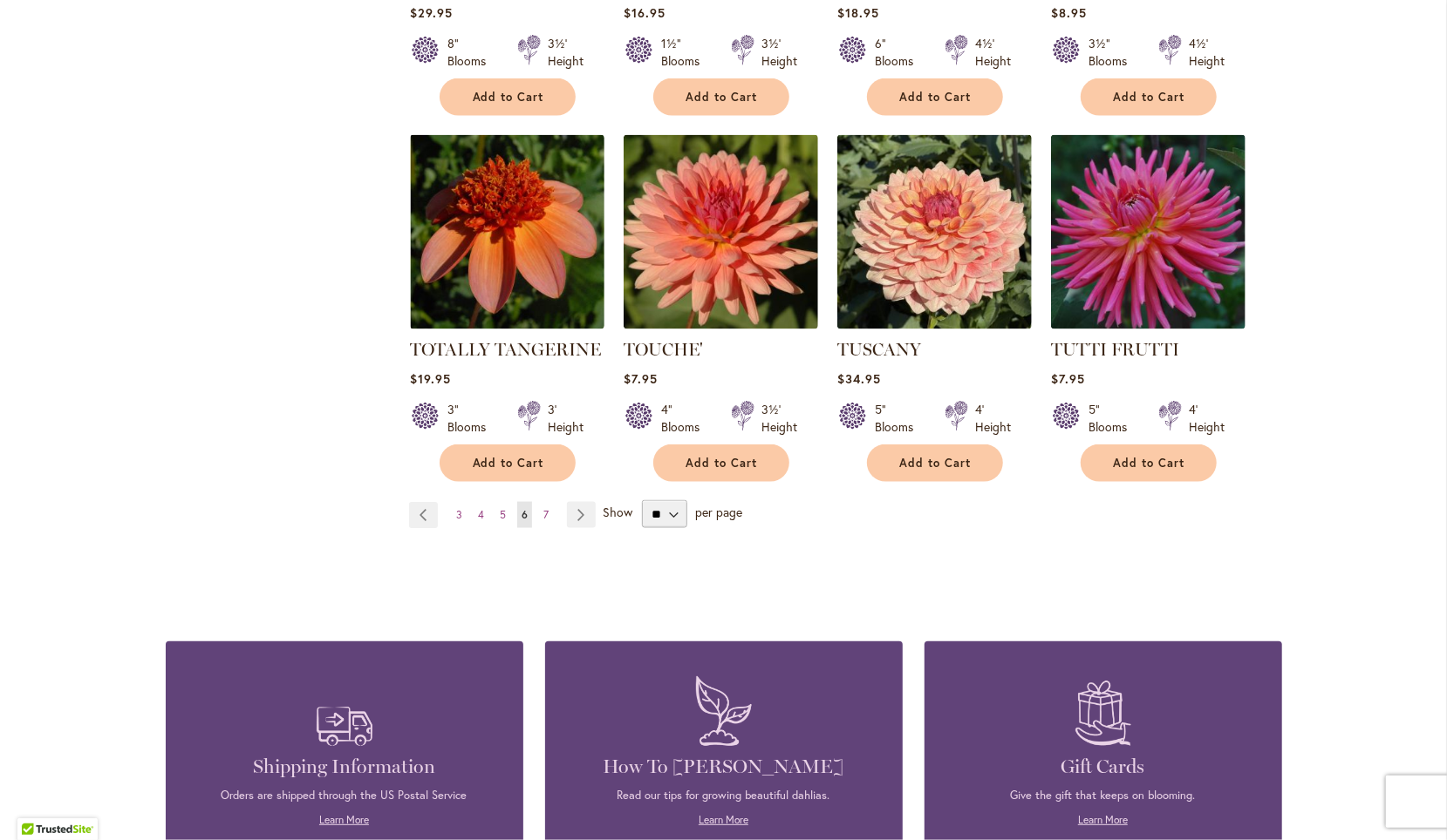
scroll to position [5897, 0]
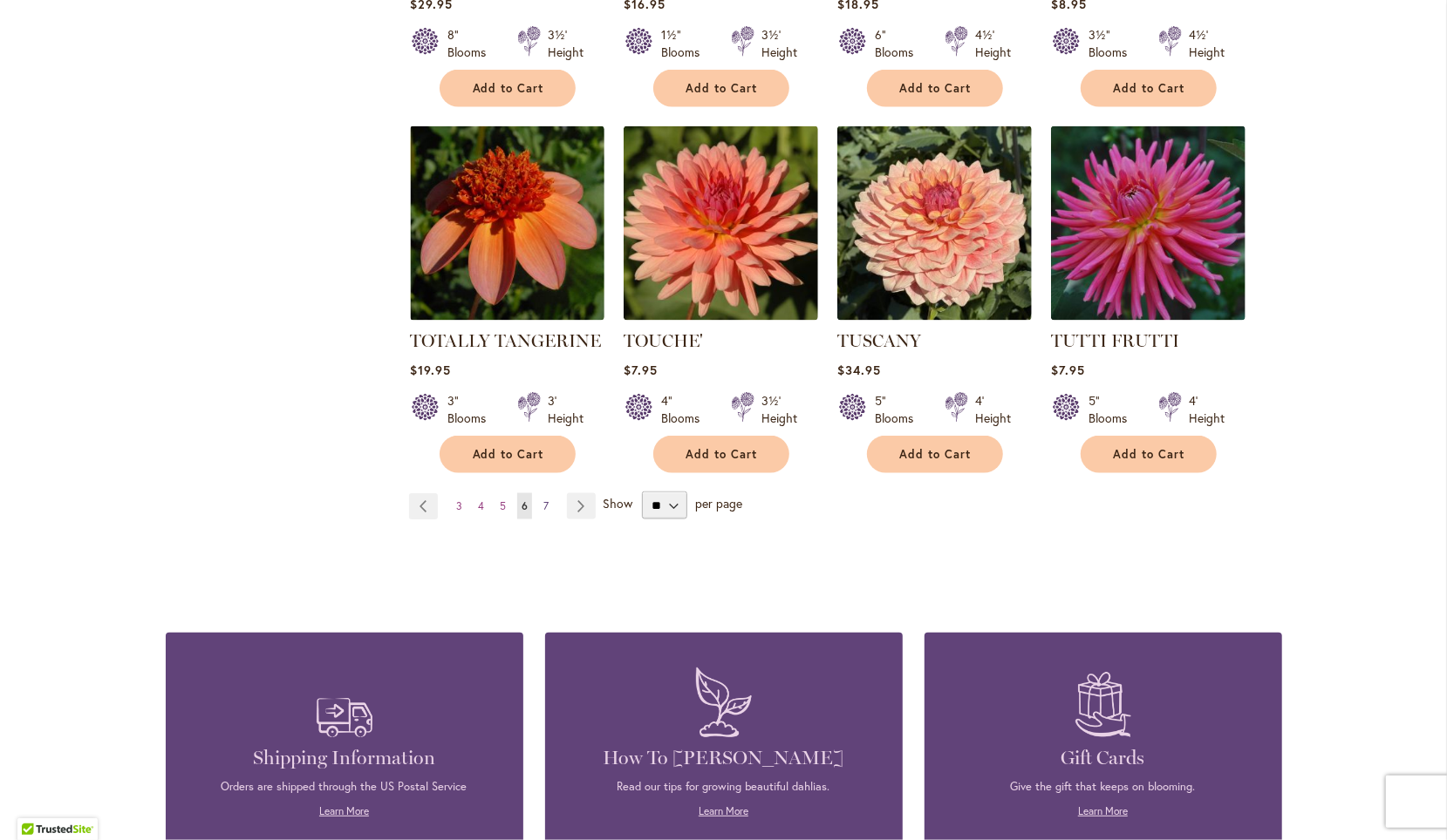
click at [544, 499] on span "7" at bounding box center [546, 505] width 5 height 13
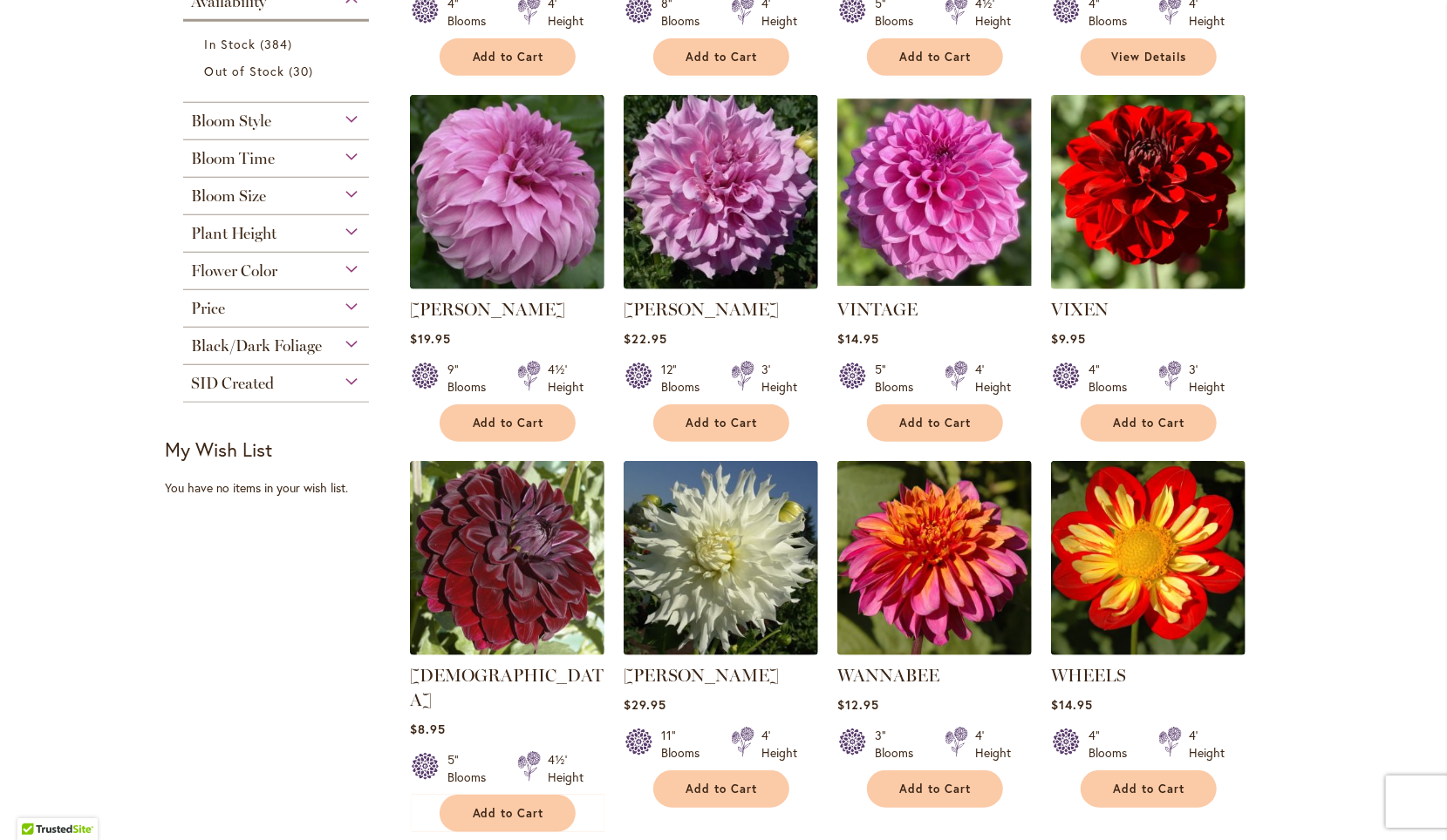
scroll to position [498, 0]
